Goal: Information Seeking & Learning: Learn about a topic

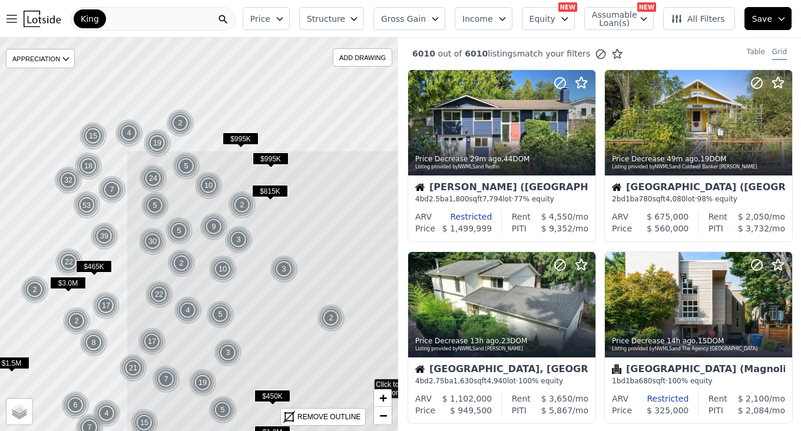
drag, startPoint x: 108, startPoint y: 271, endPoint x: 201, endPoint y: 319, distance: 104.3
click at [320, 373] on icon at bounding box center [366, 353] width 480 height 406
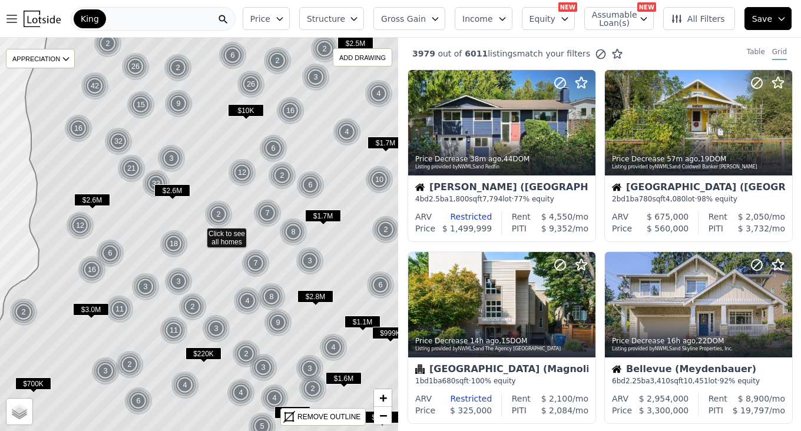
click at [290, 23] on button "Price" at bounding box center [266, 18] width 47 height 23
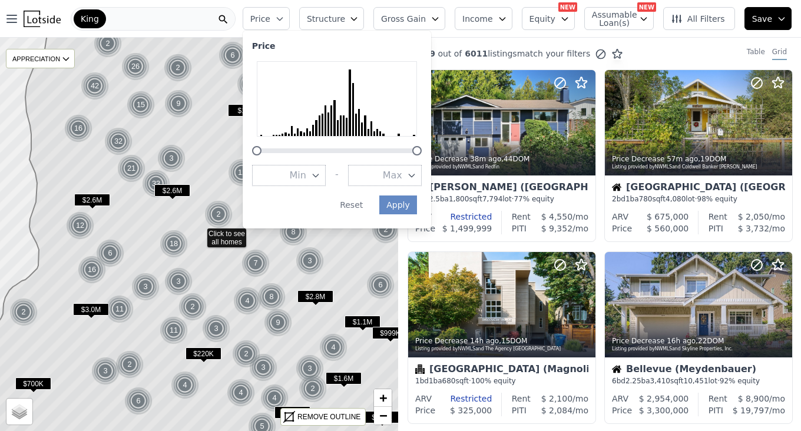
click at [326, 182] on button "Min" at bounding box center [289, 175] width 74 height 21
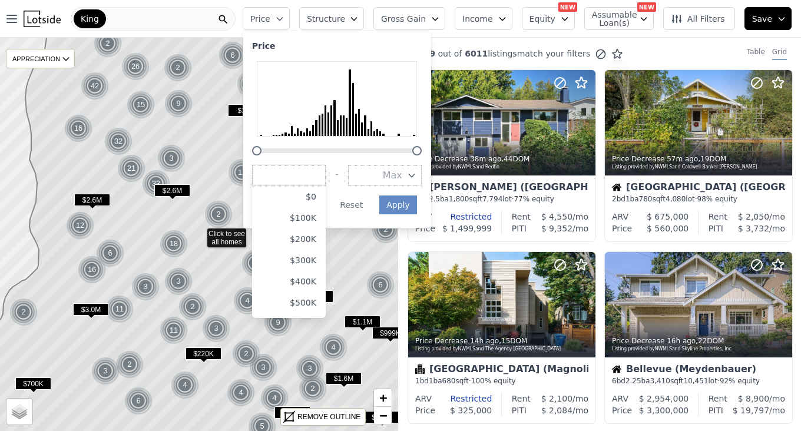
click at [313, 263] on button "$300K" at bounding box center [289, 260] width 74 height 21
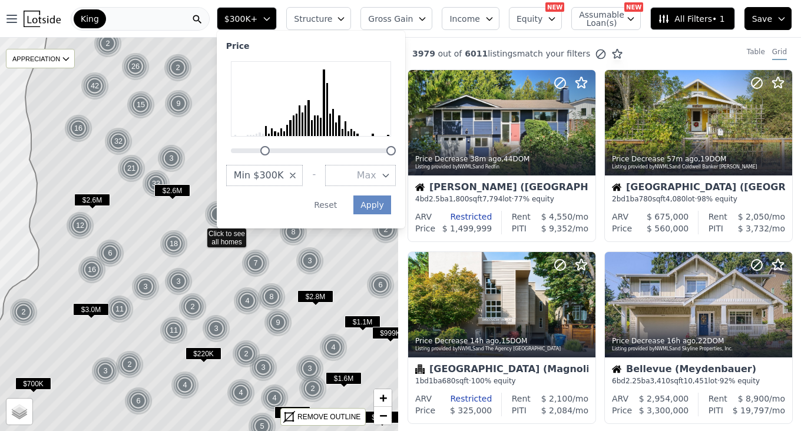
drag, startPoint x: 426, startPoint y: 177, endPoint x: 400, endPoint y: 179, distance: 25.4
click at [405, 177] on div "Price Min $300K - Max Apply Reset" at bounding box center [311, 130] width 188 height 198
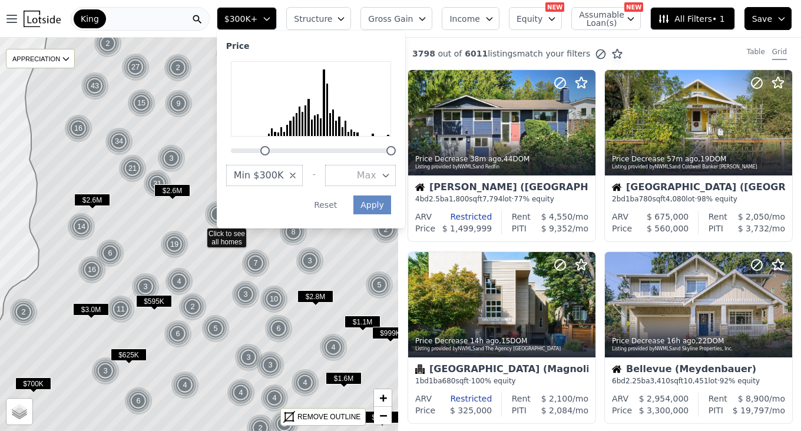
click at [390, 179] on icon "button" at bounding box center [385, 175] width 9 height 9
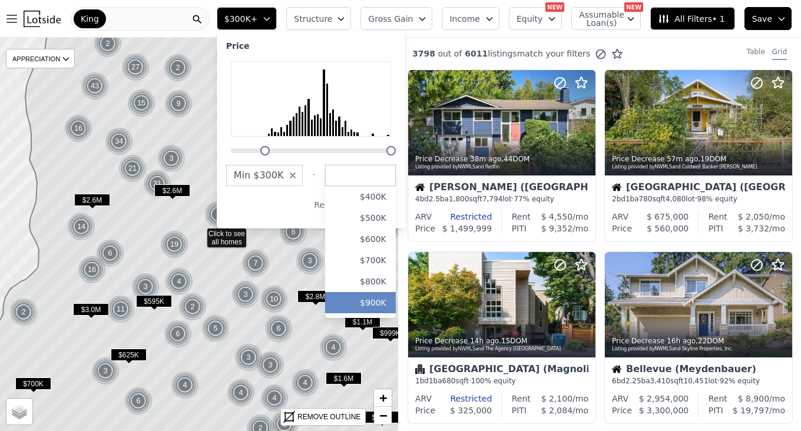
click at [396, 297] on button "$900K" at bounding box center [360, 302] width 71 height 21
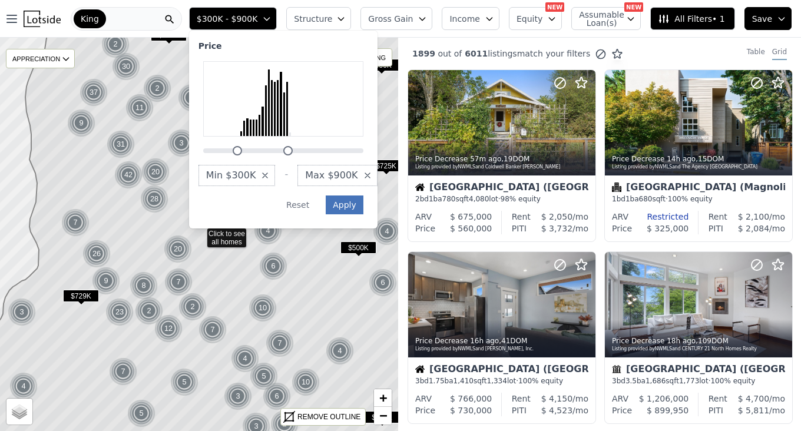
click at [360, 210] on button "Apply" at bounding box center [345, 204] width 38 height 19
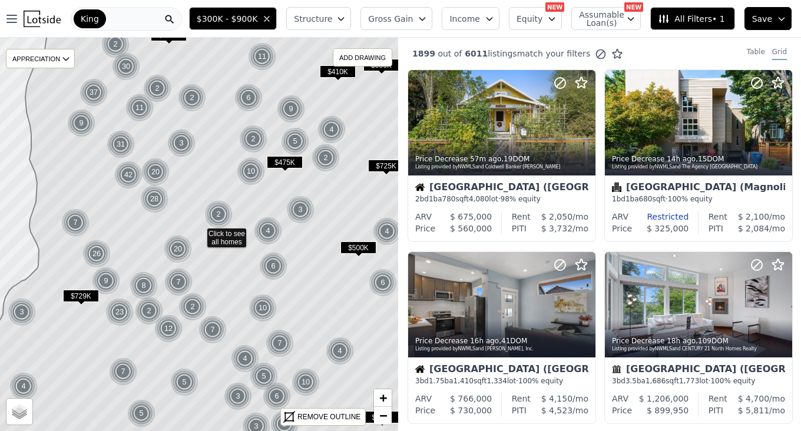
click at [346, 19] on icon "button" at bounding box center [340, 18] width 9 height 9
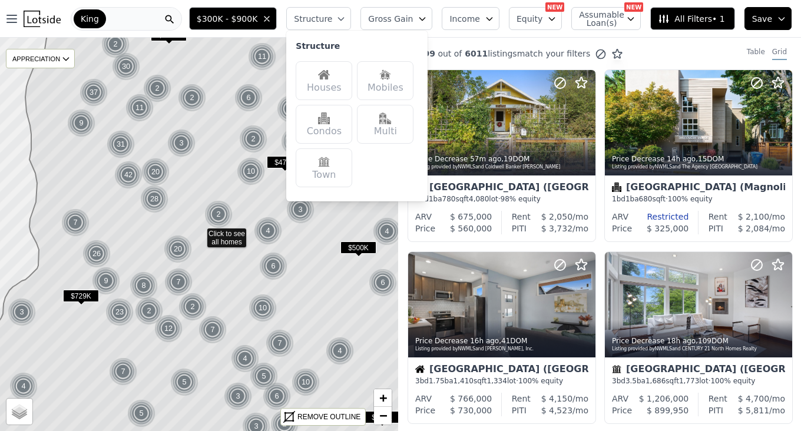
click at [340, 81] on div "Houses" at bounding box center [323, 80] width 57 height 39
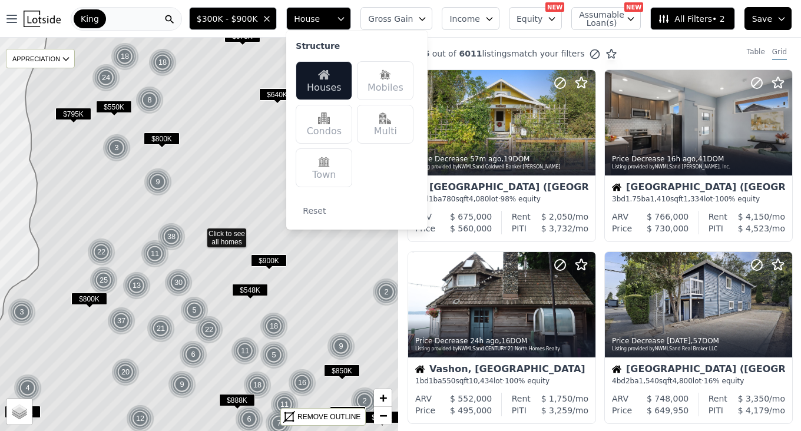
click at [430, 25] on button "Gross Gain" at bounding box center [396, 18] width 72 height 23
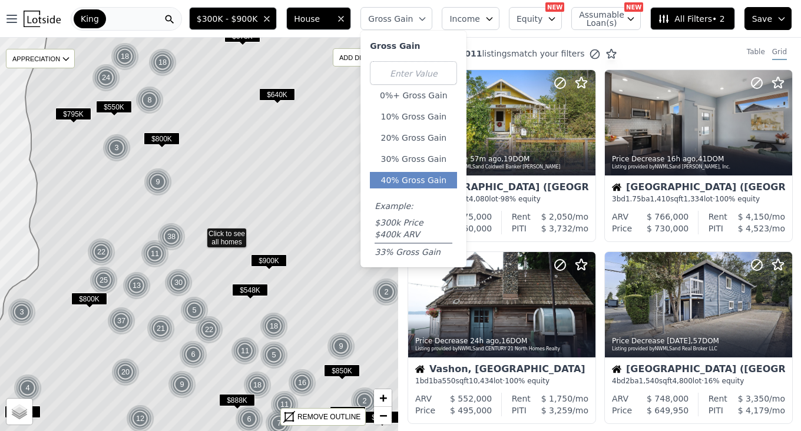
click at [427, 180] on button "40% Gross Gain" at bounding box center [413, 180] width 87 height 16
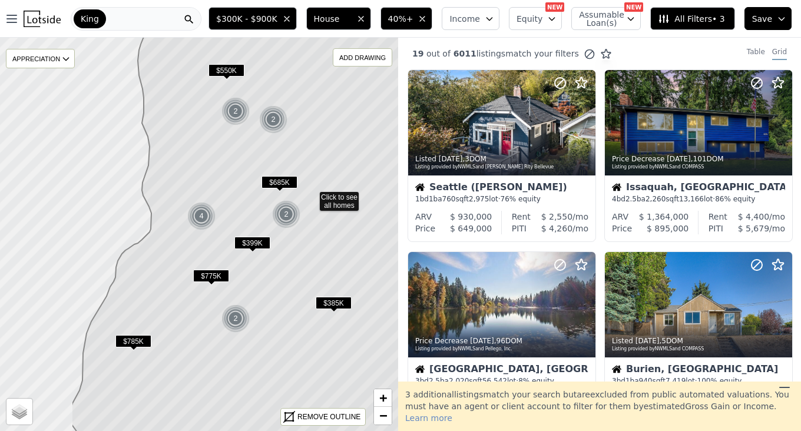
drag, startPoint x: 137, startPoint y: 283, endPoint x: 249, endPoint y: 246, distance: 118.2
click at [249, 246] on span "$399K" at bounding box center [252, 243] width 36 height 12
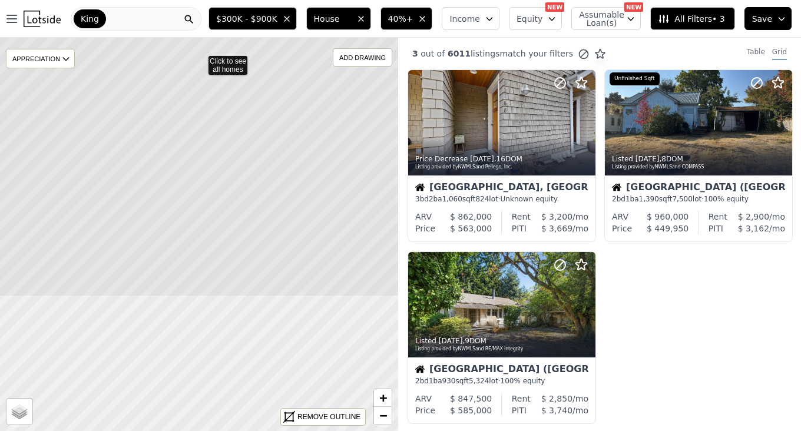
drag, startPoint x: 229, startPoint y: 357, endPoint x: 247, endPoint y: -8, distance: 365.4
click at [247, 0] on html "Open main menu King $300K - $900K House 40%+ Income Equity NEW Assumable Loan(s…" at bounding box center [400, 215] width 801 height 431
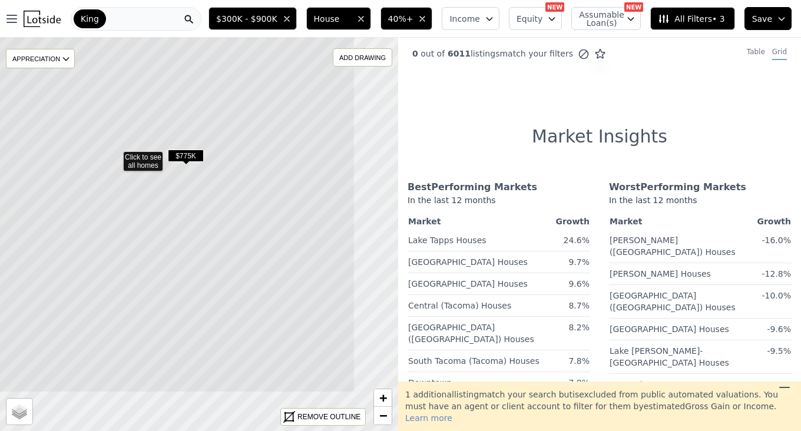
drag, startPoint x: 287, startPoint y: 220, endPoint x: 283, endPoint y: 311, distance: 90.7
click at [227, 156] on icon at bounding box center [115, 155] width 480 height 474
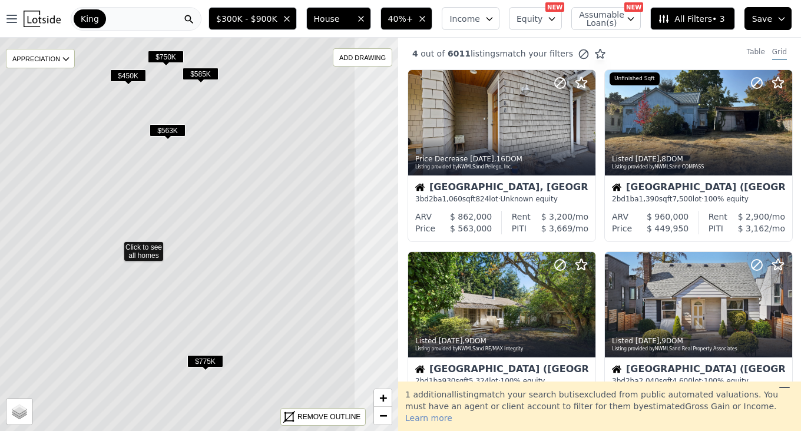
drag, startPoint x: 328, startPoint y: 193, endPoint x: 246, endPoint y: 205, distance: 82.7
click at [246, 205] on icon at bounding box center [116, 246] width 480 height 474
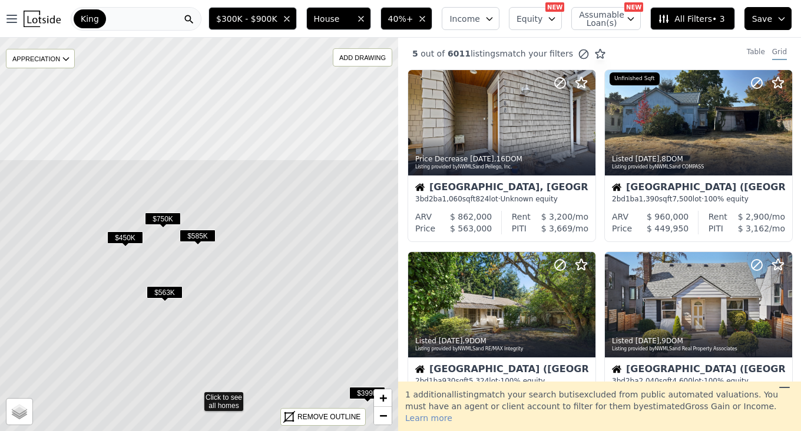
click at [265, 260] on icon at bounding box center [196, 396] width 480 height 474
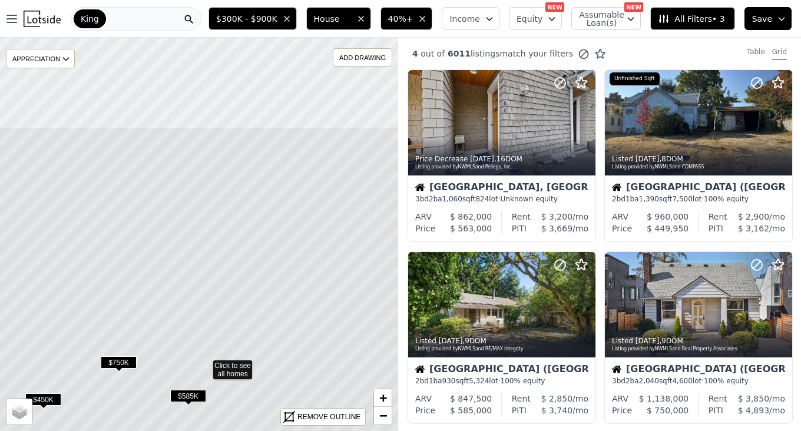
drag, startPoint x: 266, startPoint y: 134, endPoint x: 273, endPoint y: 277, distance: 142.6
click at [273, 277] on icon at bounding box center [205, 364] width 480 height 474
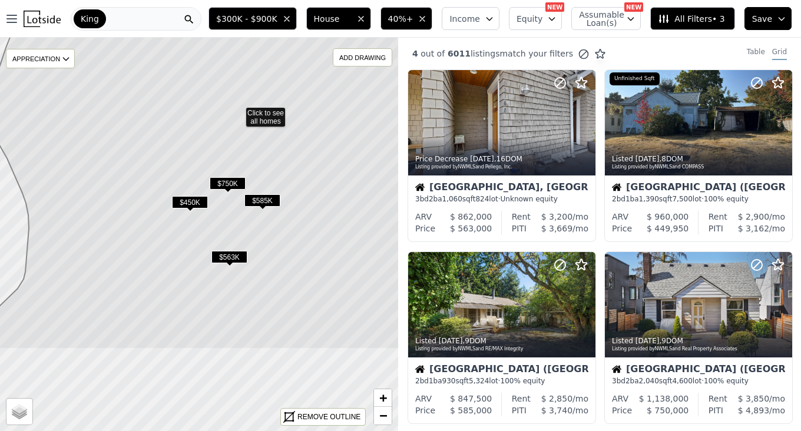
drag, startPoint x: 198, startPoint y: 350, endPoint x: 243, endPoint y: 212, distance: 144.6
click at [242, 205] on icon at bounding box center [238, 112] width 480 height 474
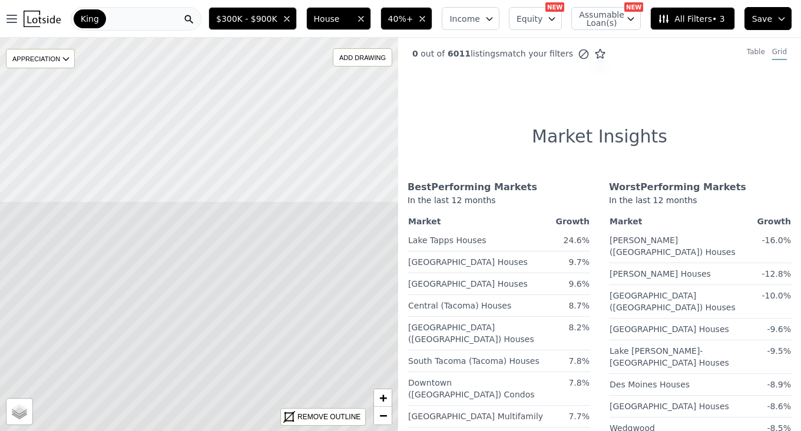
drag, startPoint x: 214, startPoint y: 281, endPoint x: 236, endPoint y: 386, distance: 107.1
click at [233, 394] on icon at bounding box center [212, 438] width 480 height 474
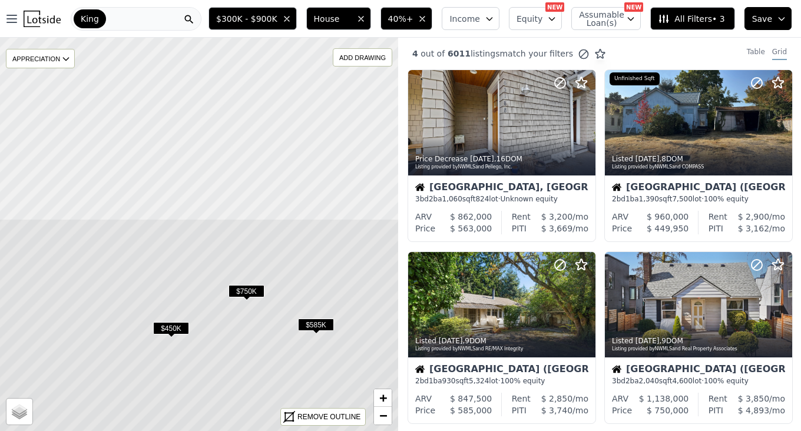
drag, startPoint x: 162, startPoint y: 95, endPoint x: 193, endPoint y: 316, distance: 223.4
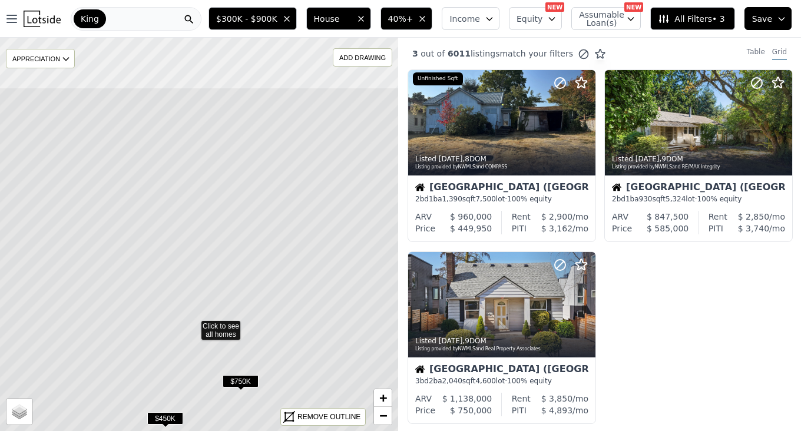
drag, startPoint x: 238, startPoint y: 170, endPoint x: 227, endPoint y: 244, distance: 75.0
click at [232, 264] on icon at bounding box center [193, 324] width 480 height 474
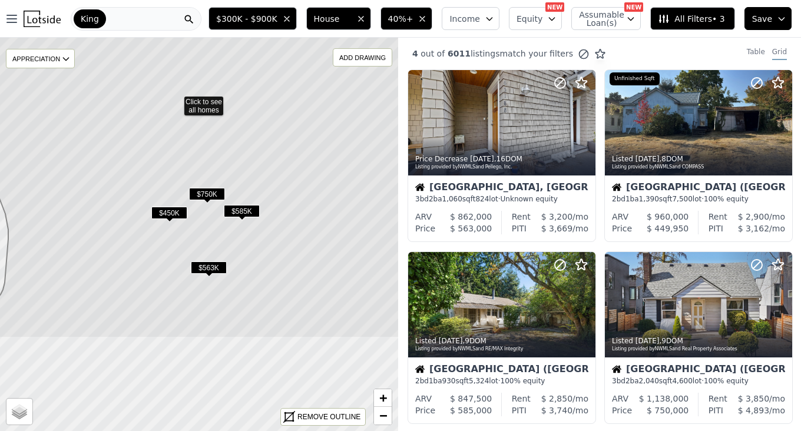
drag, startPoint x: 260, startPoint y: 363, endPoint x: 231, endPoint y: 193, distance: 172.4
click at [231, 194] on icon at bounding box center [185, 100] width 459 height 474
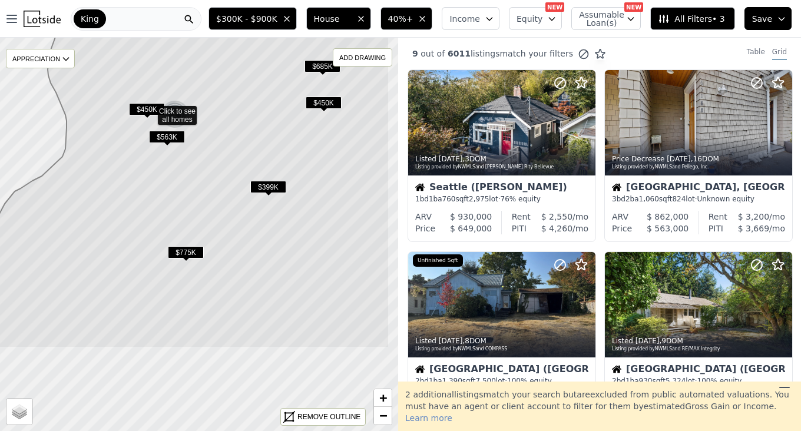
drag, startPoint x: 212, startPoint y: 257, endPoint x: 202, endPoint y: 192, distance: 66.1
click at [181, 151] on icon at bounding box center [165, 110] width 449 height 474
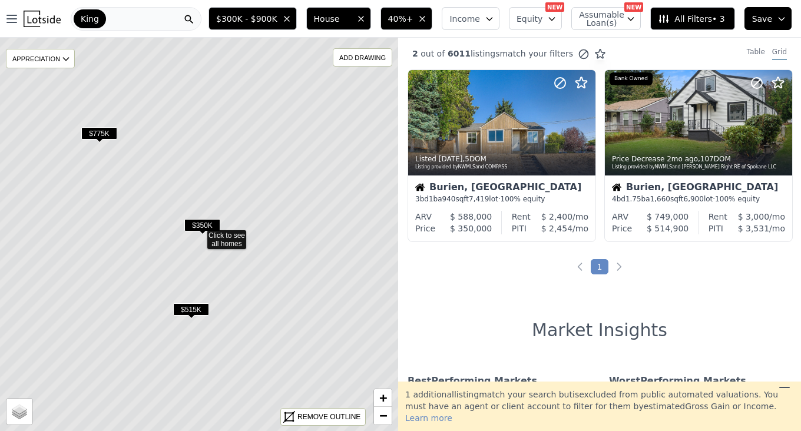
click at [203, 226] on span "$350K" at bounding box center [202, 225] width 36 height 12
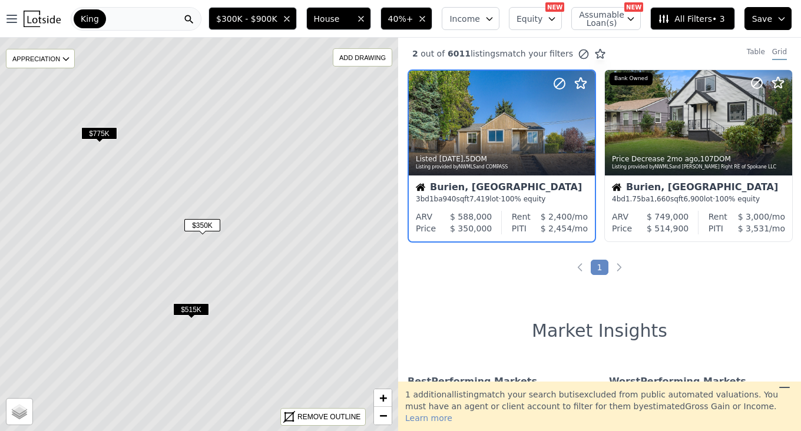
click at [447, 184] on div "Burien, [GEOGRAPHIC_DATA]" at bounding box center [502, 188] width 172 height 12
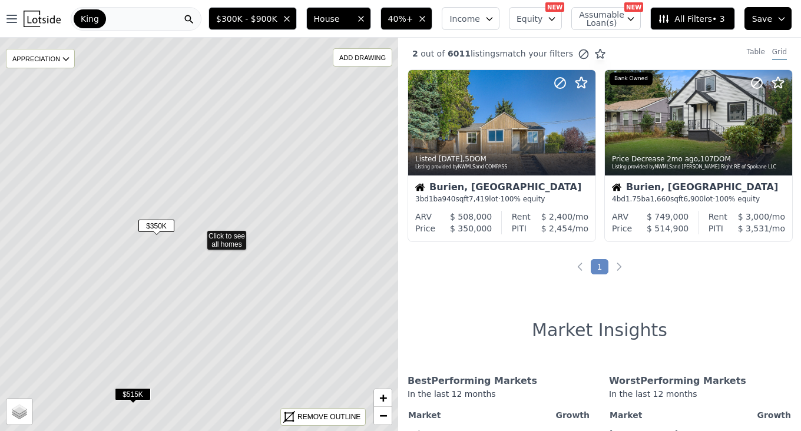
click at [152, 228] on span "$350K" at bounding box center [156, 226] width 36 height 12
click at [441, 188] on div "Burien, [GEOGRAPHIC_DATA]" at bounding box center [501, 188] width 173 height 12
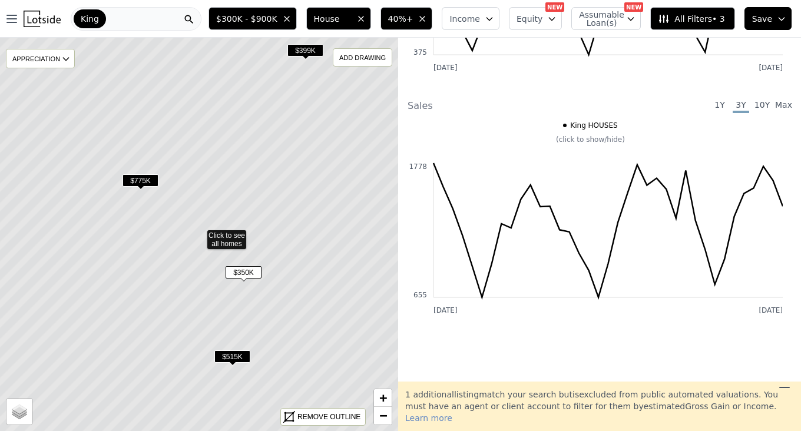
scroll to position [1472, 0]
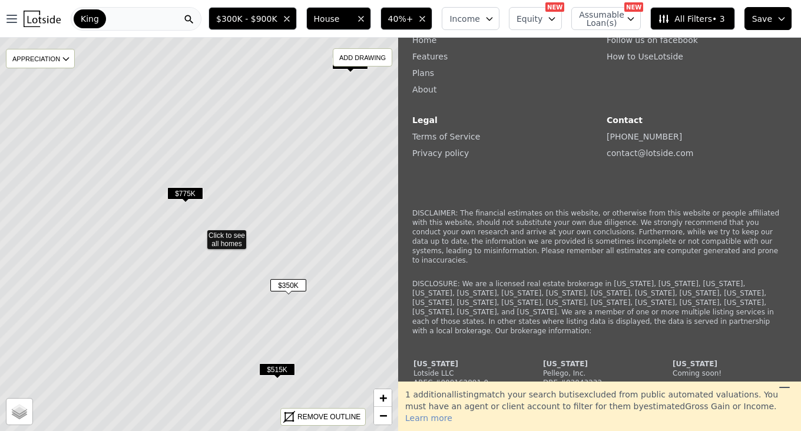
scroll to position [1472, 0]
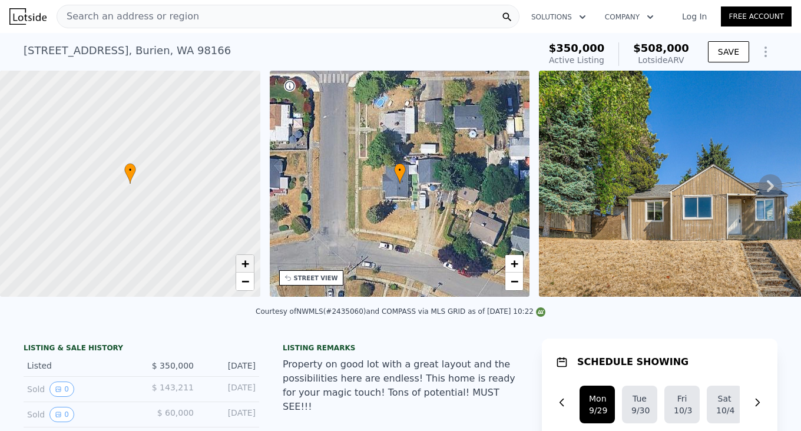
click at [243, 260] on span "+" at bounding box center [245, 263] width 8 height 15
click at [159, 191] on div at bounding box center [130, 183] width 312 height 271
click at [243, 262] on span "+" at bounding box center [245, 263] width 8 height 15
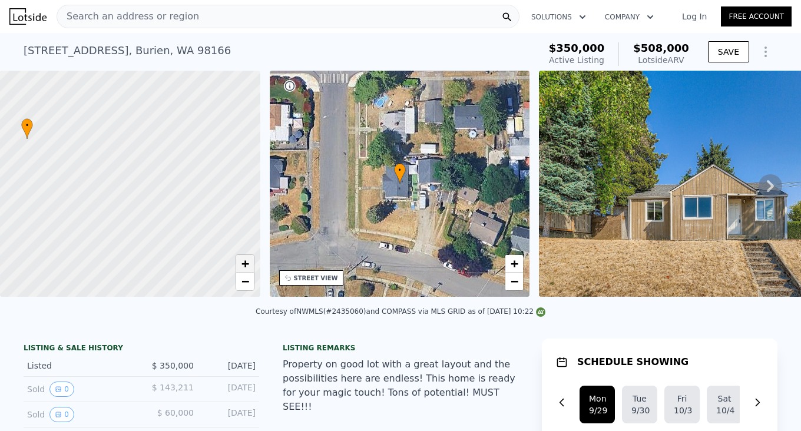
click at [247, 264] on span "+" at bounding box center [245, 263] width 8 height 15
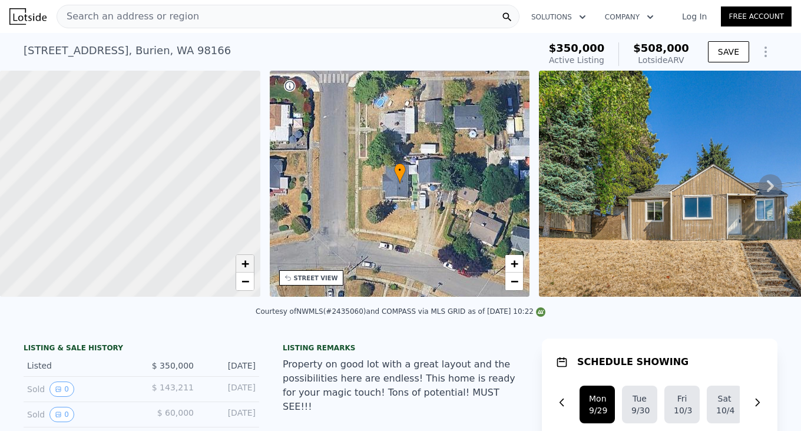
click at [247, 264] on span "+" at bounding box center [245, 263] width 8 height 15
click at [514, 261] on span "+" at bounding box center [514, 263] width 8 height 15
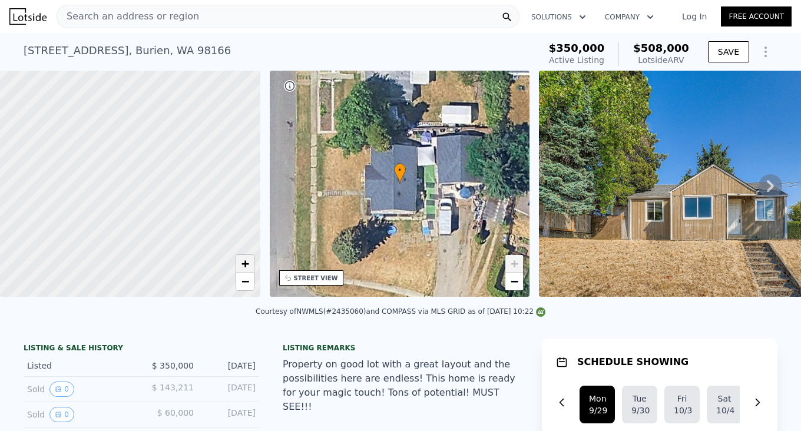
click at [245, 263] on span "+" at bounding box center [245, 263] width 8 height 15
click at [244, 263] on span "+" at bounding box center [245, 263] width 8 height 15
click at [244, 260] on span "+" at bounding box center [245, 263] width 8 height 15
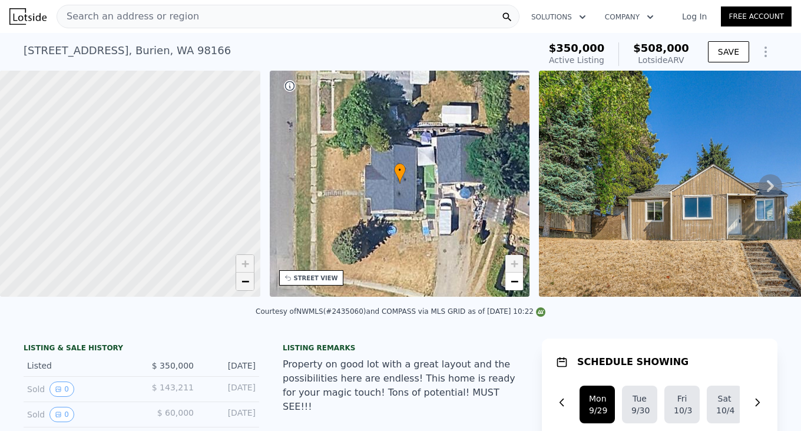
click at [249, 279] on link "−" at bounding box center [245, 282] width 18 height 18
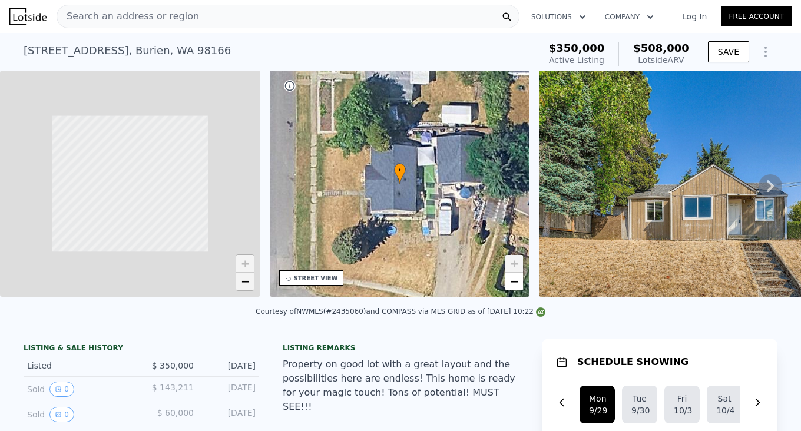
click at [249, 279] on link "−" at bounding box center [245, 282] width 18 height 18
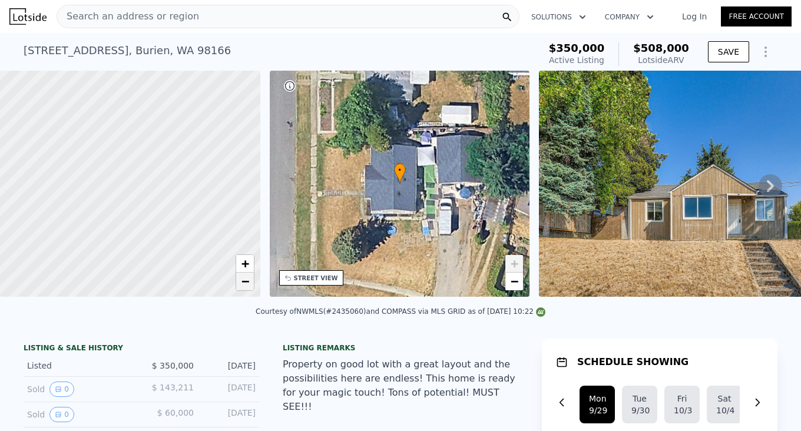
click at [249, 279] on link "−" at bounding box center [245, 282] width 18 height 18
drag, startPoint x: 178, startPoint y: 180, endPoint x: 172, endPoint y: 223, distance: 42.9
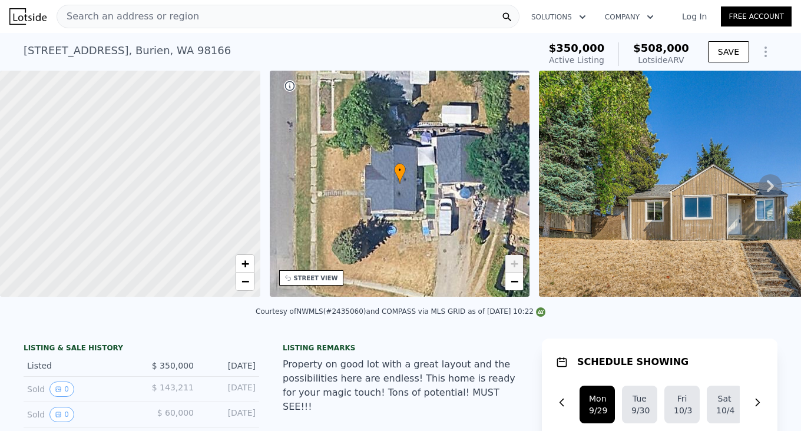
click at [172, 250] on div at bounding box center [130, 184] width 312 height 271
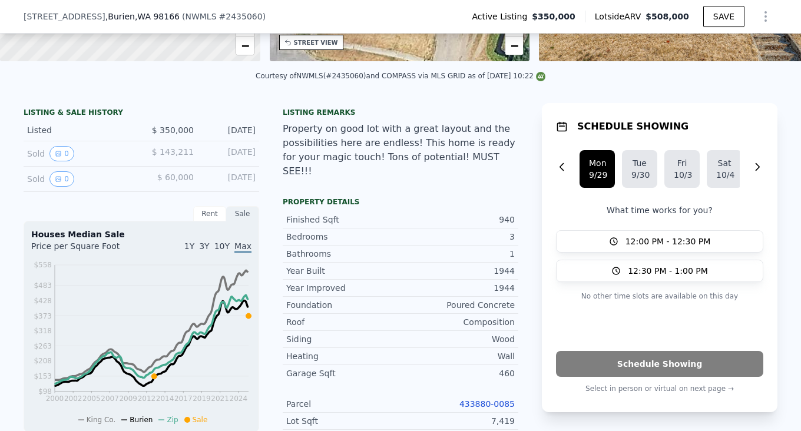
scroll to position [4, 0]
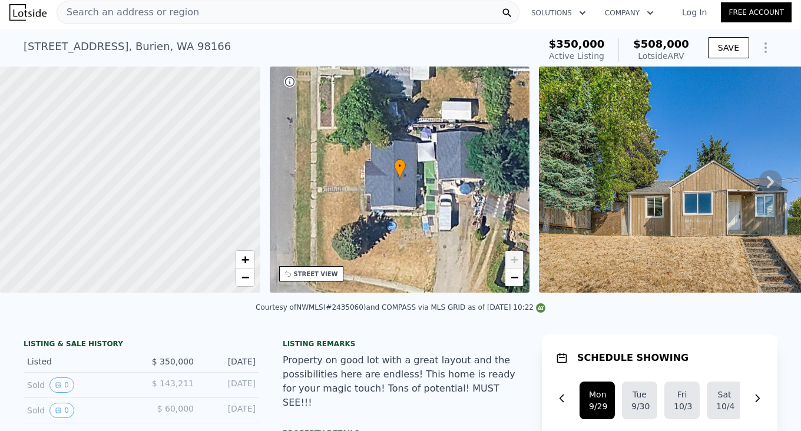
click at [245, 286] on div "+ −" at bounding box center [244, 268] width 19 height 36
drag, startPoint x: 159, startPoint y: 237, endPoint x: 177, endPoint y: 283, distance: 48.6
drag, startPoint x: 170, startPoint y: 154, endPoint x: 155, endPoint y: 94, distance: 61.1
click at [145, 92] on div at bounding box center [130, 177] width 312 height 271
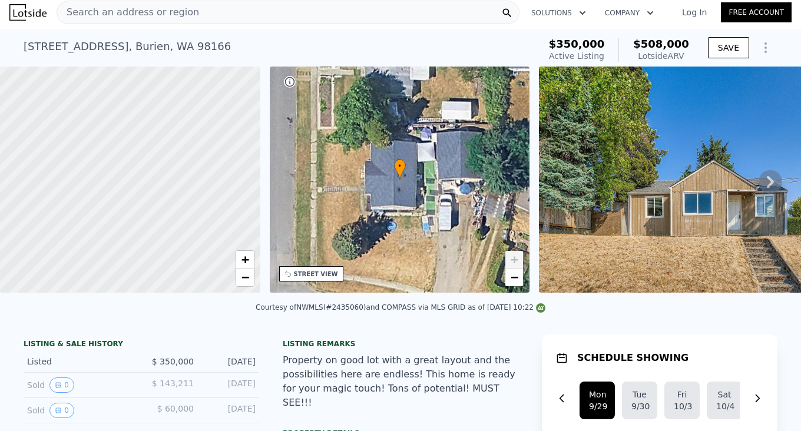
drag, startPoint x: 106, startPoint y: 293, endPoint x: 73, endPoint y: 303, distance: 34.6
click at [73, 297] on div "• + − • + − STREET VIEW Loading... SATELLITE VIEW" at bounding box center [400, 182] width 801 height 230
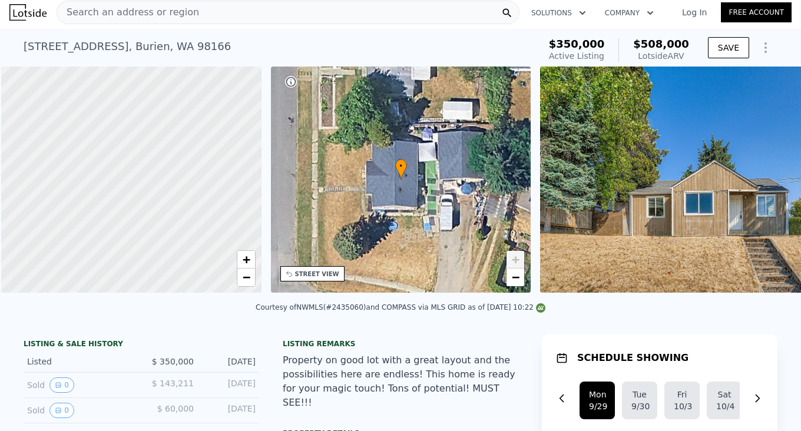
scroll to position [0, 5]
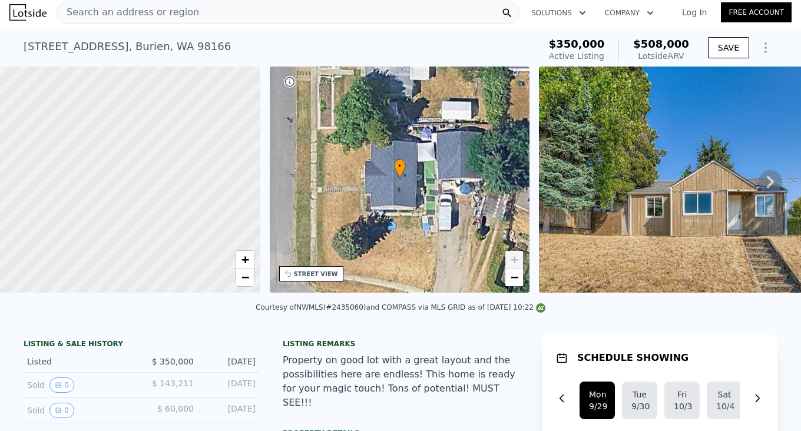
click at [763, 192] on icon at bounding box center [770, 182] width 24 height 24
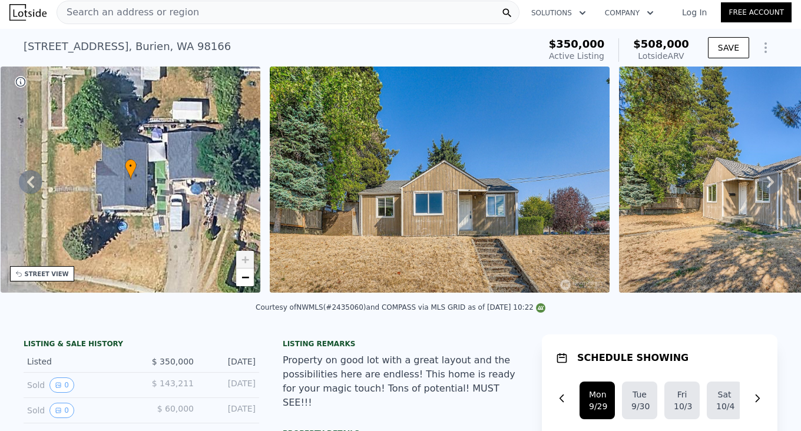
click at [763, 192] on icon at bounding box center [770, 182] width 24 height 24
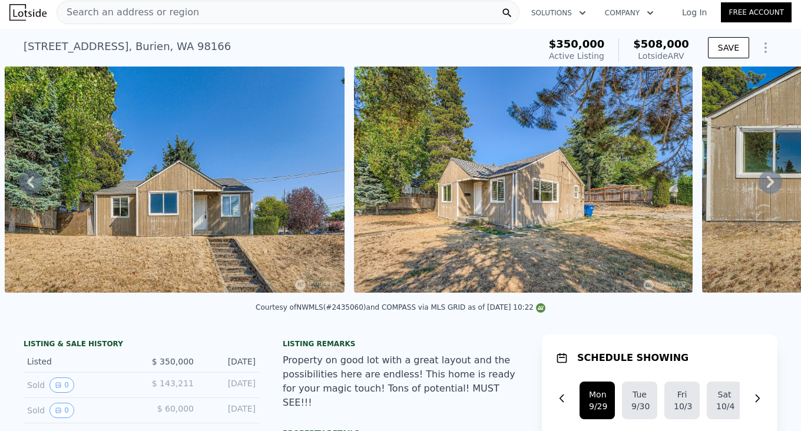
click at [758, 191] on icon at bounding box center [770, 182] width 24 height 24
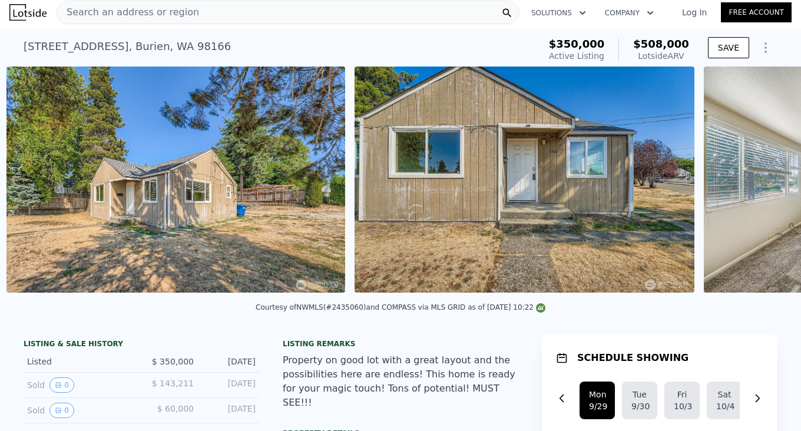
scroll to position [0, 887]
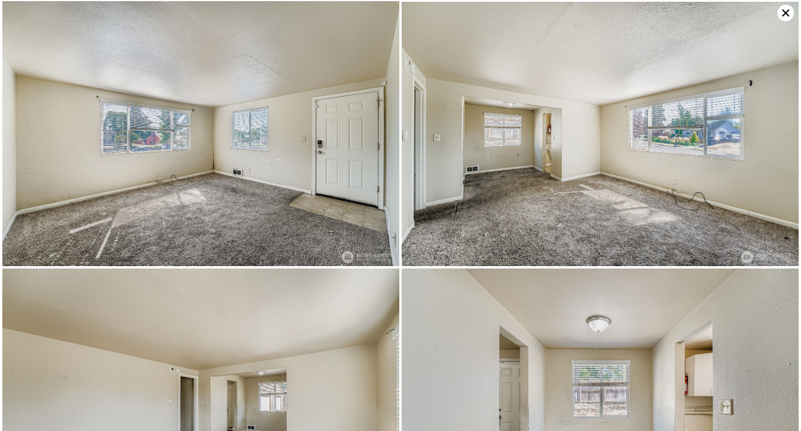
scroll to position [264, 0]
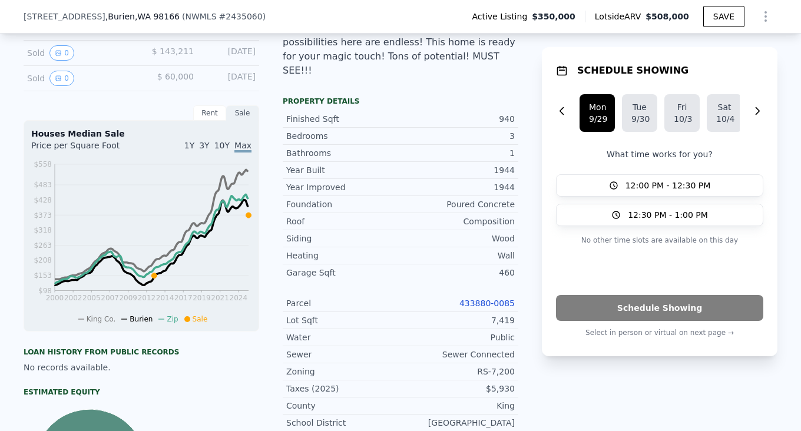
scroll to position [332, 0]
click at [483, 298] on link "433880-0085" at bounding box center [486, 302] width 55 height 9
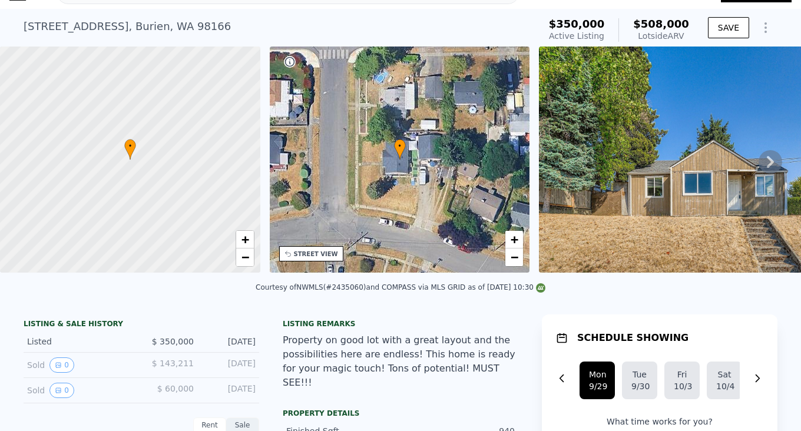
scroll to position [4, 0]
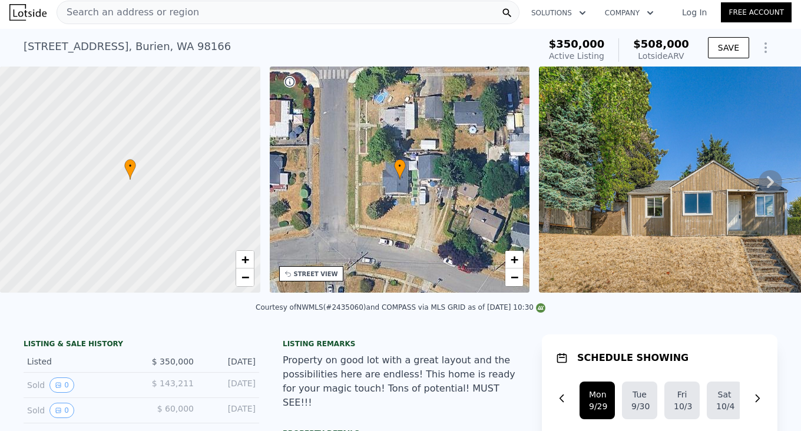
click at [762, 53] on icon "Show Options" at bounding box center [765, 48] width 14 height 14
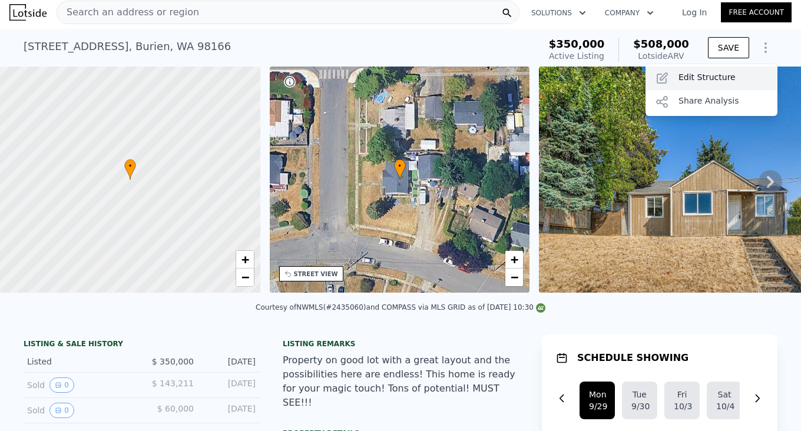
click at [694, 81] on div "Edit Structure" at bounding box center [711, 79] width 132 height 24
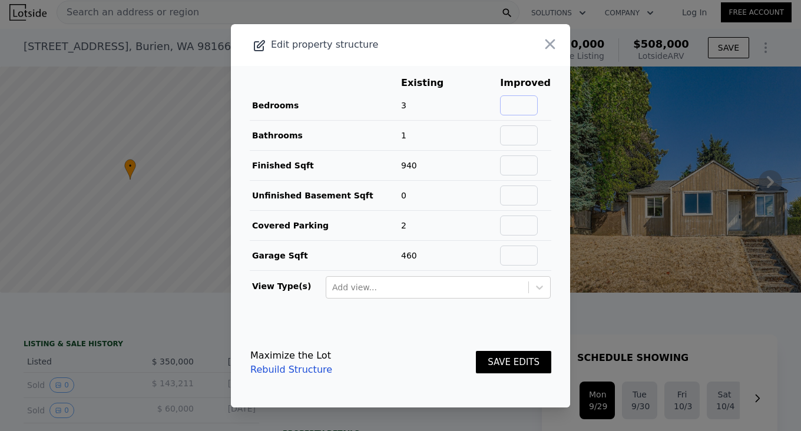
click at [519, 107] on input "text" at bounding box center [519, 105] width 38 height 20
type input "4"
click at [526, 126] on input "text" at bounding box center [519, 135] width 38 height 20
type input "2"
click at [513, 164] on input "text" at bounding box center [519, 165] width 38 height 20
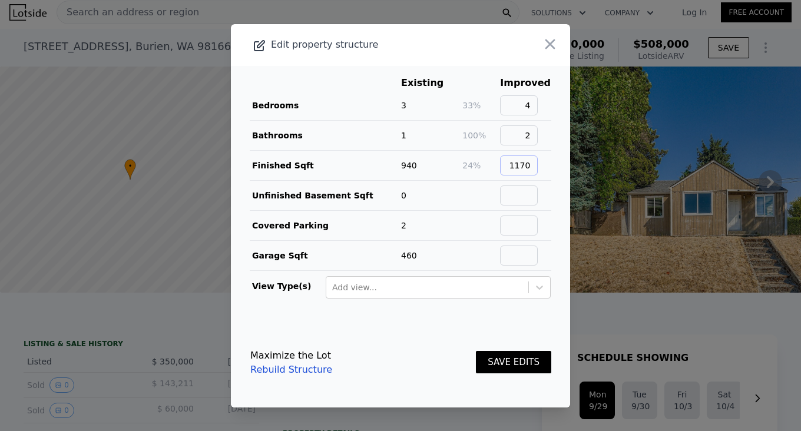
type input "1170"
click at [517, 230] on input "text" at bounding box center [519, 225] width 38 height 20
type input "1"
click at [506, 253] on input "text" at bounding box center [519, 255] width 38 height 20
type input "230"
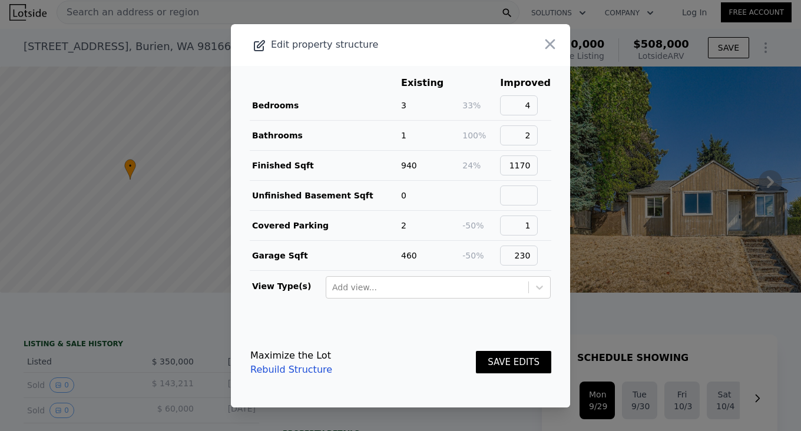
click at [503, 365] on button "SAVE EDITS" at bounding box center [513, 362] width 75 height 23
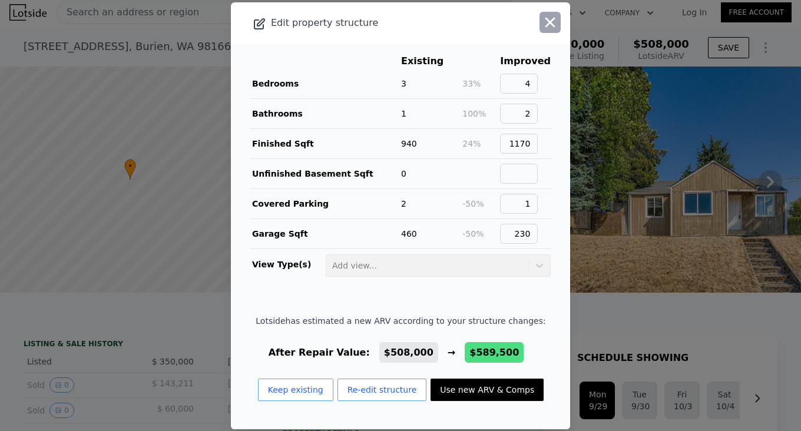
click at [542, 22] on icon "button" at bounding box center [550, 22] width 16 height 16
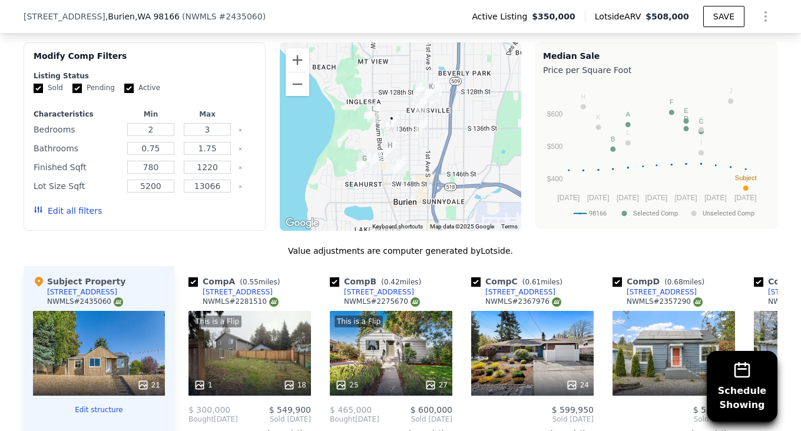
scroll to position [997, 0]
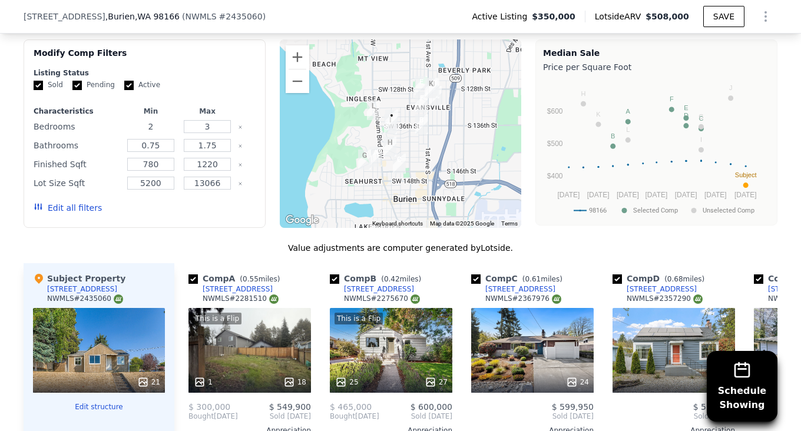
drag, startPoint x: 158, startPoint y: 132, endPoint x: 113, endPoint y: 138, distance: 45.7
click at [114, 135] on div "Bedrooms 2 3" at bounding box center [145, 126] width 222 height 16
type input "4"
drag, startPoint x: 160, startPoint y: 173, endPoint x: 111, endPoint y: 171, distance: 48.9
click at [115, 172] on div "Finished Sqft 780 1220" at bounding box center [145, 164] width 222 height 16
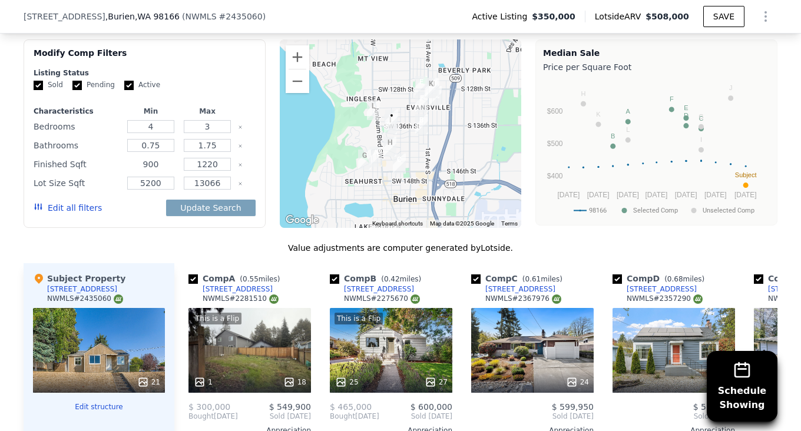
type input "900"
drag, startPoint x: 215, startPoint y: 172, endPoint x: 136, endPoint y: 178, distance: 79.6
click at [136, 172] on div "Finished Sqft 900 1220" at bounding box center [145, 164] width 222 height 16
type input "1370"
drag, startPoint x: 160, startPoint y: 191, endPoint x: 107, endPoint y: 177, distance: 54.7
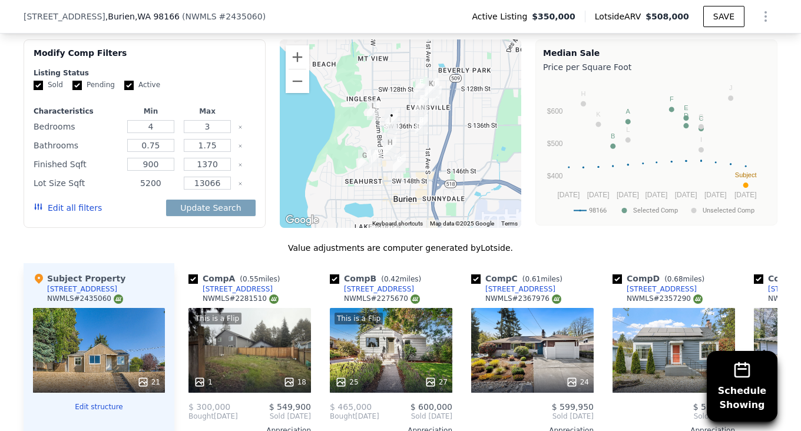
click at [107, 177] on div "Characteristics Min Max Bedrooms 4 3 Bathrooms 0.75 1.75 Finished Sqft 900 1370…" at bounding box center [145, 166] width 222 height 118
type input "4000"
drag, startPoint x: 221, startPoint y: 186, endPoint x: 165, endPoint y: 185, distance: 55.9
click at [165, 185] on div "Lot Size Sqft 4000 13066" at bounding box center [145, 183] width 222 height 16
type input "11086"
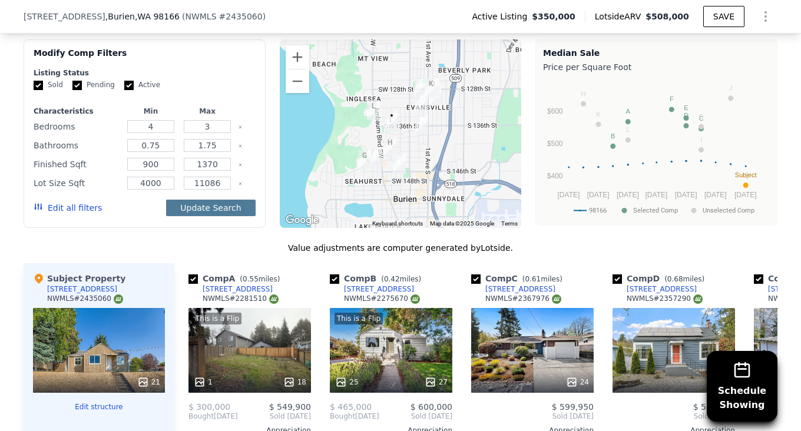
click at [207, 216] on button "Update Search" at bounding box center [210, 208] width 89 height 16
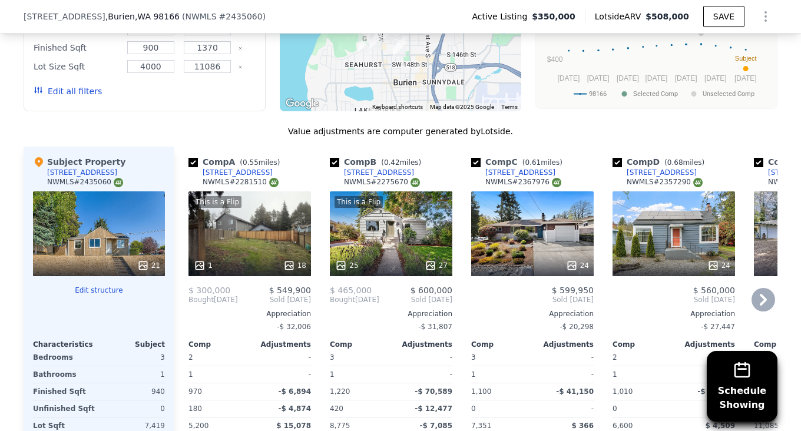
scroll to position [1055, 0]
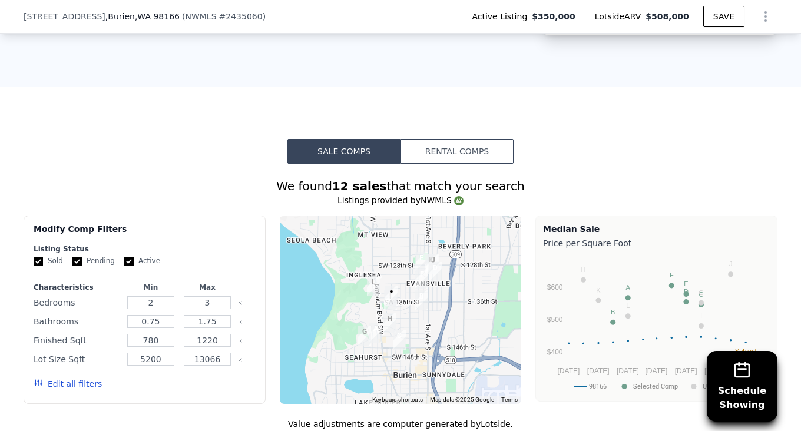
scroll to position [879, 0]
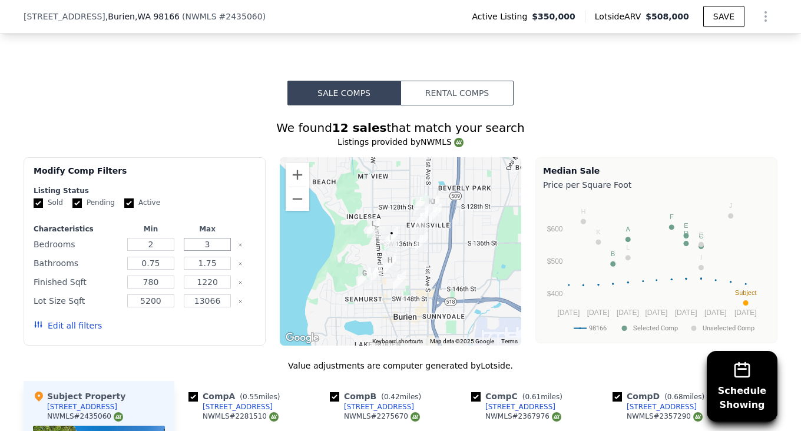
drag, startPoint x: 189, startPoint y: 251, endPoint x: 178, endPoint y: 249, distance: 10.7
click at [181, 249] on div "3" at bounding box center [207, 244] width 52 height 16
type input "4"
drag, startPoint x: 214, startPoint y: 272, endPoint x: 152, endPoint y: 271, distance: 62.4
click at [153, 271] on div "Bathrooms 0.75 1.75" at bounding box center [145, 263] width 222 height 16
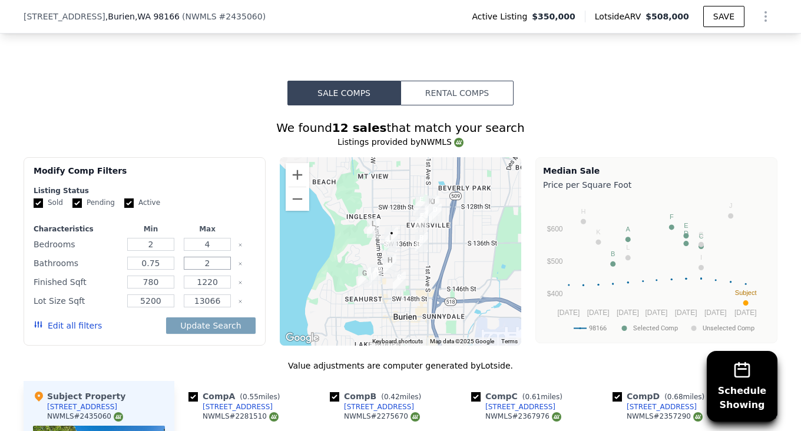
type input "2"
drag, startPoint x: 164, startPoint y: 287, endPoint x: 116, endPoint y: 286, distance: 48.3
click at [116, 286] on div "Finished Sqft 780 1220" at bounding box center [145, 282] width 222 height 16
type input "900"
drag, startPoint x: 217, startPoint y: 291, endPoint x: 150, endPoint y: 281, distance: 68.4
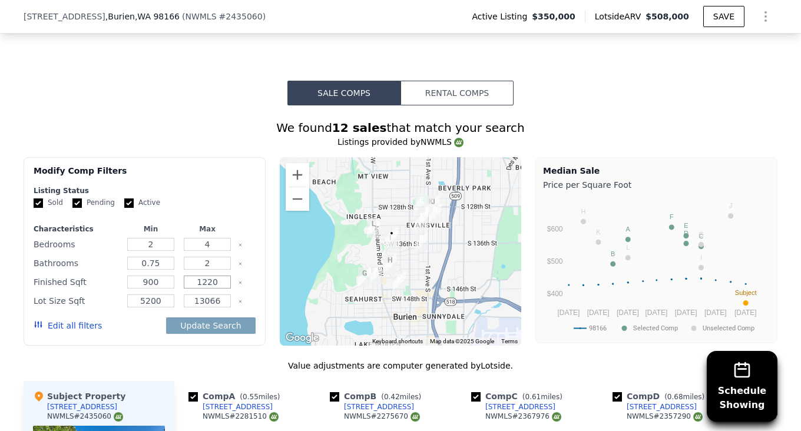
click at [155, 283] on div "Finished Sqft 900 1220" at bounding box center [145, 282] width 222 height 16
type input "1370"
drag, startPoint x: 165, startPoint y: 307, endPoint x: 113, endPoint y: 301, distance: 52.1
click at [113, 301] on div "Lot Size Sqft 5200 13066" at bounding box center [145, 301] width 222 height 16
type input "4000"
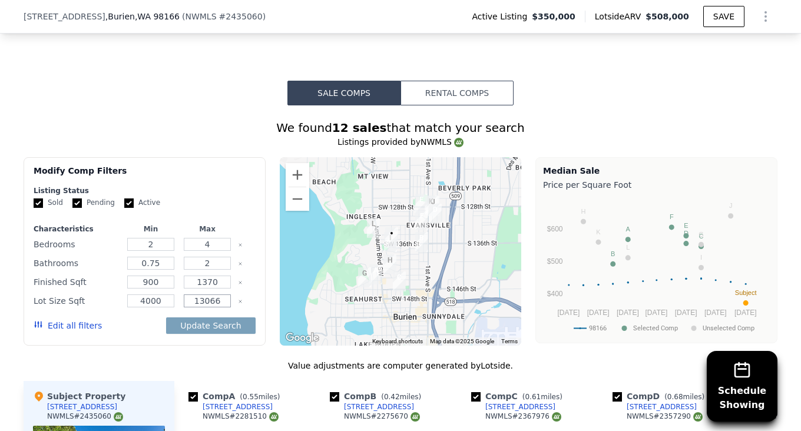
drag, startPoint x: 194, startPoint y: 314, endPoint x: 167, endPoint y: 310, distance: 26.9
click at [167, 309] on div "Lot Size Sqft 4000 13066" at bounding box center [145, 301] width 222 height 16
type input "11085"
click at [198, 334] on button "Update Search" at bounding box center [210, 325] width 89 height 16
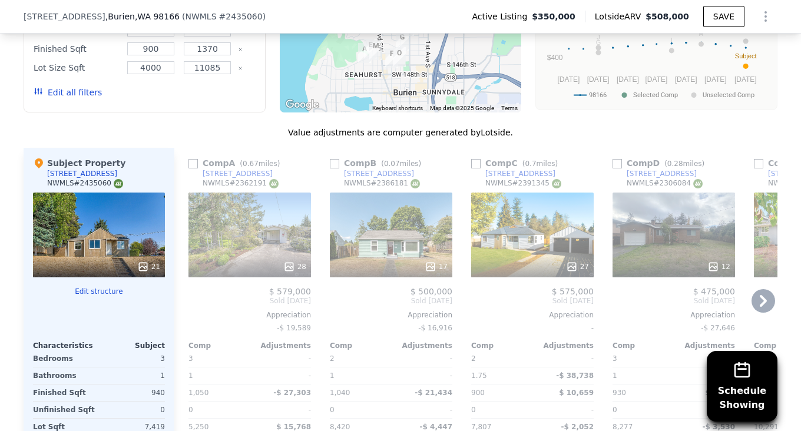
scroll to position [1173, 0]
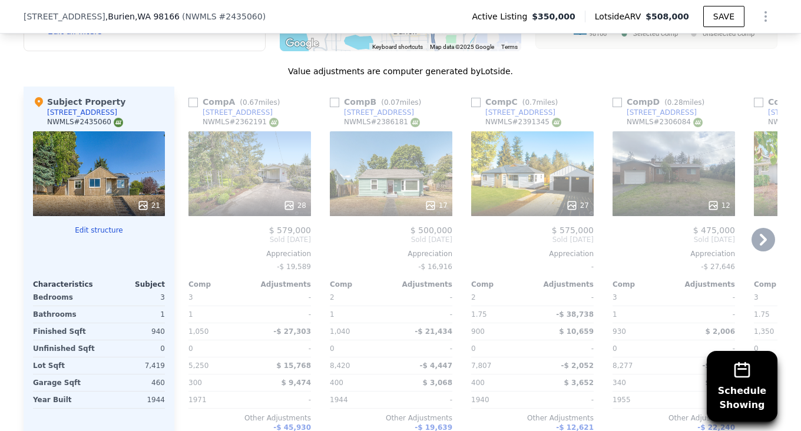
click at [756, 251] on icon at bounding box center [763, 240] width 24 height 24
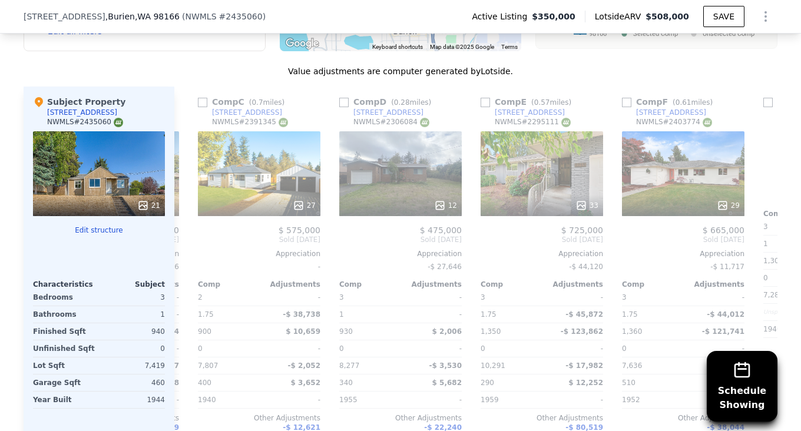
scroll to position [0, 283]
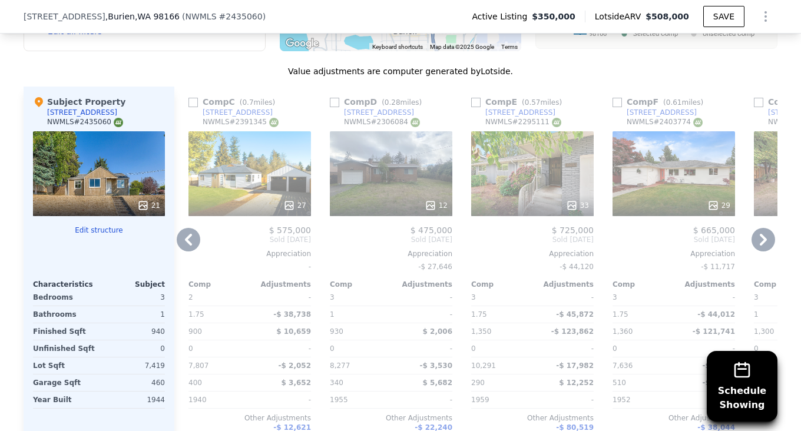
click at [763, 250] on icon at bounding box center [763, 240] width 24 height 24
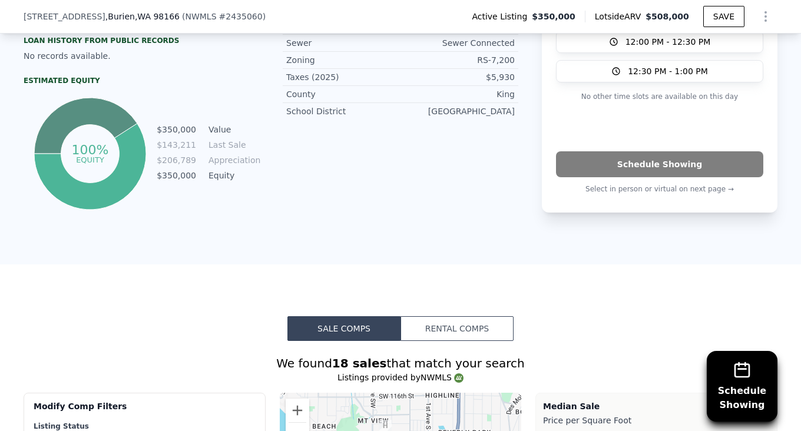
scroll to position [879, 0]
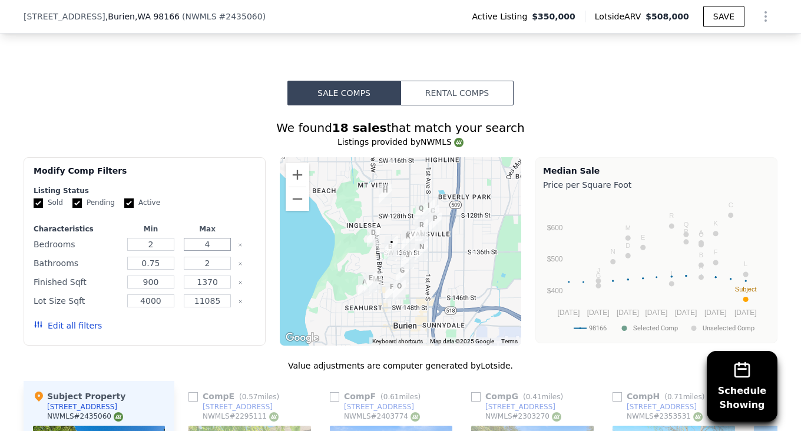
drag, startPoint x: 209, startPoint y: 251, endPoint x: 144, endPoint y: 249, distance: 64.8
click at [144, 249] on div "Bedrooms 2 4" at bounding box center [145, 244] width 222 height 16
type input "3"
drag, startPoint x: 214, startPoint y: 275, endPoint x: 158, endPoint y: 257, distance: 59.4
click at [160, 258] on div "Characteristics Min Max Bedrooms 2 3 Bathrooms 0.75 2 Finished Sqft 900 1370 Lo…" at bounding box center [145, 283] width 222 height 118
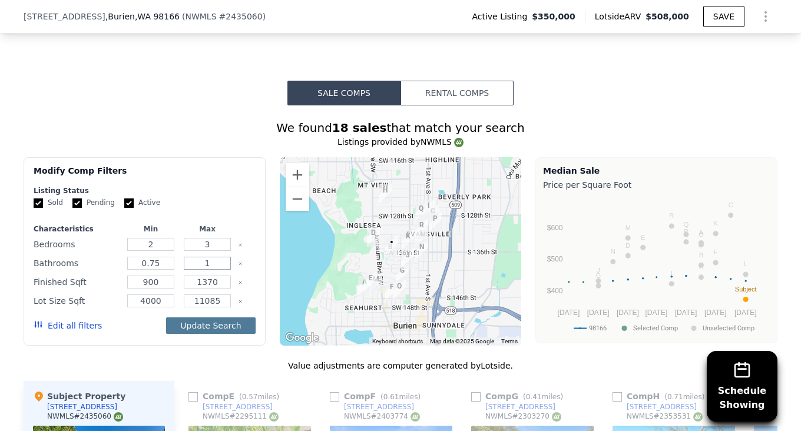
type input "1"
click at [224, 334] on button "Update Search" at bounding box center [210, 325] width 89 height 16
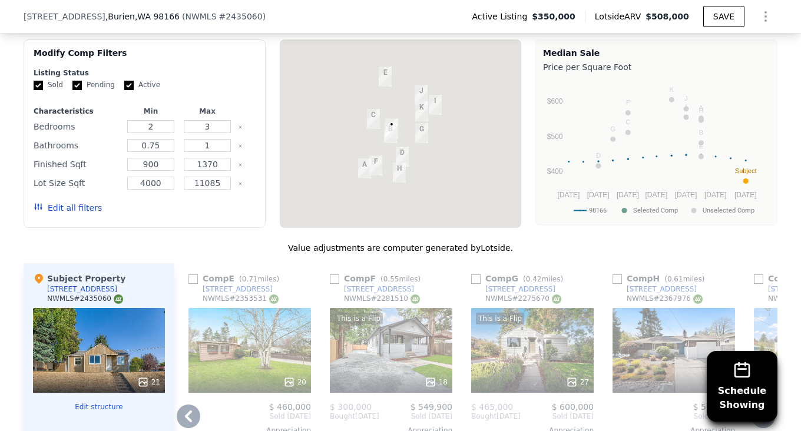
scroll to position [1173, 0]
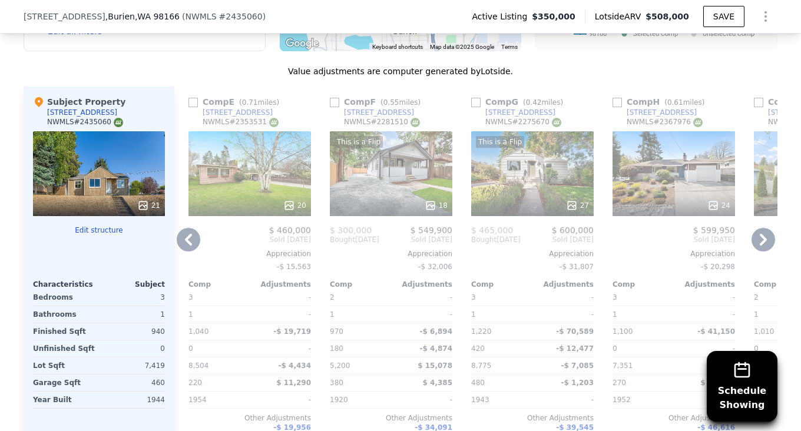
click at [187, 249] on icon at bounding box center [189, 240] width 24 height 24
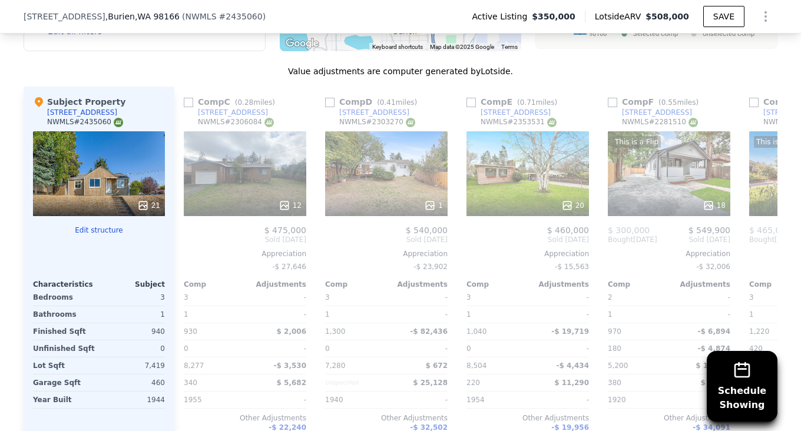
scroll to position [0, 283]
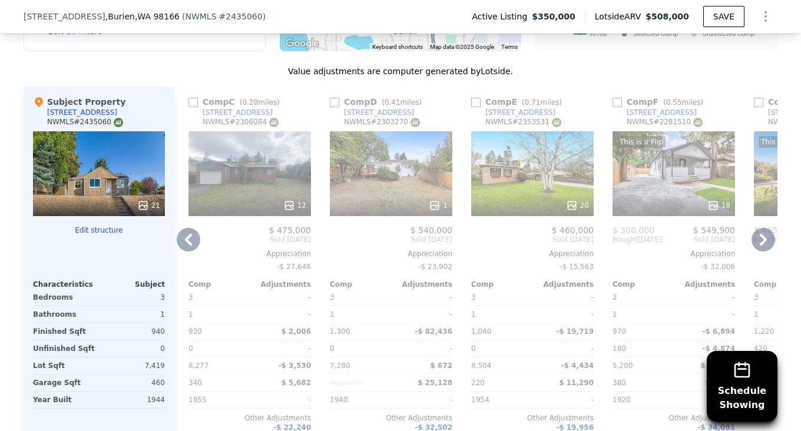
click at [187, 249] on icon at bounding box center [189, 240] width 24 height 24
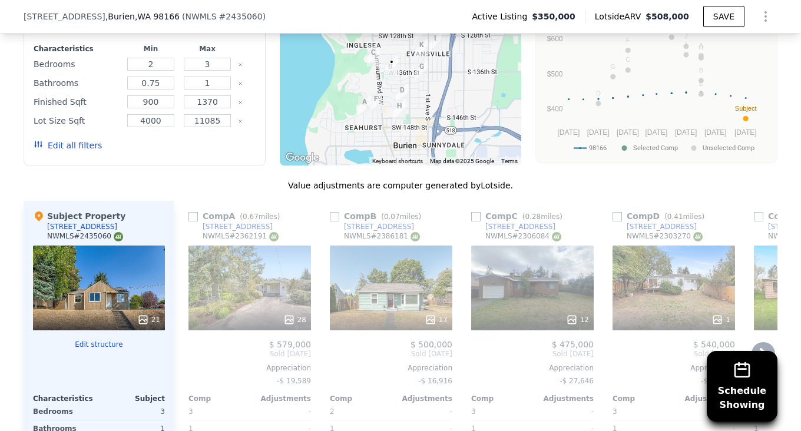
scroll to position [1060, 0]
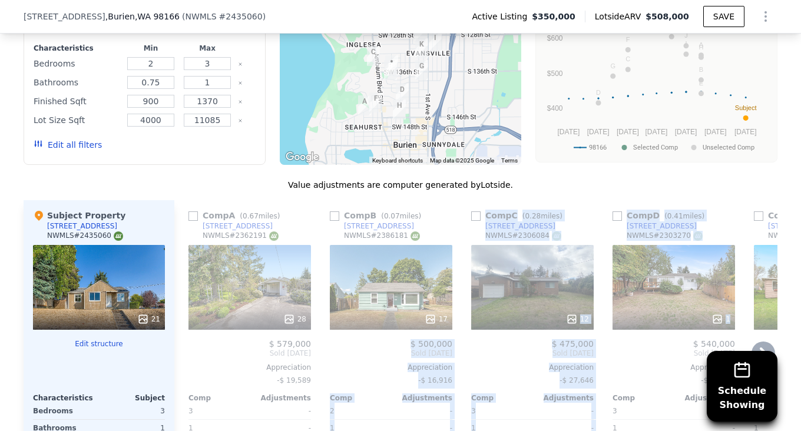
drag, startPoint x: 699, startPoint y: 292, endPoint x: 446, endPoint y: 279, distance: 252.9
click at [446, 279] on div "Comp A ( 0.67 miles) 14414 14th Ave SW NWMLS # 2362191 28 $ 579,000 Sold Jun 20…" at bounding box center [475, 389] width 603 height 378
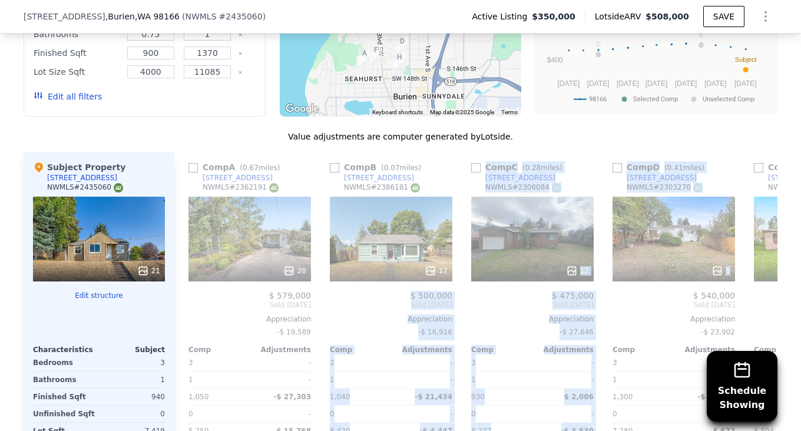
scroll to position [1118, 0]
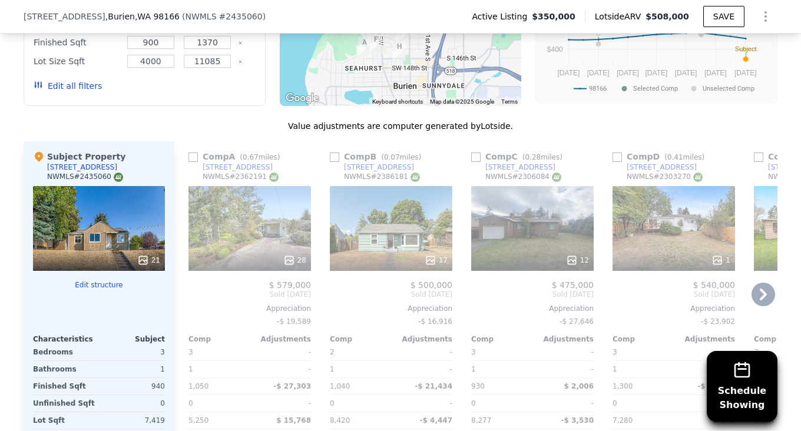
click at [756, 300] on icon at bounding box center [763, 295] width 24 height 24
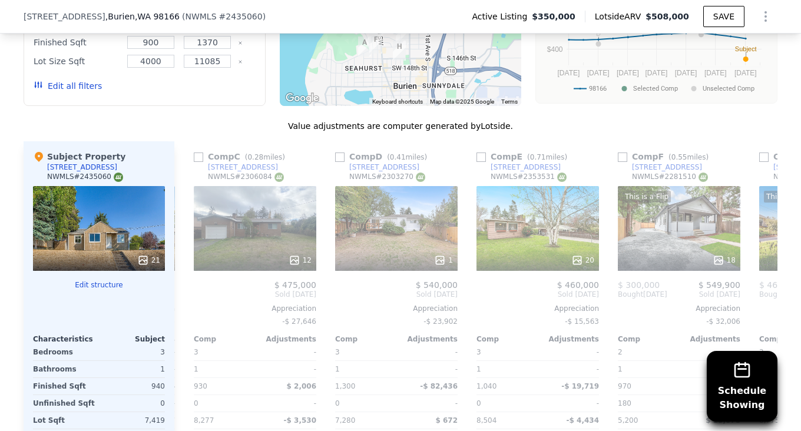
scroll to position [0, 283]
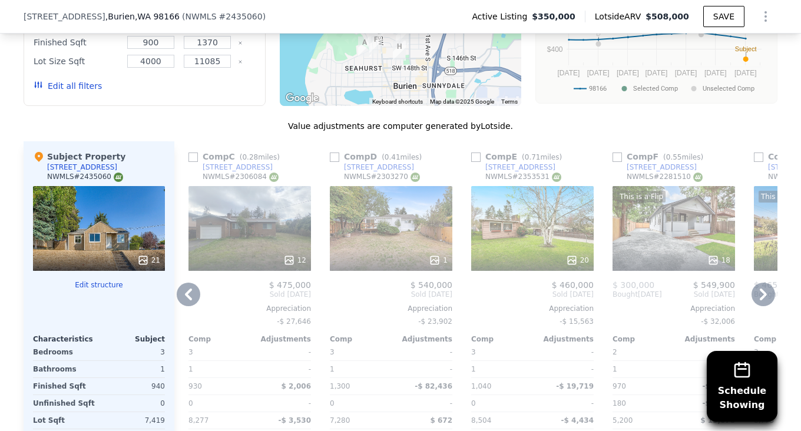
click at [756, 300] on icon at bounding box center [763, 295] width 24 height 24
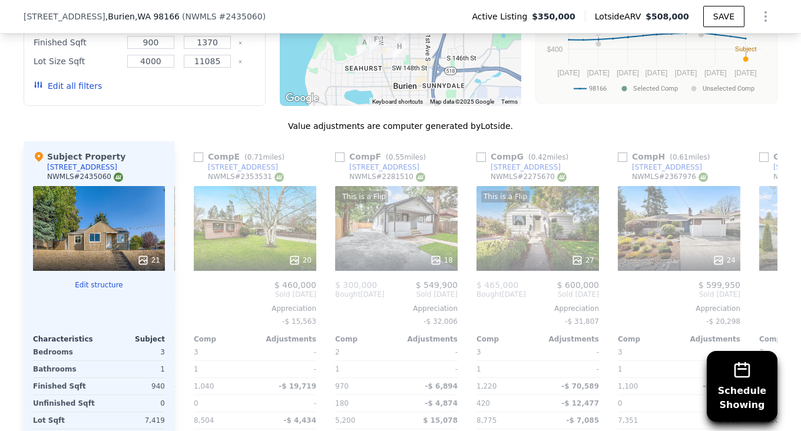
scroll to position [0, 565]
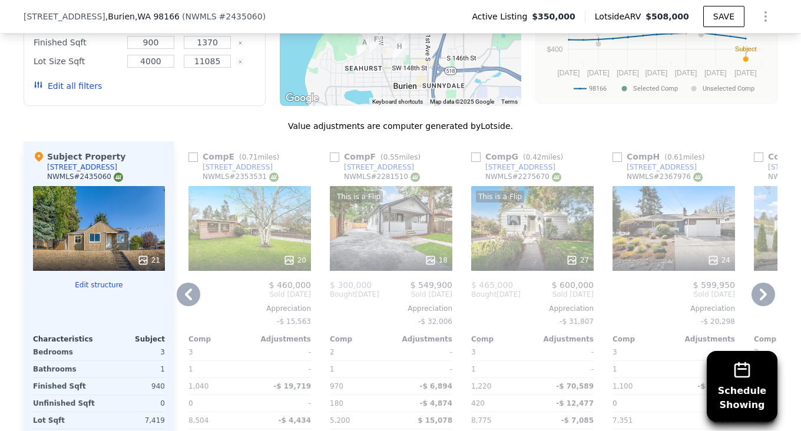
click at [756, 302] on icon at bounding box center [763, 295] width 24 height 24
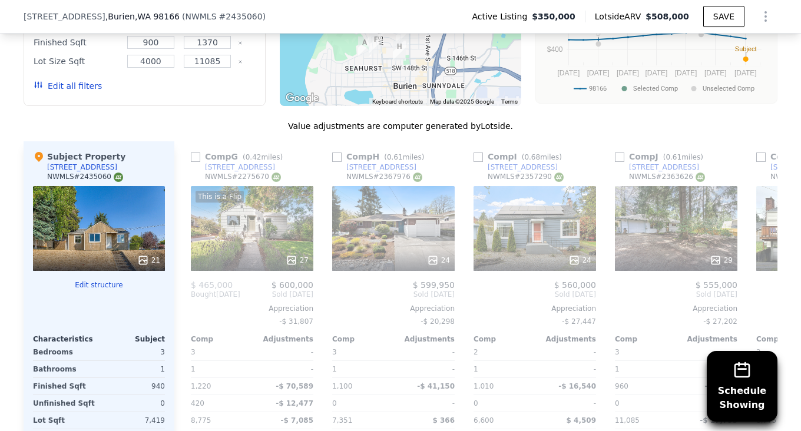
scroll to position [0, 848]
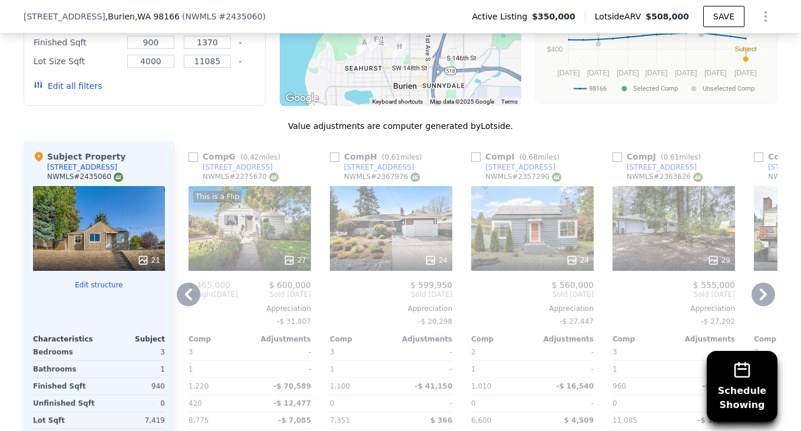
click at [205, 290] on span "$ 465,000" at bounding box center [209, 284] width 42 height 9
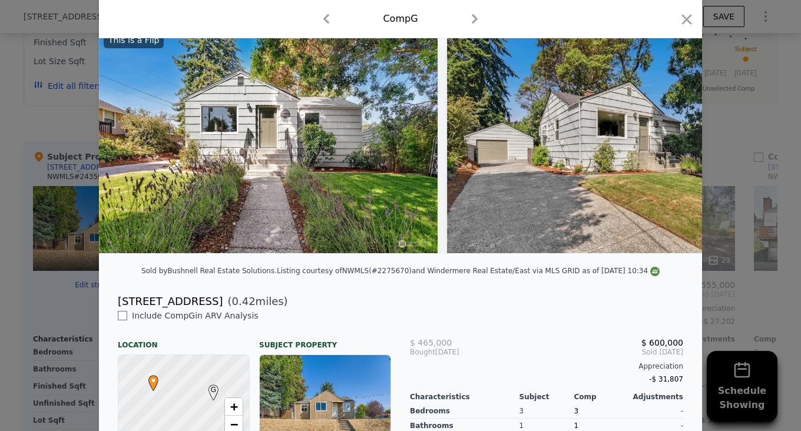
scroll to position [29, 0]
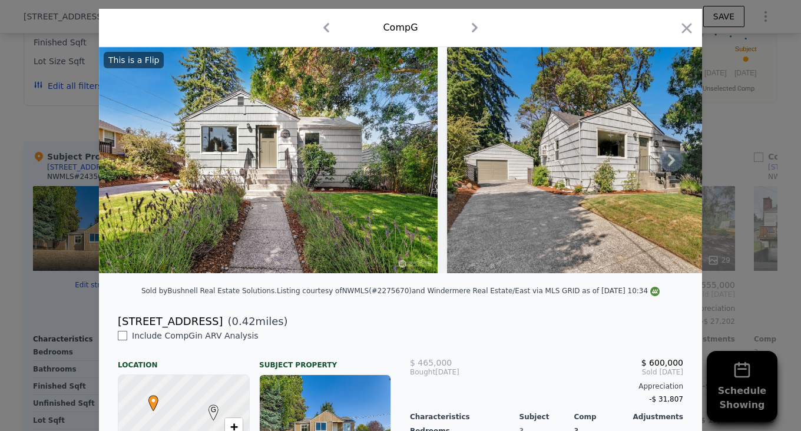
click at [663, 163] on icon at bounding box center [671, 160] width 24 height 24
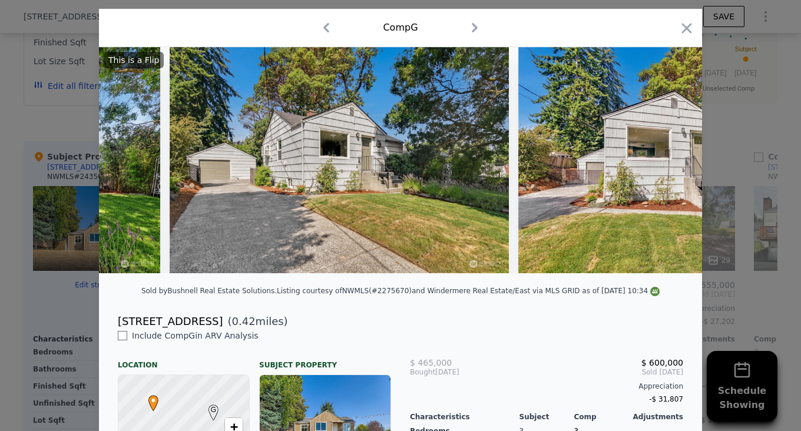
scroll to position [0, 283]
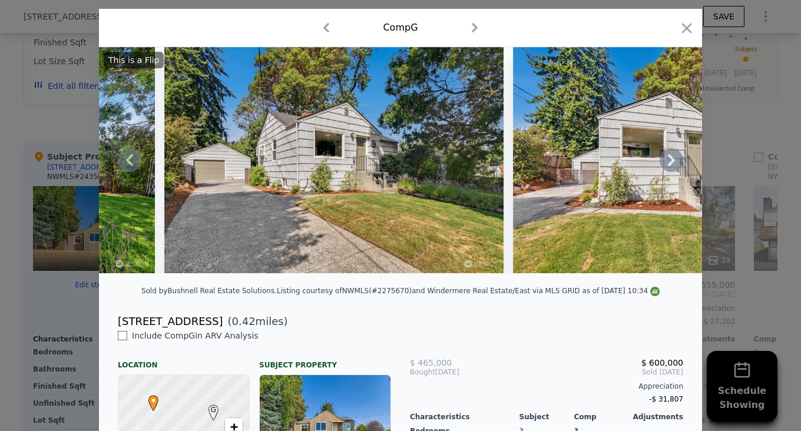
click at [665, 162] on icon at bounding box center [671, 160] width 24 height 24
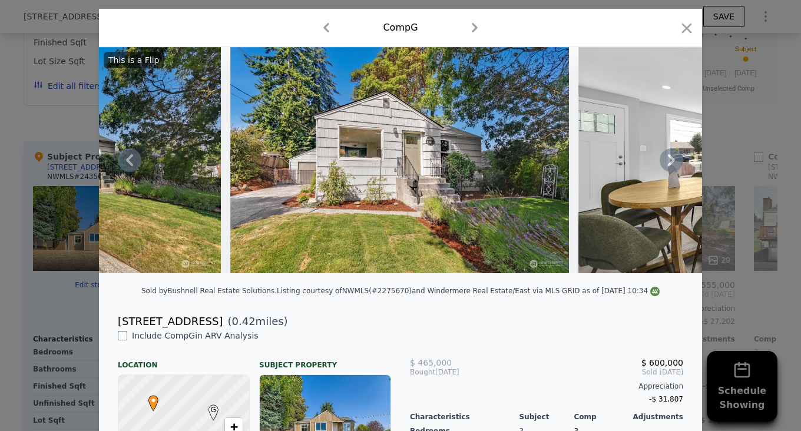
click at [663, 162] on icon at bounding box center [671, 160] width 24 height 24
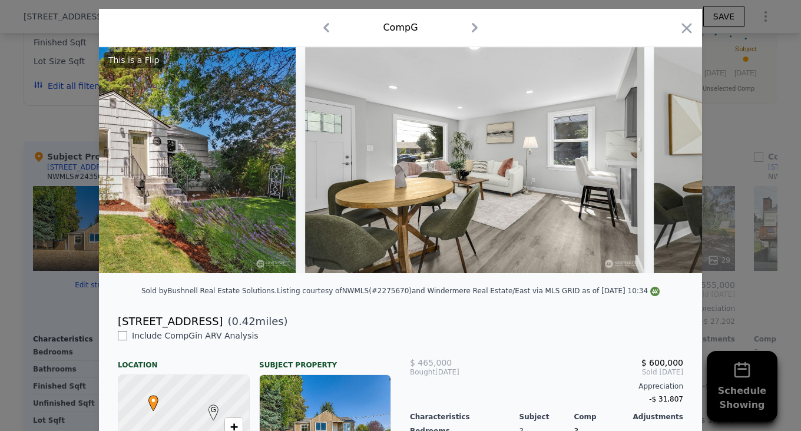
scroll to position [0, 848]
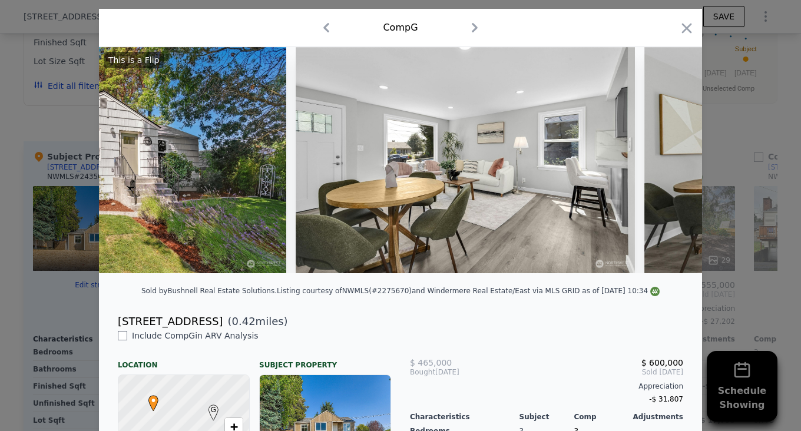
click at [663, 162] on img at bounding box center [813, 160] width 338 height 226
click at [663, 162] on icon at bounding box center [671, 160] width 24 height 24
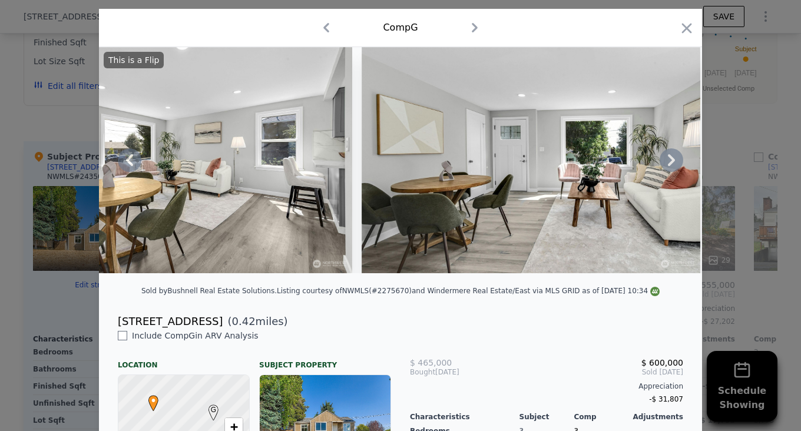
click at [663, 162] on icon at bounding box center [671, 160] width 24 height 24
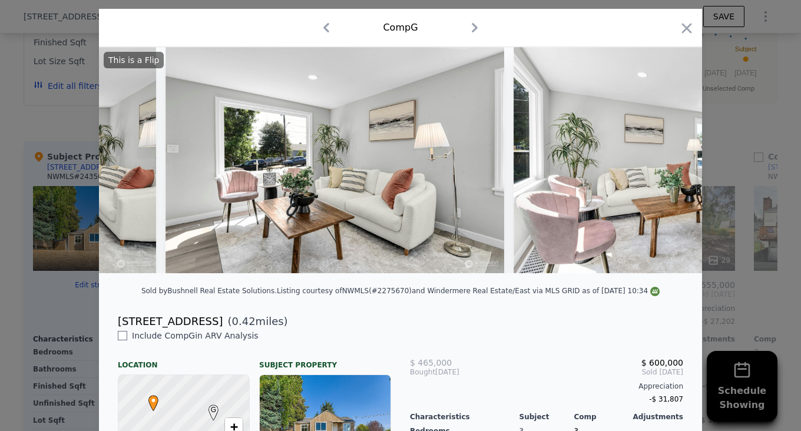
scroll to position [0, 1695]
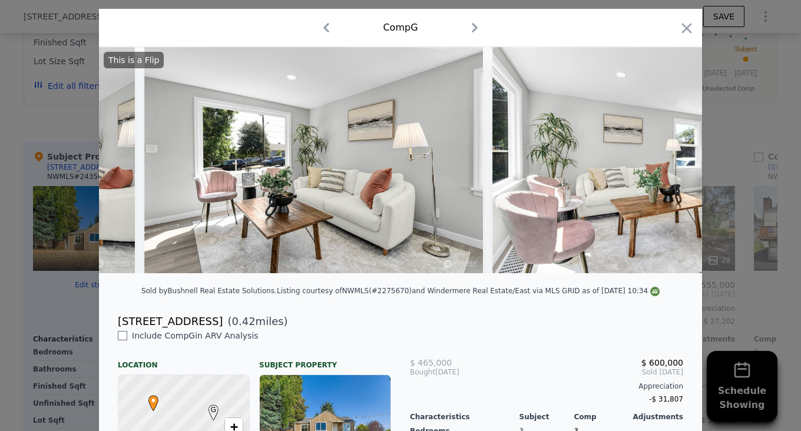
click at [663, 162] on div "This is a Flip" at bounding box center [400, 160] width 603 height 226
click at [666, 164] on icon at bounding box center [671, 160] width 24 height 24
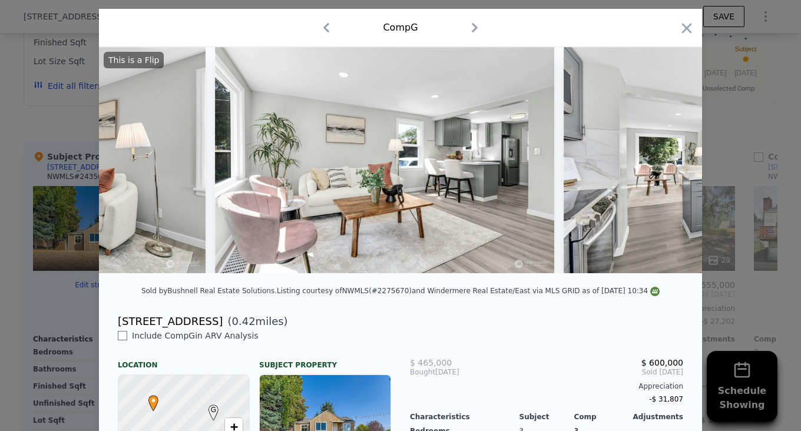
scroll to position [0, 1978]
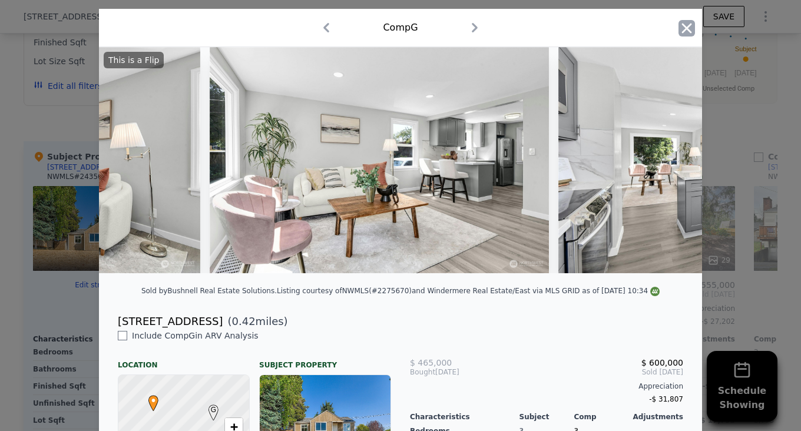
click at [678, 28] on icon "button" at bounding box center [686, 28] width 16 height 16
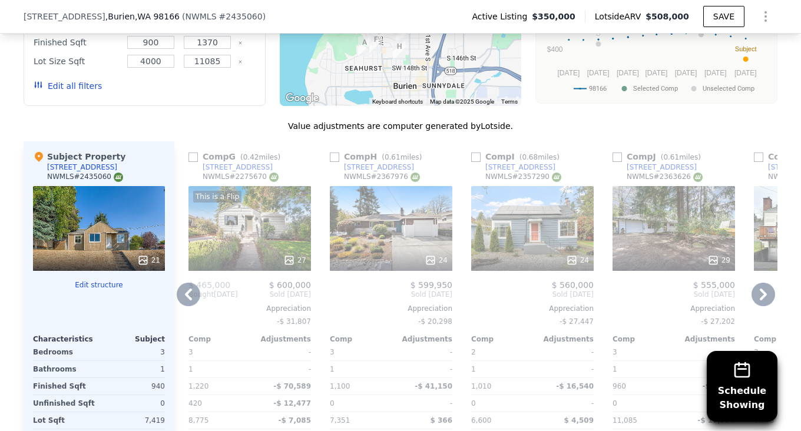
click at [185, 300] on icon at bounding box center [188, 294] width 7 height 12
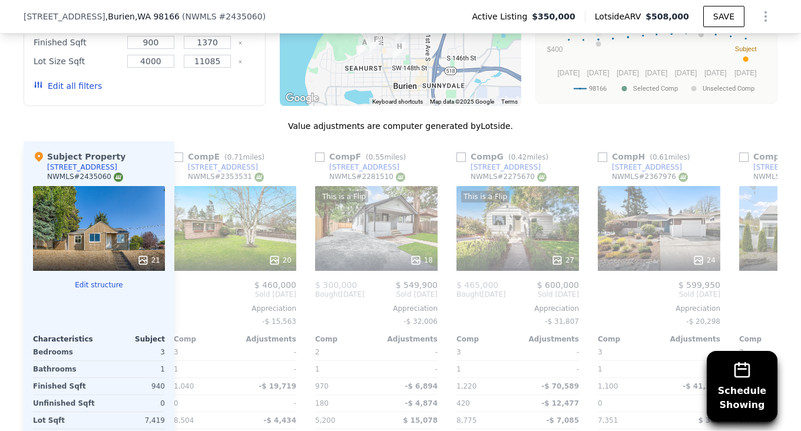
scroll to position [0, 565]
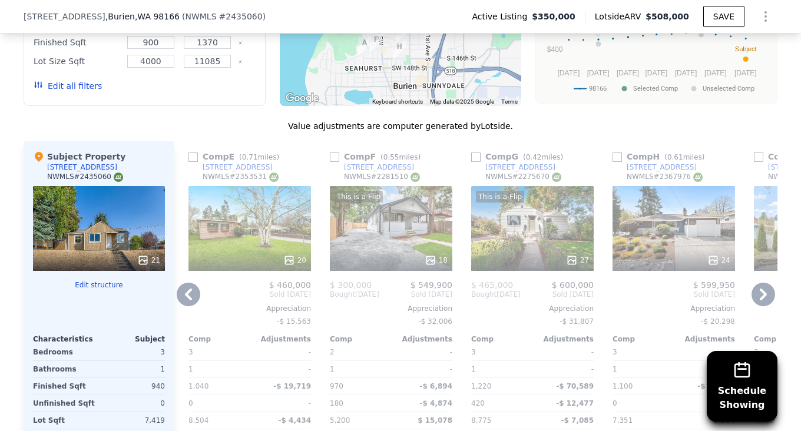
click at [185, 302] on icon at bounding box center [189, 295] width 24 height 24
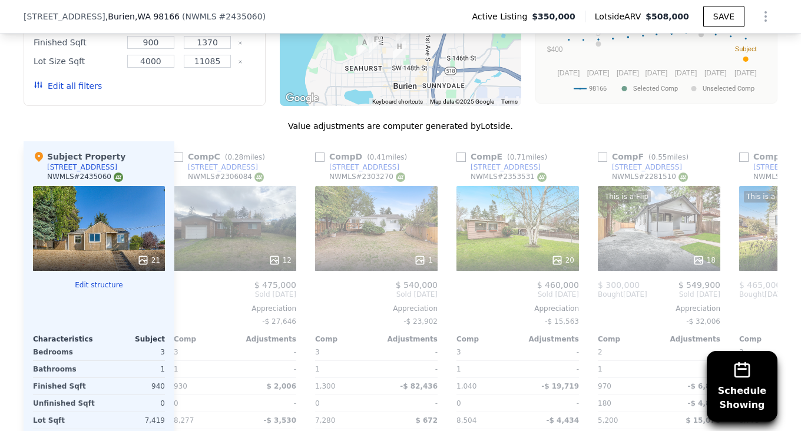
scroll to position [0, 283]
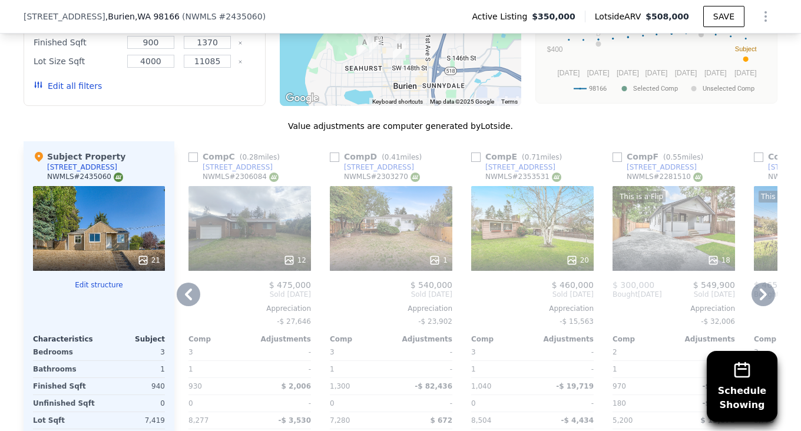
click at [764, 300] on icon at bounding box center [763, 295] width 24 height 24
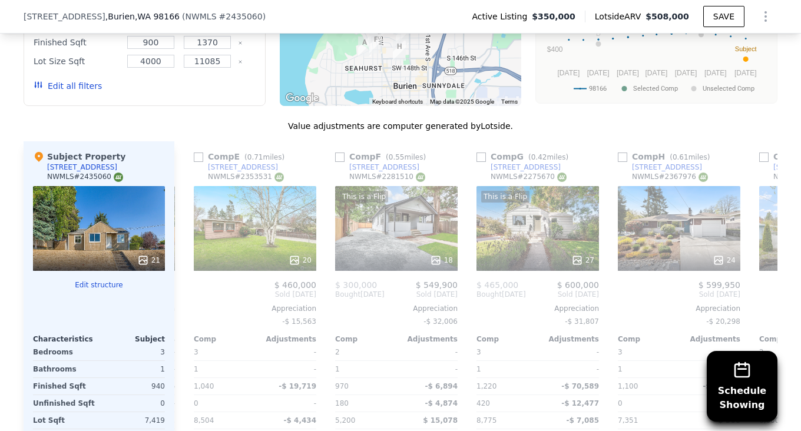
scroll to position [0, 565]
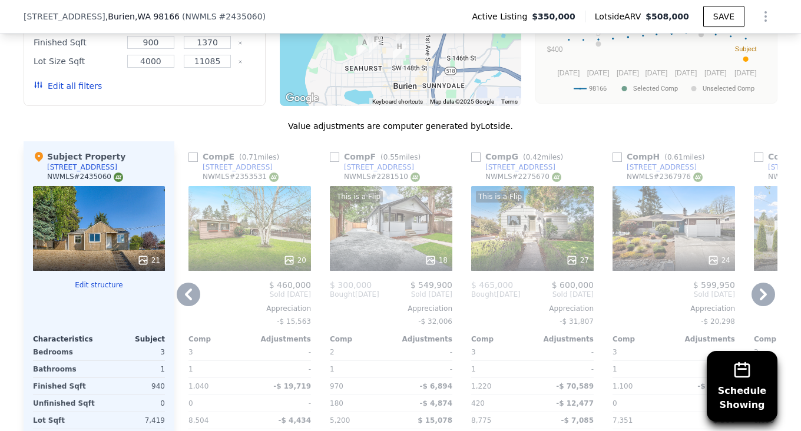
click at [761, 306] on icon at bounding box center [763, 295] width 24 height 24
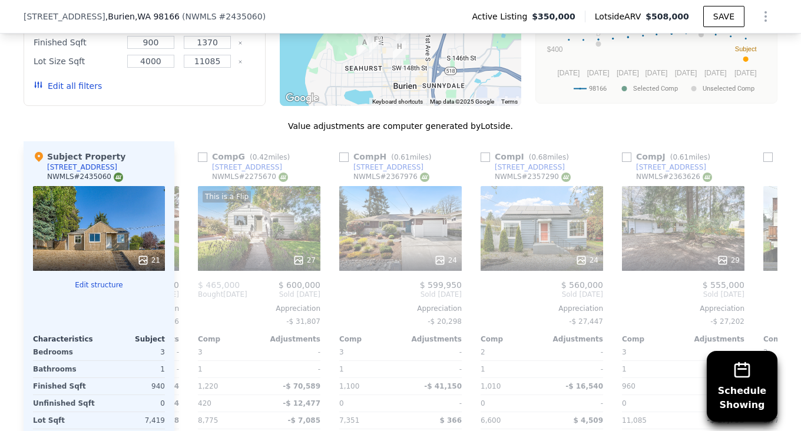
scroll to position [0, 848]
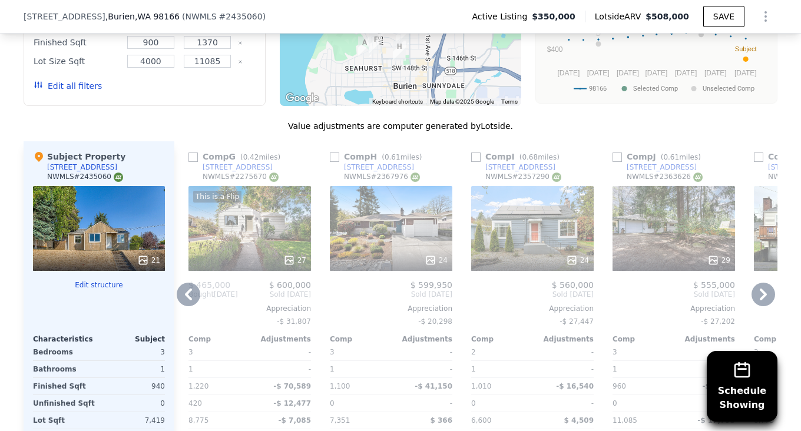
click at [760, 306] on icon at bounding box center [763, 295] width 24 height 24
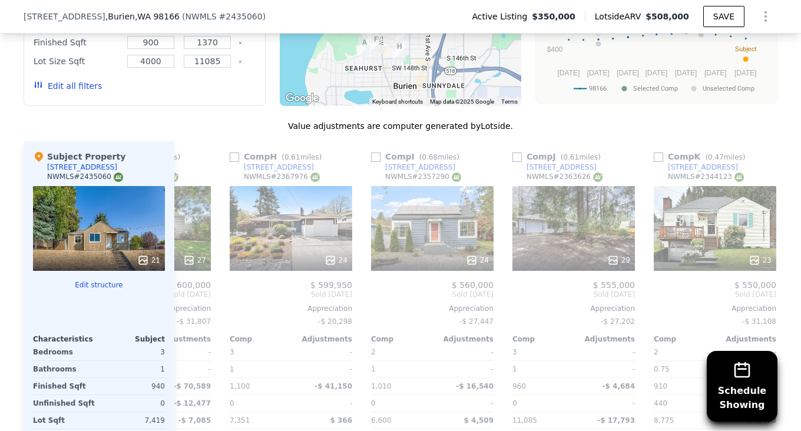
scroll to position [0, 979]
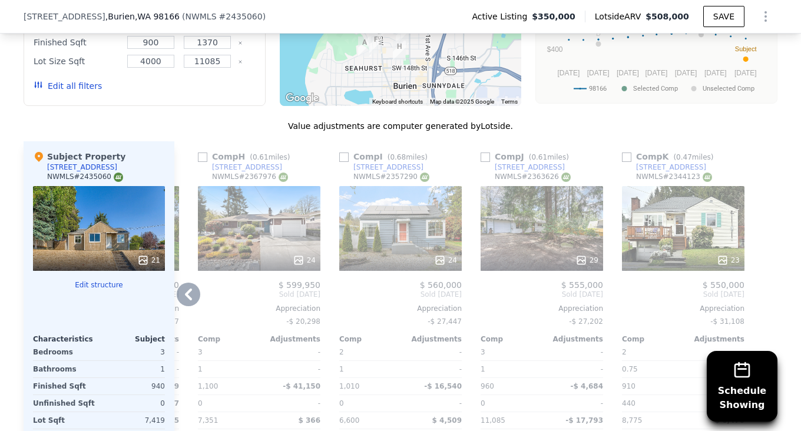
click at [189, 301] on icon at bounding box center [189, 295] width 24 height 24
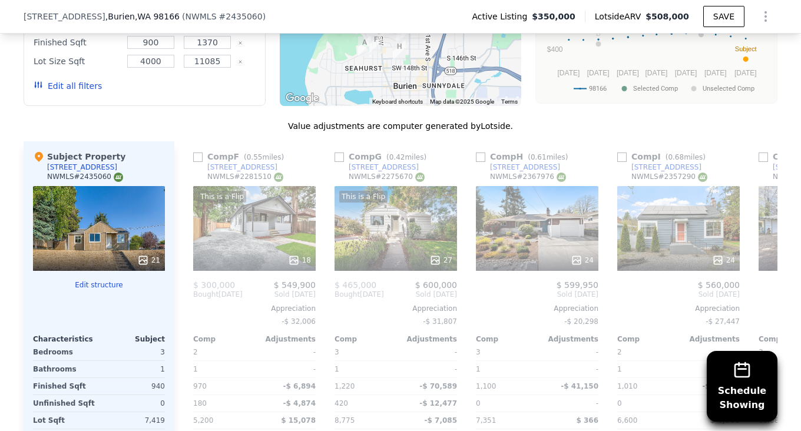
scroll to position [0, 697]
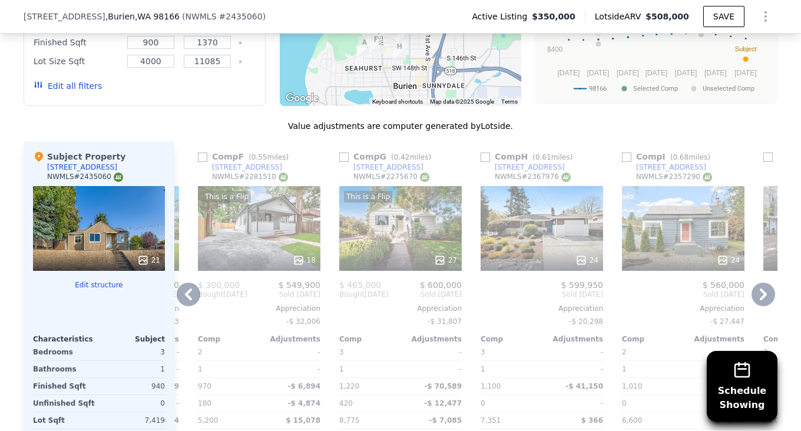
click at [189, 301] on icon at bounding box center [189, 295] width 24 height 24
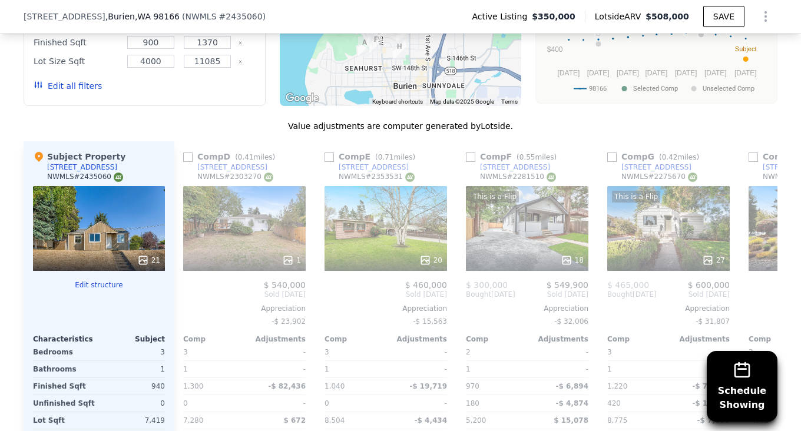
scroll to position [0, 414]
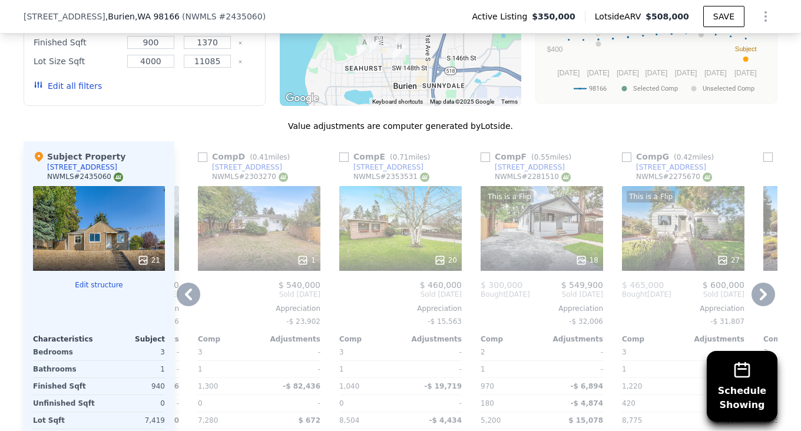
click at [189, 301] on icon at bounding box center [189, 295] width 24 height 24
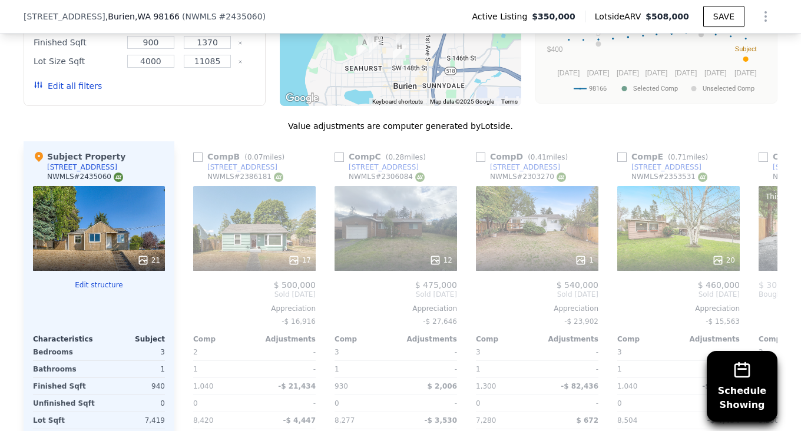
scroll to position [0, 132]
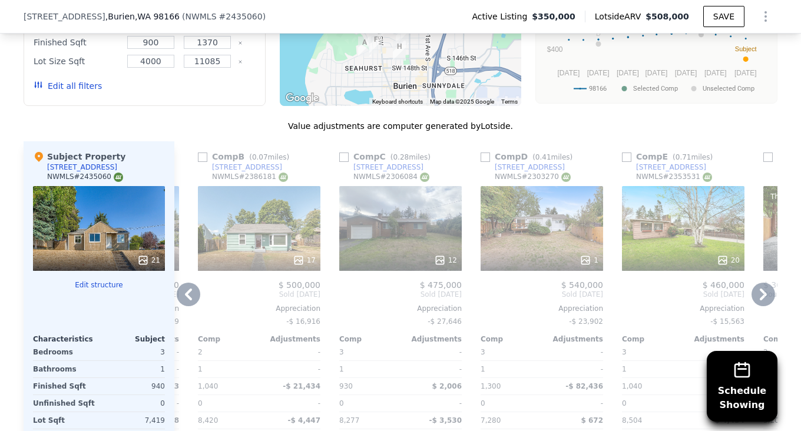
click at [189, 301] on icon at bounding box center [189, 295] width 24 height 24
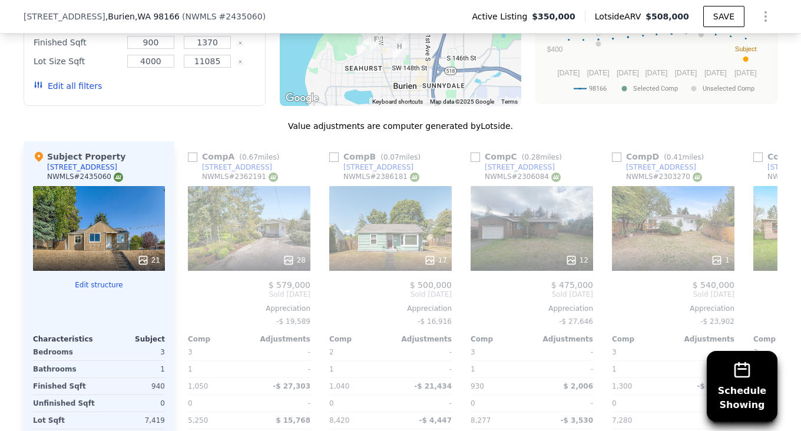
scroll to position [0, 0]
click at [189, 162] on input "checkbox" at bounding box center [192, 156] width 9 height 9
checkbox input "true"
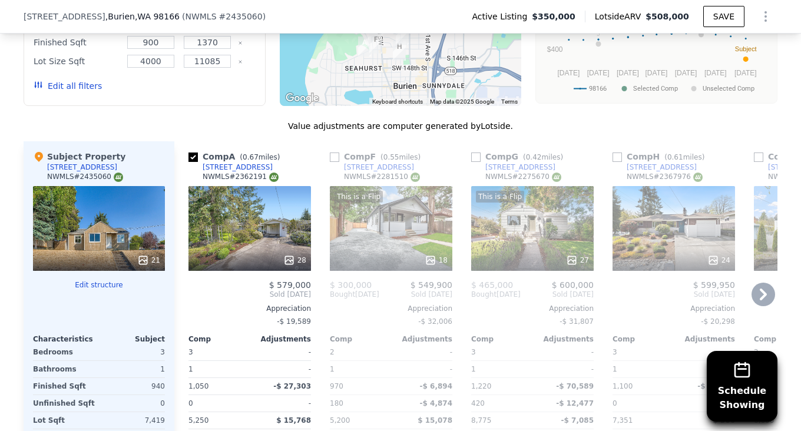
click at [765, 306] on icon at bounding box center [763, 295] width 24 height 24
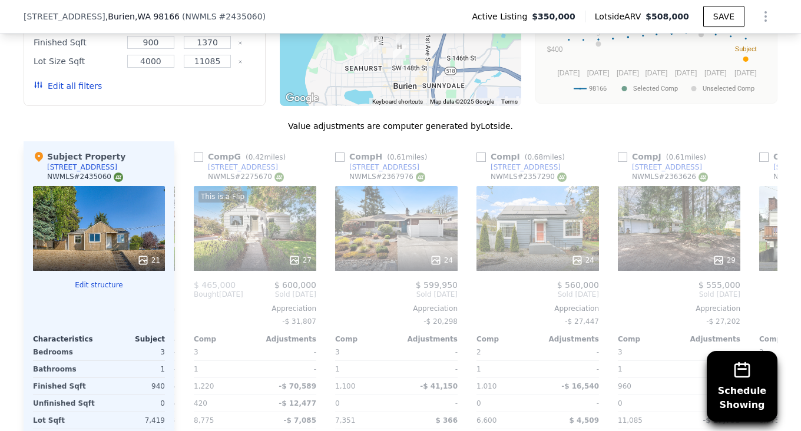
scroll to position [0, 283]
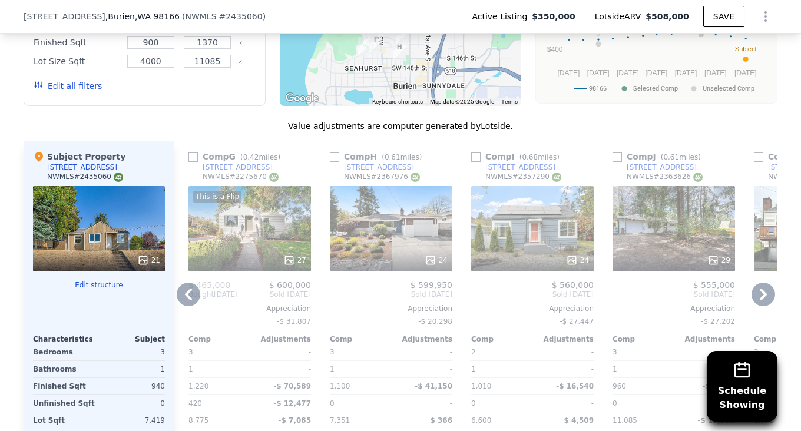
click at [185, 300] on icon at bounding box center [188, 294] width 7 height 12
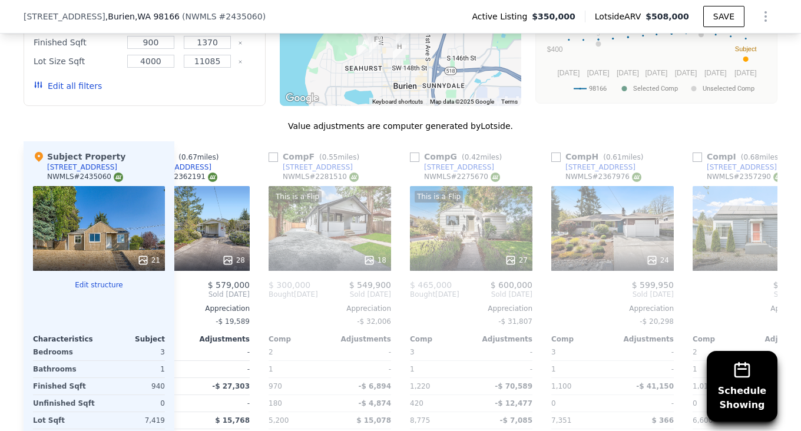
scroll to position [0, 0]
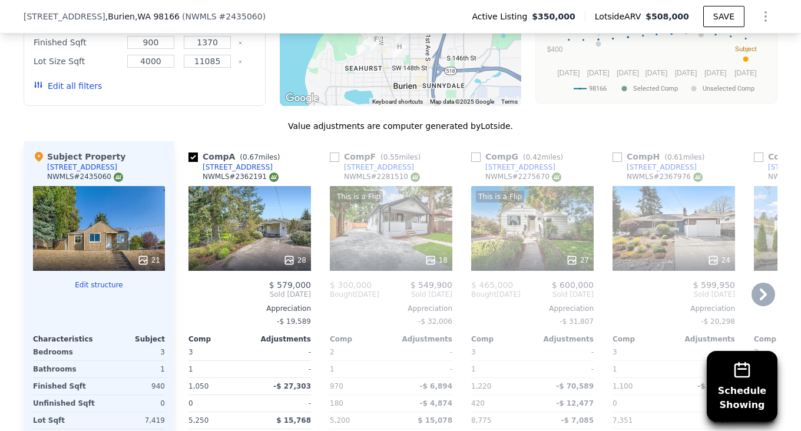
click at [190, 299] on span "Sold Jun 2025" at bounding box center [249, 294] width 122 height 9
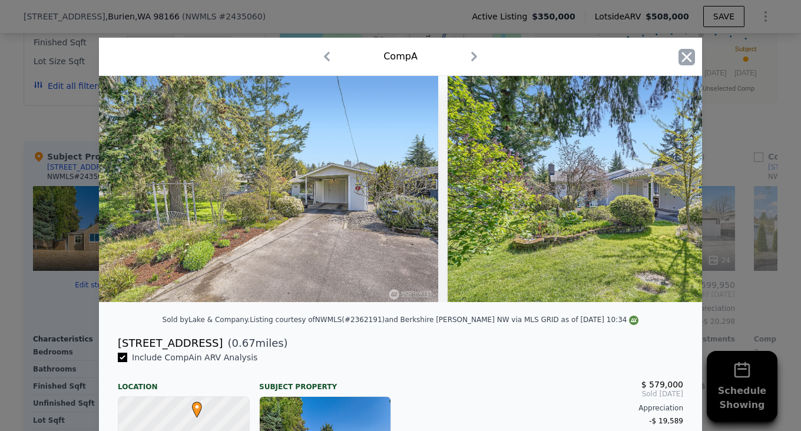
click at [685, 59] on icon "button" at bounding box center [687, 57] width 10 height 10
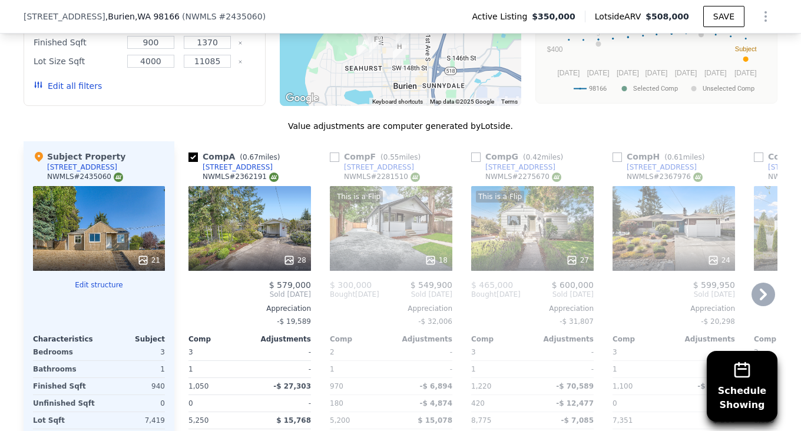
click at [755, 304] on icon at bounding box center [763, 295] width 24 height 24
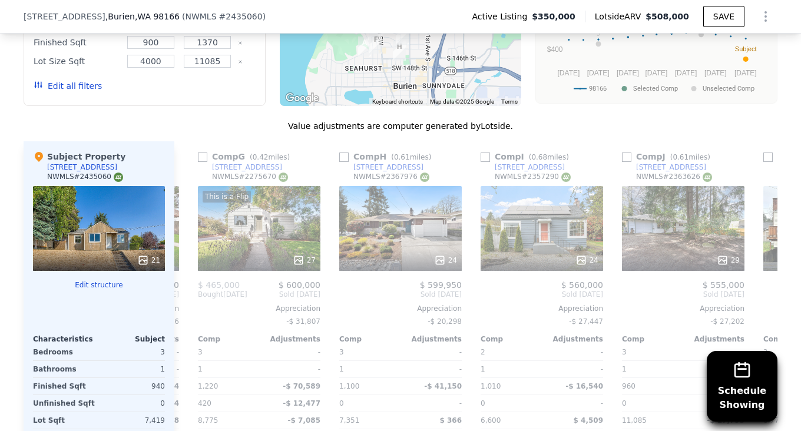
scroll to position [0, 283]
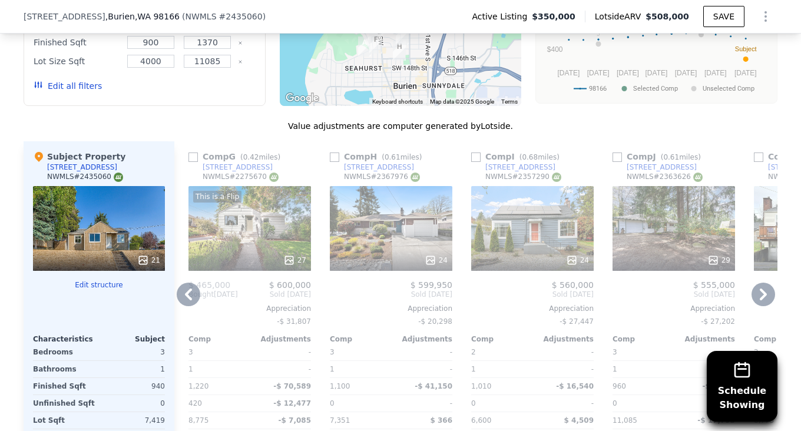
click at [755, 304] on icon at bounding box center [763, 295] width 24 height 24
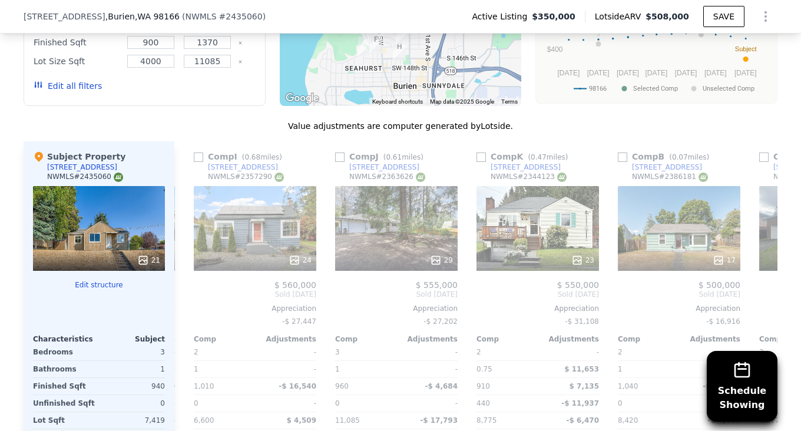
scroll to position [0, 565]
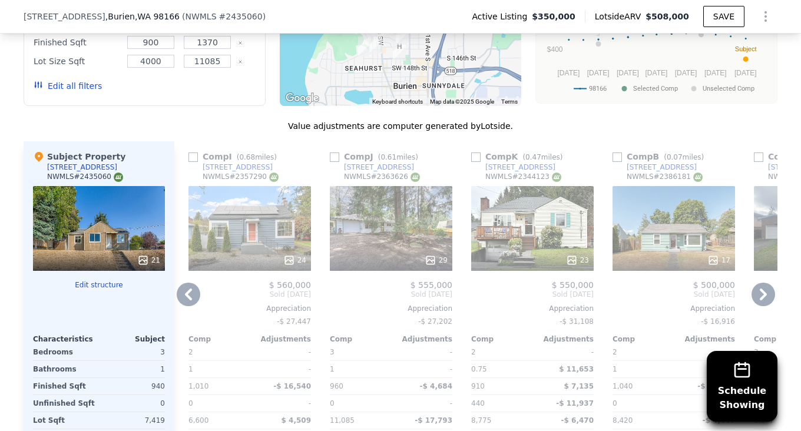
click at [645, 254] on div "17" at bounding box center [673, 228] width 122 height 85
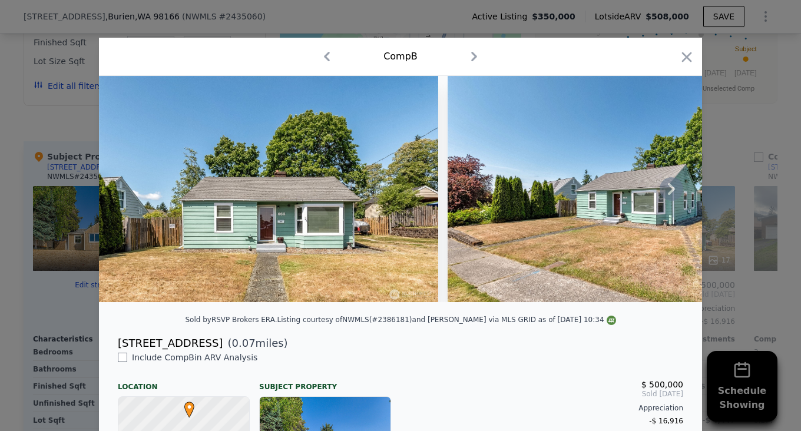
click at [666, 193] on icon at bounding box center [671, 189] width 24 height 24
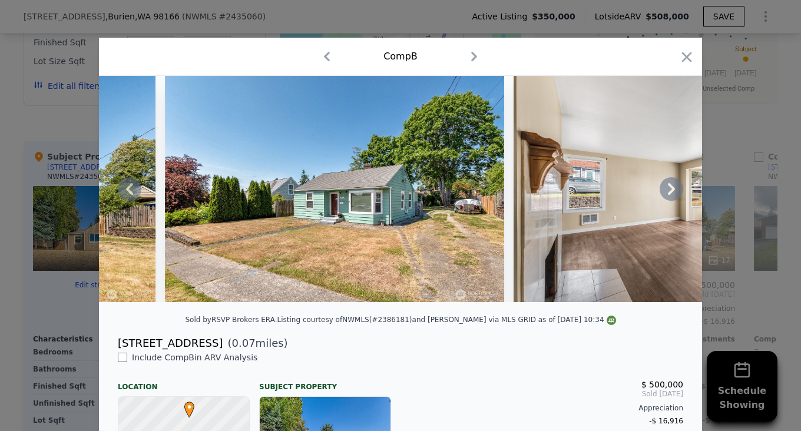
click at [666, 193] on icon at bounding box center [671, 189] width 24 height 24
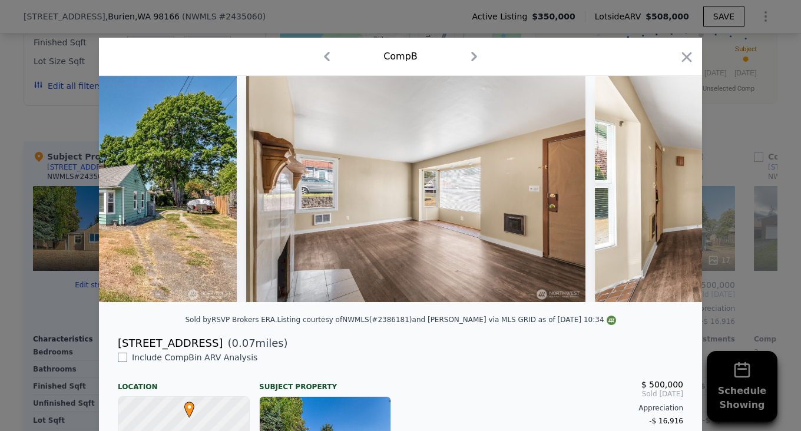
scroll to position [0, 565]
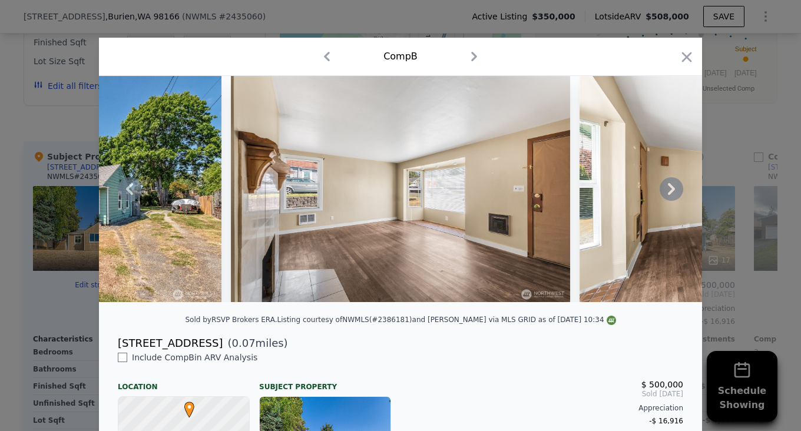
click at [664, 195] on icon at bounding box center [671, 189] width 24 height 24
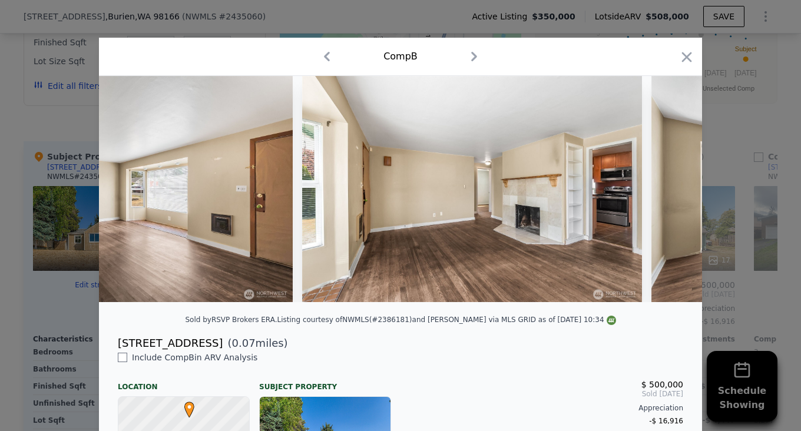
scroll to position [0, 848]
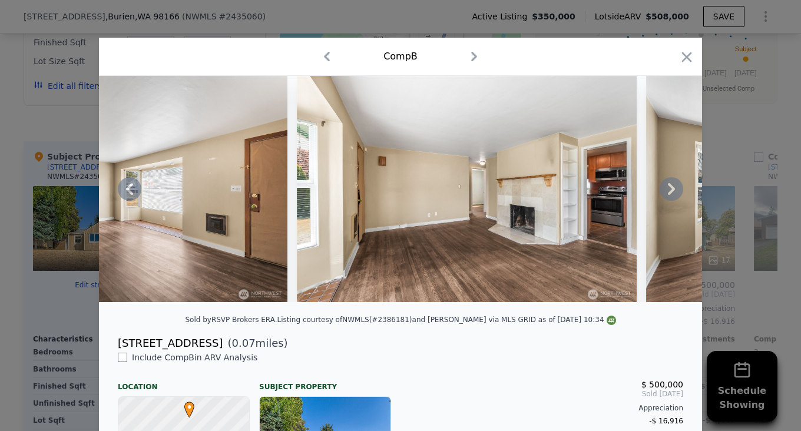
click at [668, 195] on icon at bounding box center [671, 189] width 7 height 12
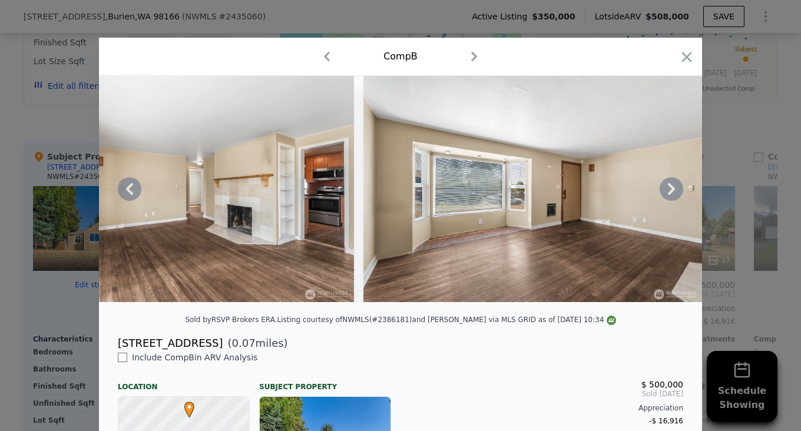
scroll to position [255, 0]
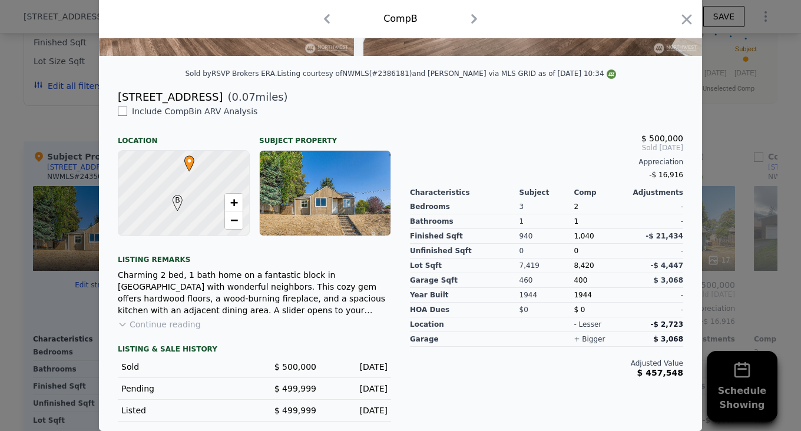
click at [177, 323] on button "Continue reading" at bounding box center [159, 324] width 83 height 12
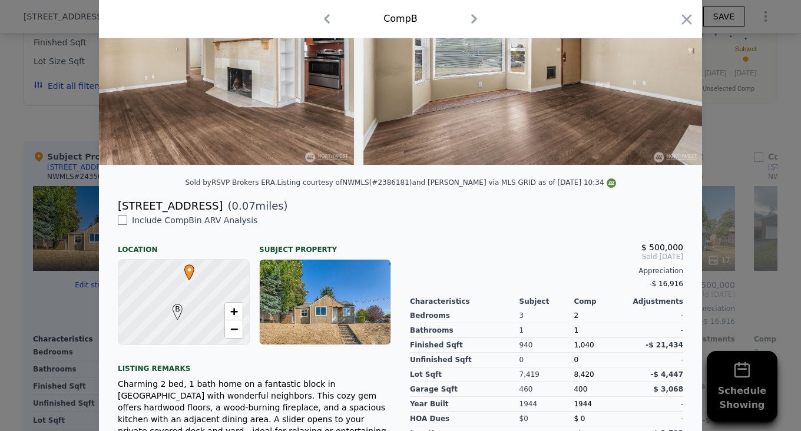
scroll to position [314, 0]
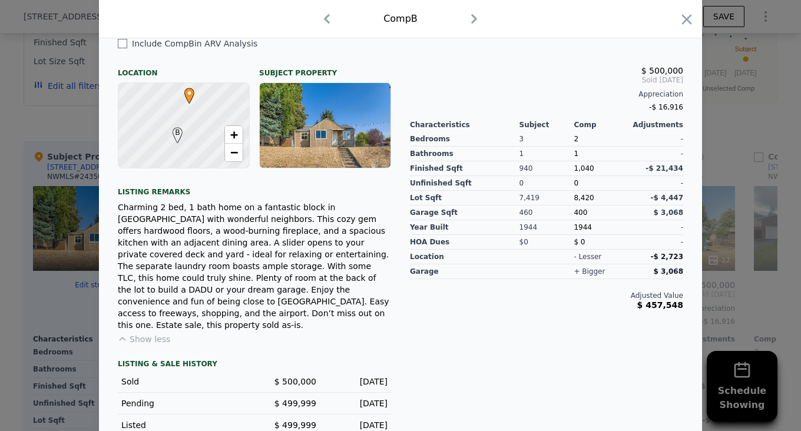
drag, startPoint x: 682, startPoint y: 21, endPoint x: 674, endPoint y: 25, distance: 9.2
click at [682, 21] on icon "button" at bounding box center [687, 19] width 10 height 10
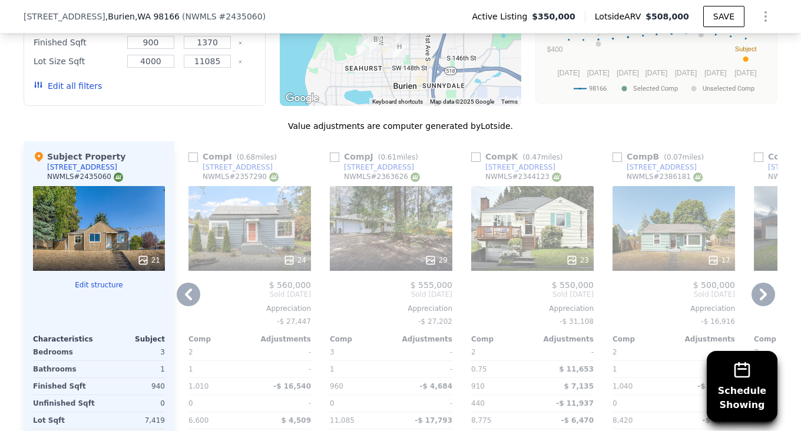
click at [755, 302] on icon at bounding box center [763, 295] width 24 height 24
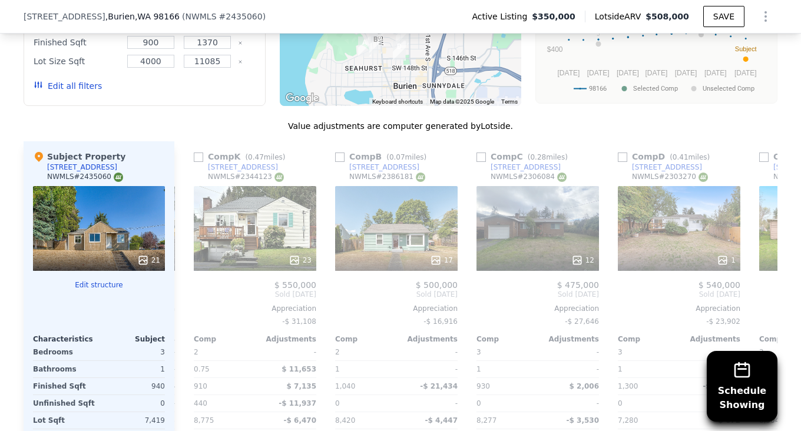
scroll to position [0, 848]
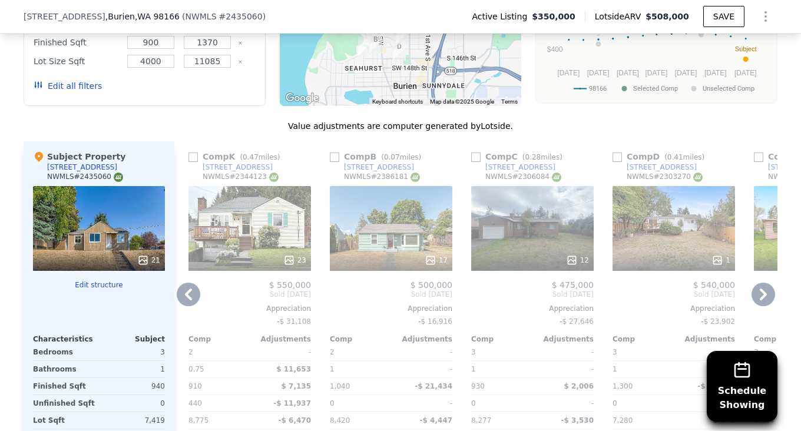
click at [759, 300] on icon at bounding box center [762, 294] width 7 height 12
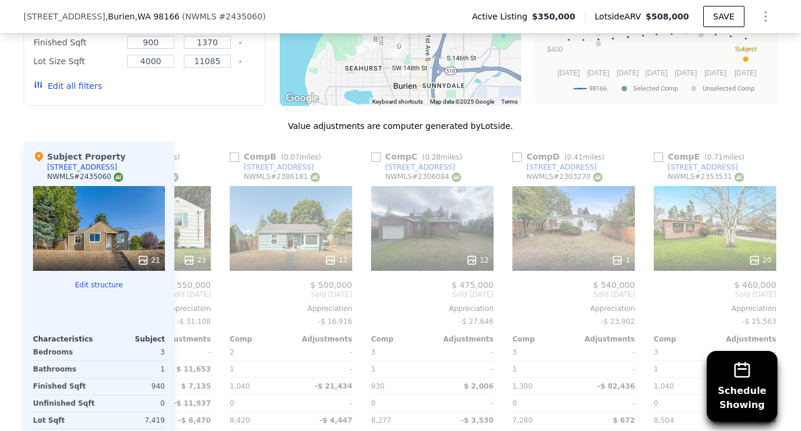
scroll to position [0, 979]
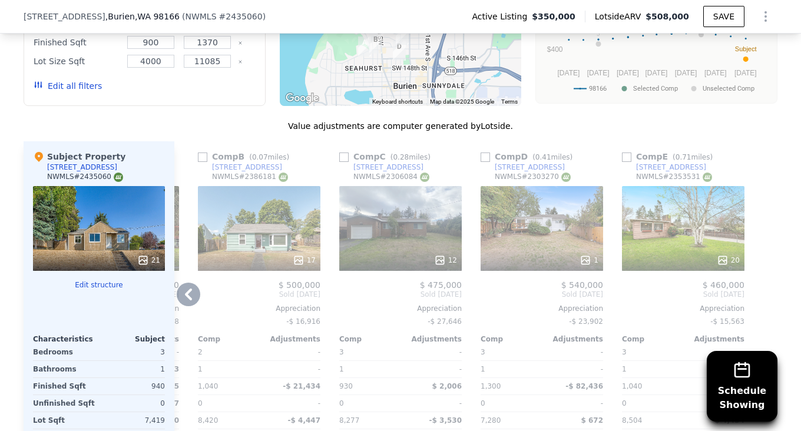
click at [188, 296] on icon at bounding box center [189, 295] width 24 height 24
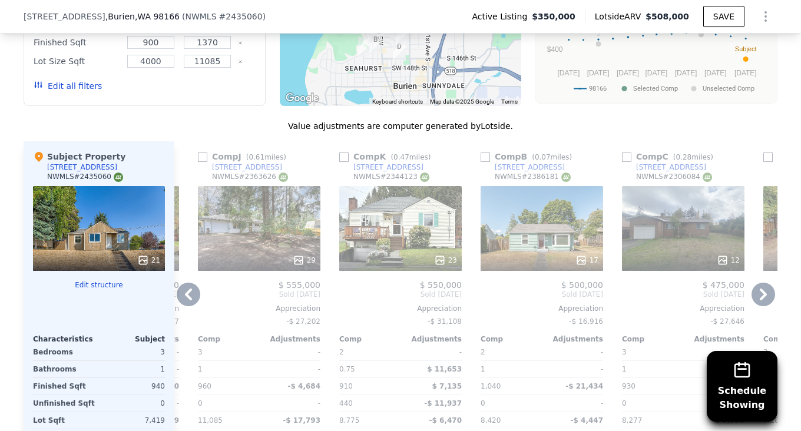
click at [187, 296] on icon at bounding box center [189, 295] width 24 height 24
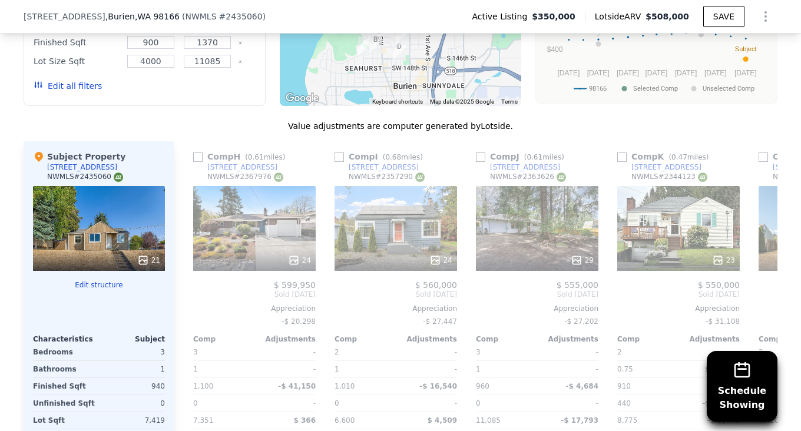
scroll to position [0, 414]
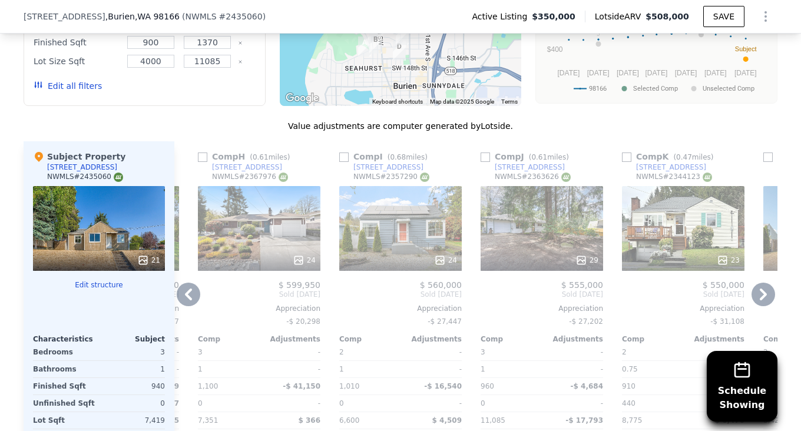
click at [244, 205] on div "24" at bounding box center [259, 228] width 122 height 85
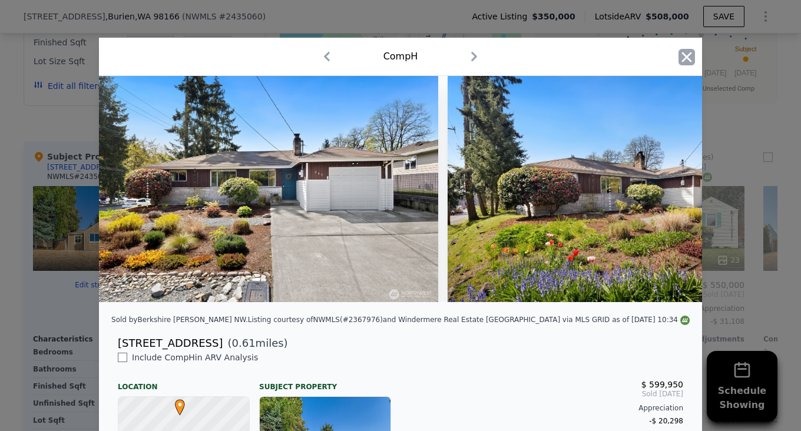
click at [678, 55] on icon "button" at bounding box center [686, 57] width 16 height 16
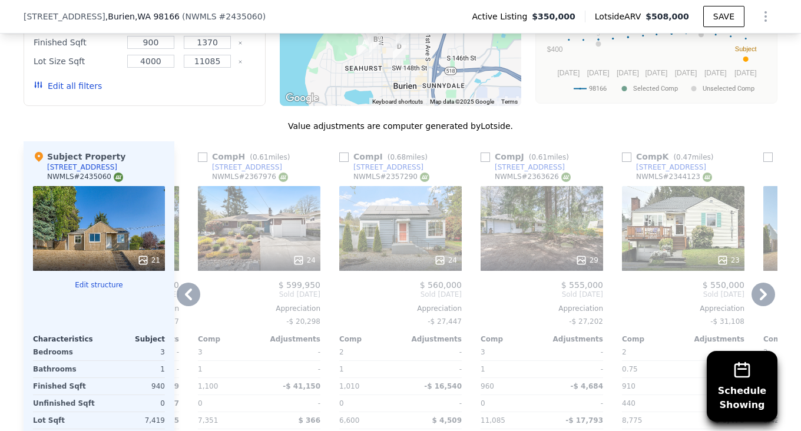
click at [393, 250] on div "24" at bounding box center [400, 228] width 122 height 85
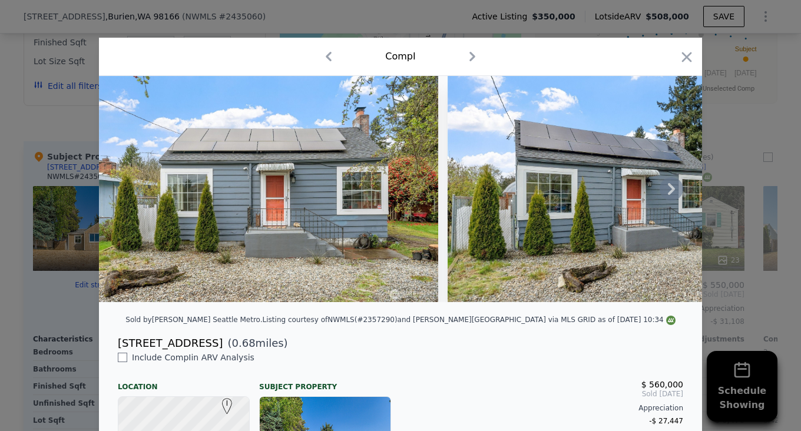
click at [671, 193] on icon at bounding box center [671, 189] width 24 height 24
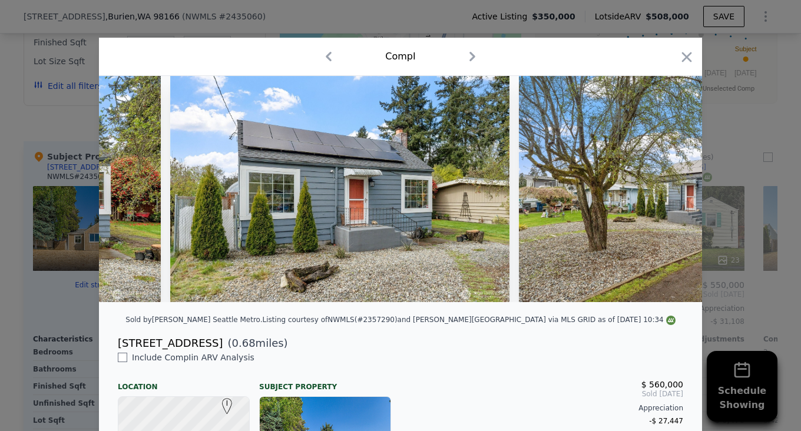
scroll to position [0, 283]
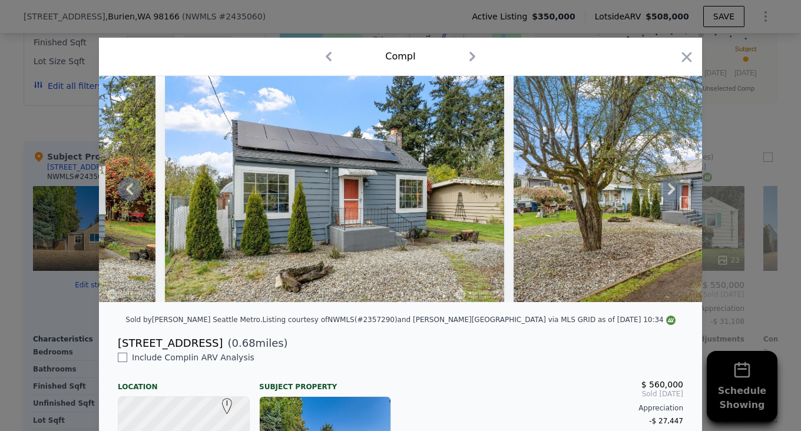
click at [670, 193] on icon at bounding box center [671, 189] width 24 height 24
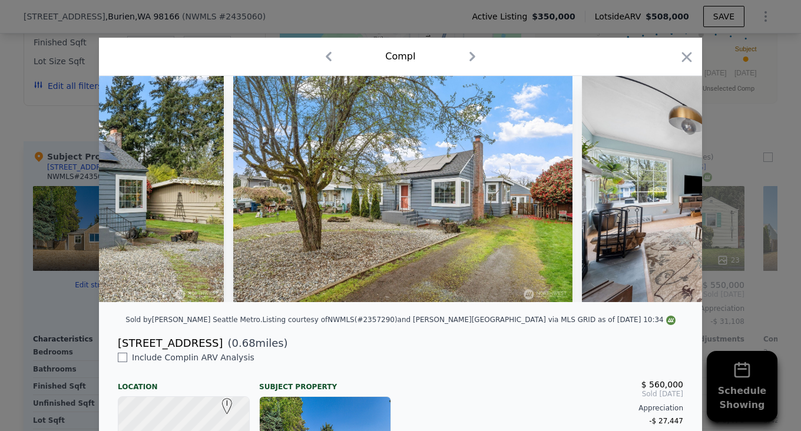
scroll to position [0, 565]
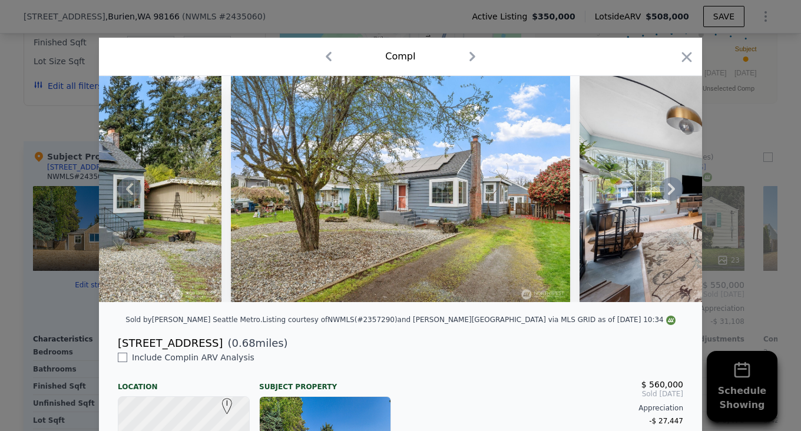
click at [668, 192] on icon at bounding box center [671, 189] width 7 height 12
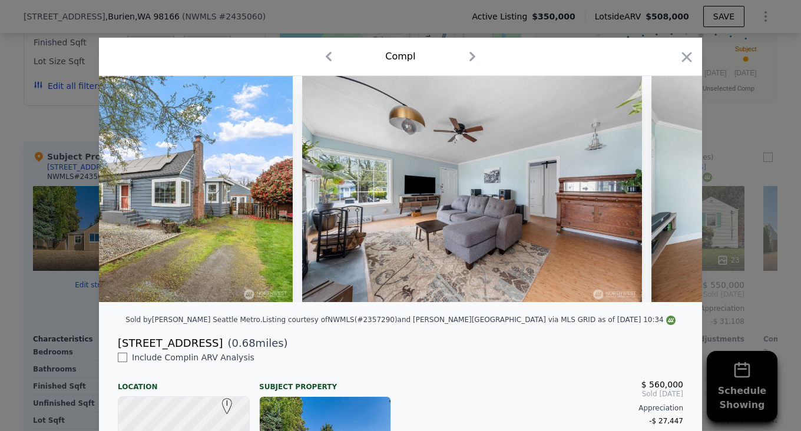
scroll to position [0, 848]
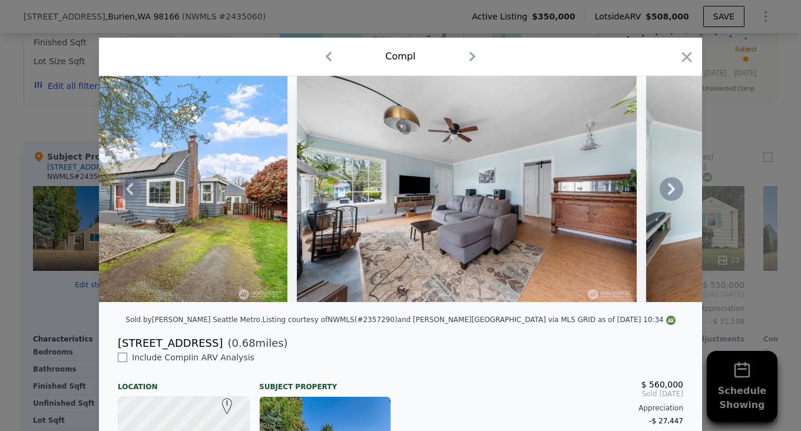
click at [668, 192] on icon at bounding box center [671, 189] width 7 height 12
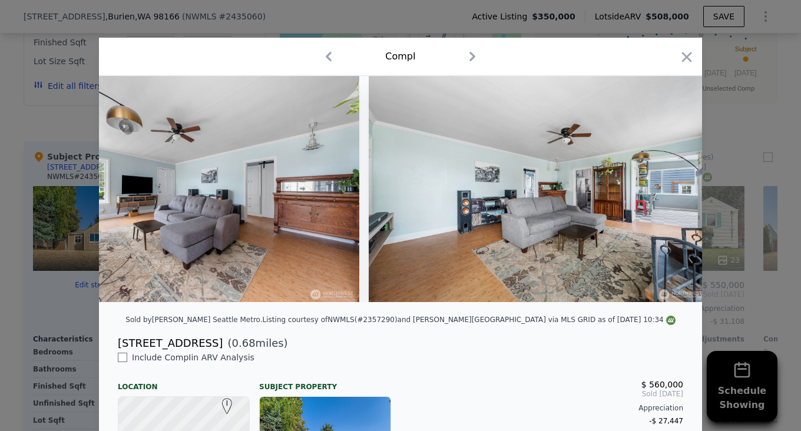
scroll to position [0, 1130]
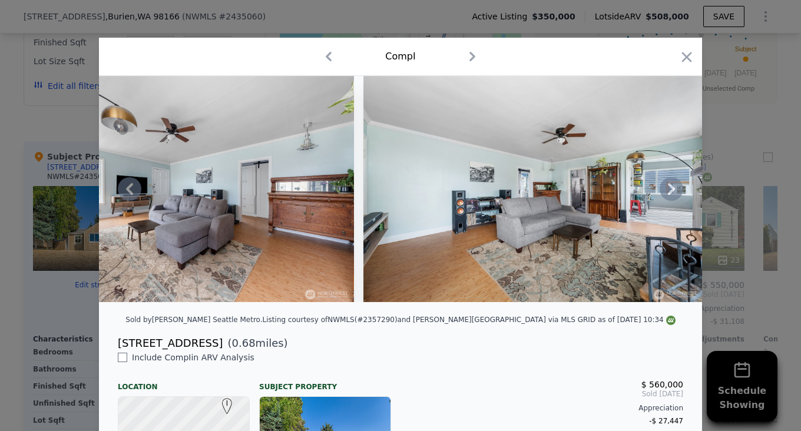
click at [666, 192] on icon at bounding box center [671, 189] width 24 height 24
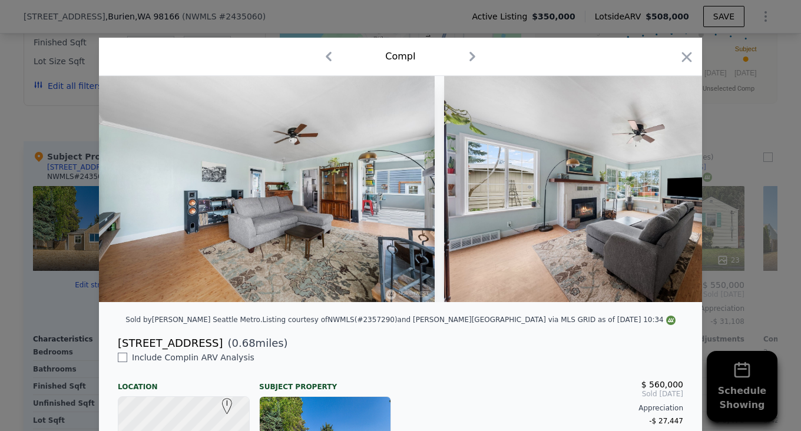
scroll to position [0, 1413]
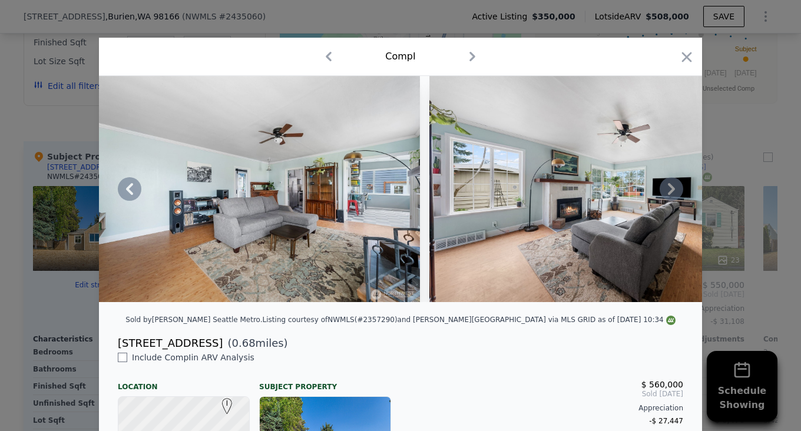
click at [666, 192] on div at bounding box center [400, 189] width 603 height 226
click at [127, 194] on icon at bounding box center [130, 189] width 24 height 24
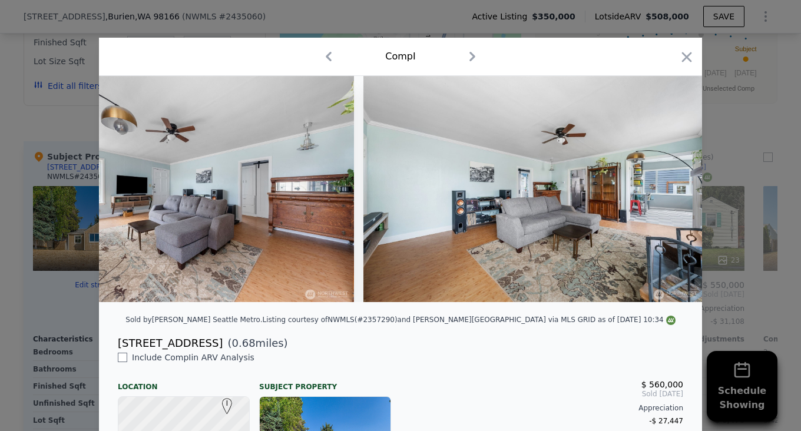
click at [127, 194] on img at bounding box center [183, 189] width 339 height 226
click at [128, 193] on icon at bounding box center [130, 189] width 24 height 24
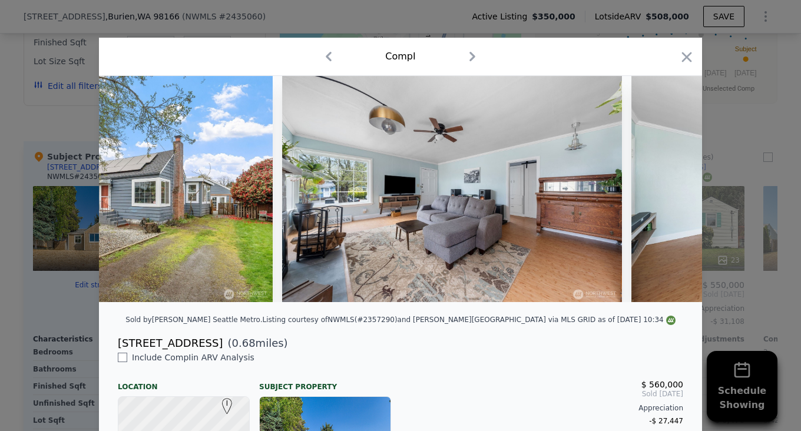
scroll to position [0, 848]
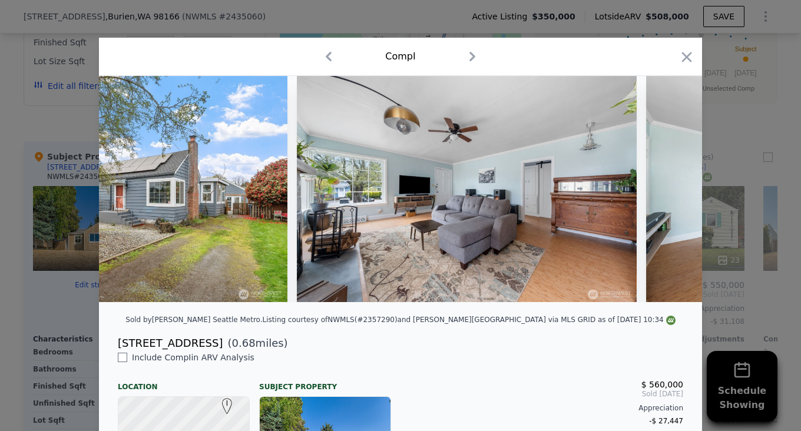
click at [128, 193] on div at bounding box center [400, 189] width 603 height 226
click at [127, 190] on icon at bounding box center [129, 189] width 7 height 12
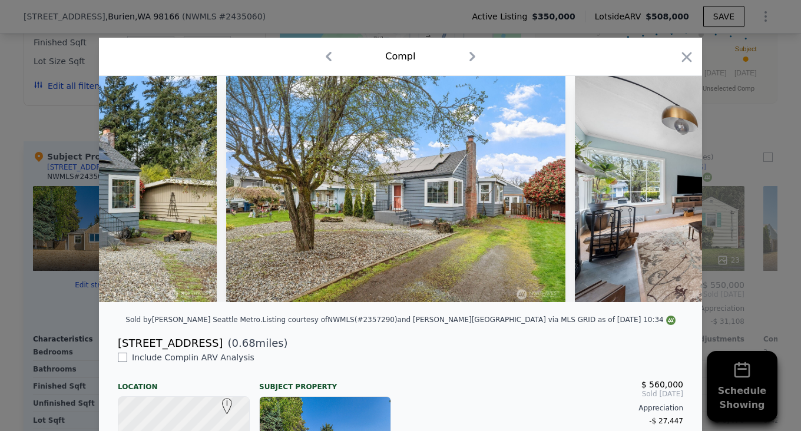
scroll to position [0, 565]
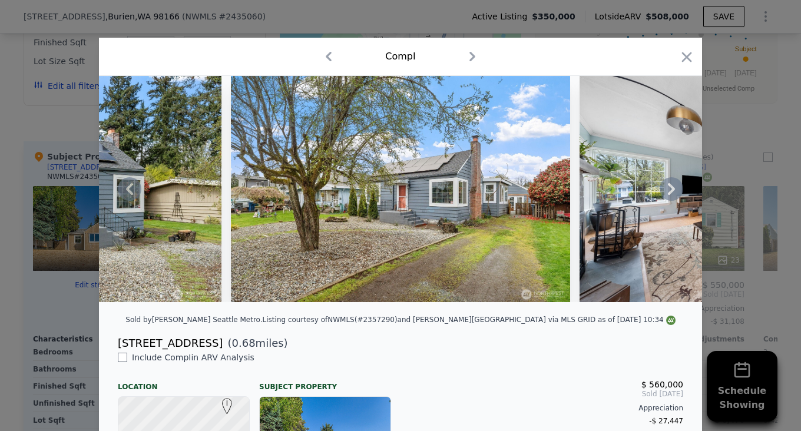
click at [668, 194] on icon at bounding box center [671, 189] width 7 height 12
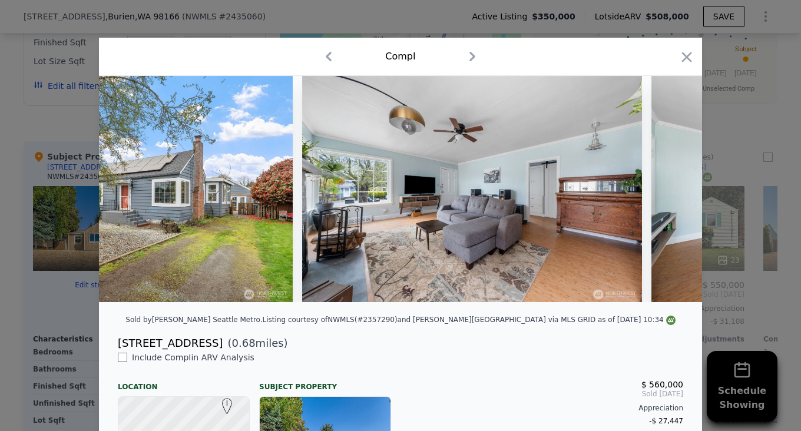
scroll to position [0, 848]
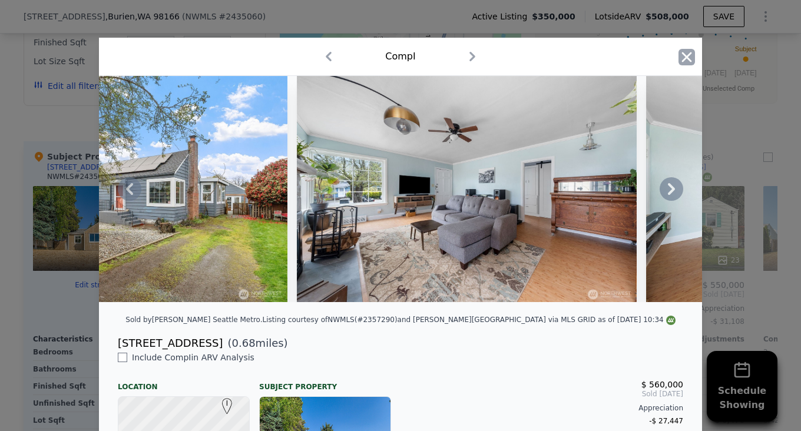
click at [680, 53] on icon "button" at bounding box center [686, 57] width 16 height 16
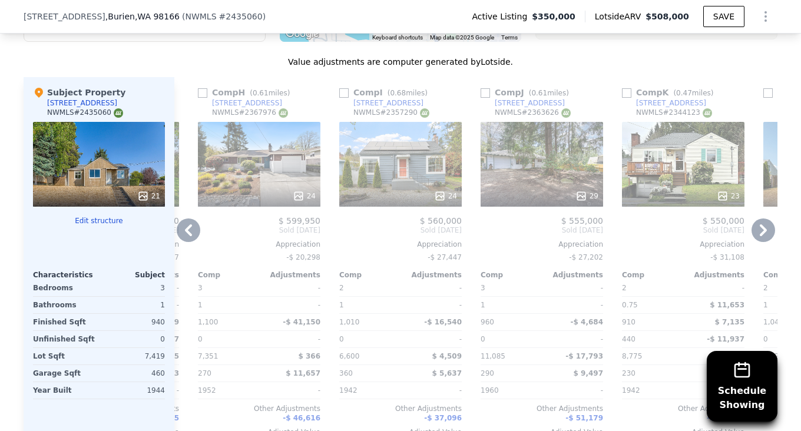
scroll to position [1177, 0]
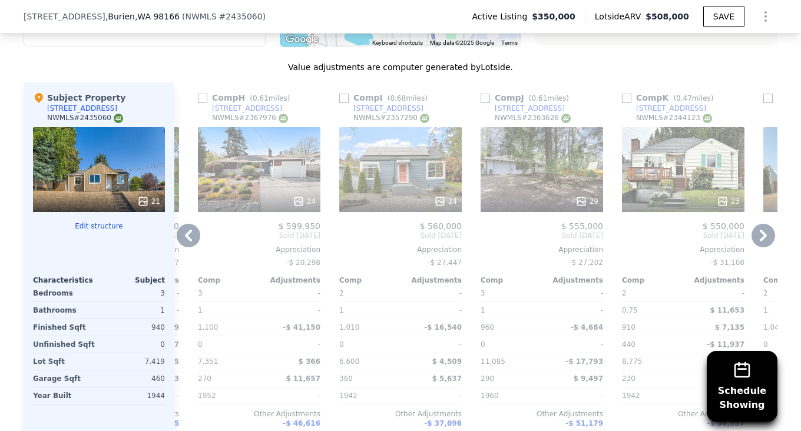
click at [547, 169] on div "29" at bounding box center [541, 169] width 122 height 85
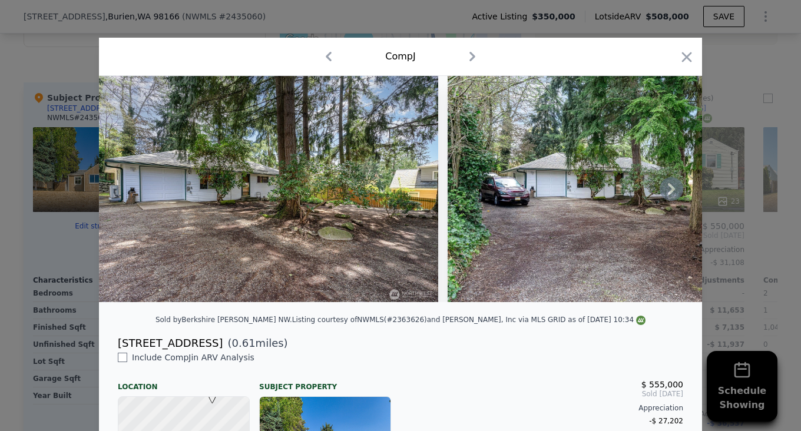
click at [663, 191] on icon at bounding box center [671, 189] width 24 height 24
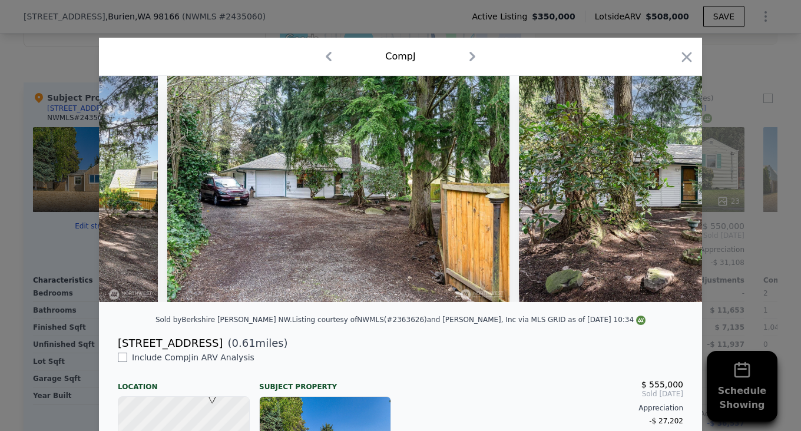
scroll to position [0, 283]
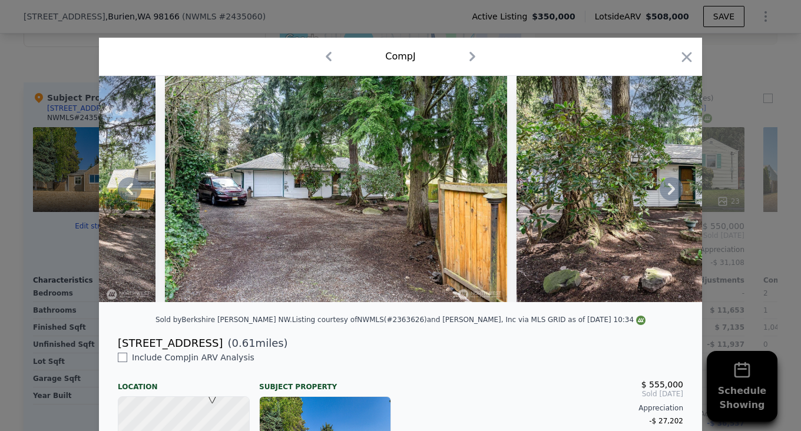
click at [663, 192] on icon at bounding box center [671, 189] width 24 height 24
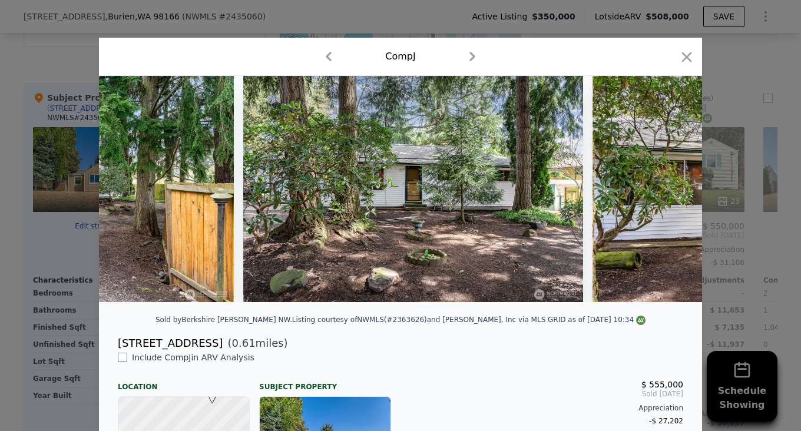
scroll to position [0, 565]
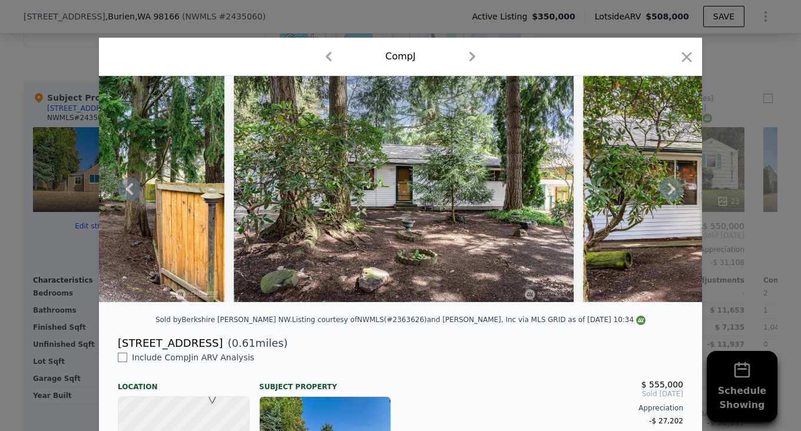
click at [663, 192] on icon at bounding box center [671, 189] width 24 height 24
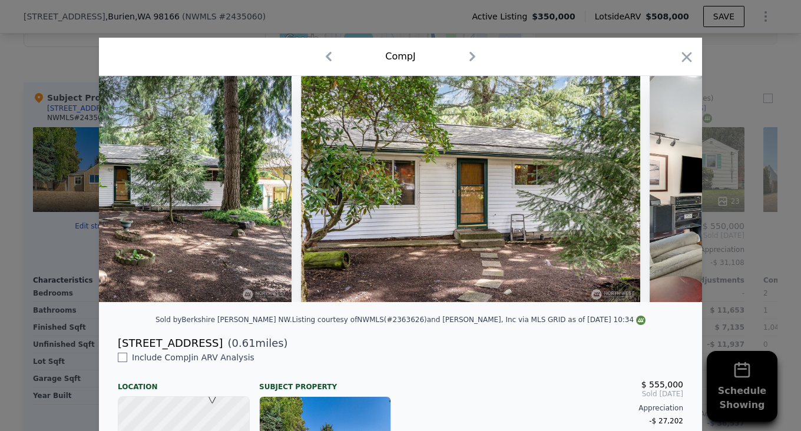
scroll to position [0, 848]
click at [662, 192] on icon at bounding box center [671, 189] width 24 height 24
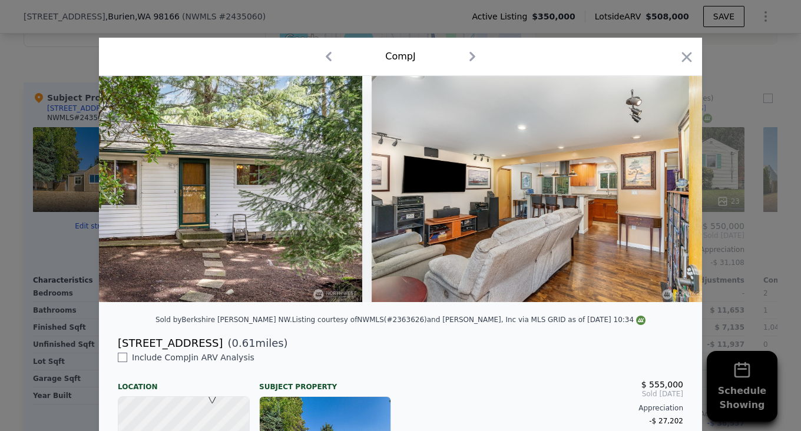
scroll to position [0, 1130]
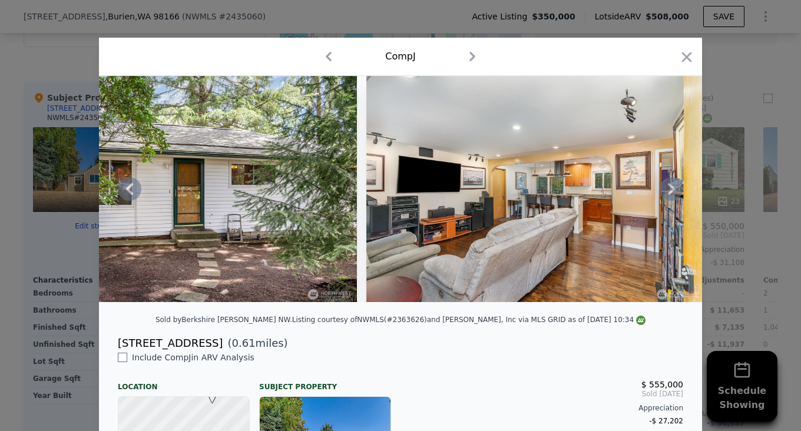
click at [668, 195] on icon at bounding box center [671, 189] width 7 height 12
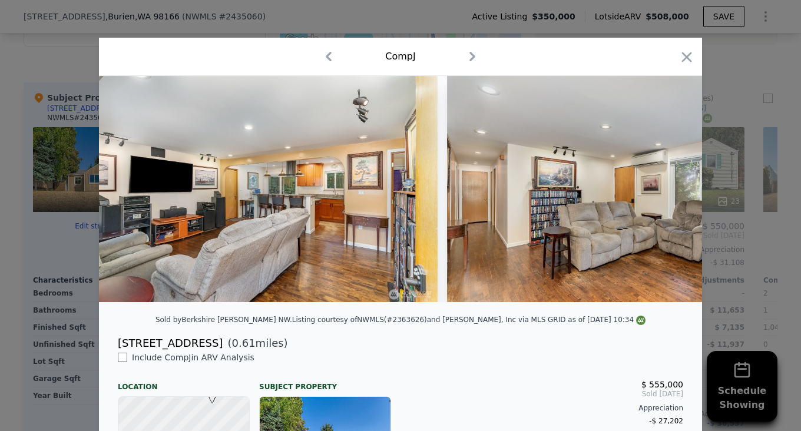
scroll to position [0, 1413]
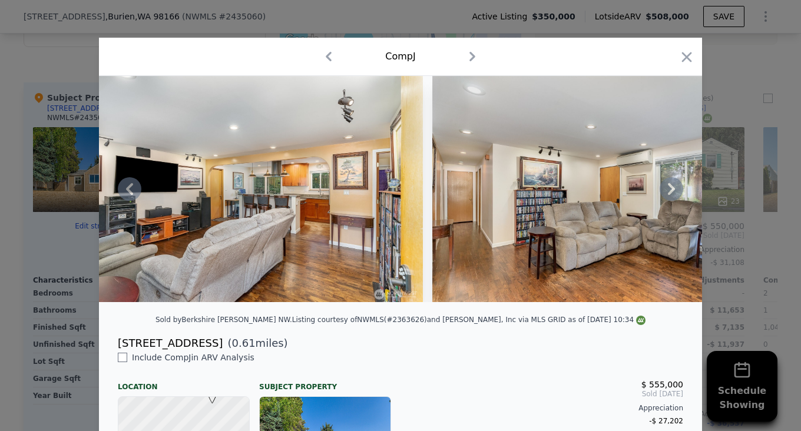
click at [665, 194] on icon at bounding box center [671, 189] width 24 height 24
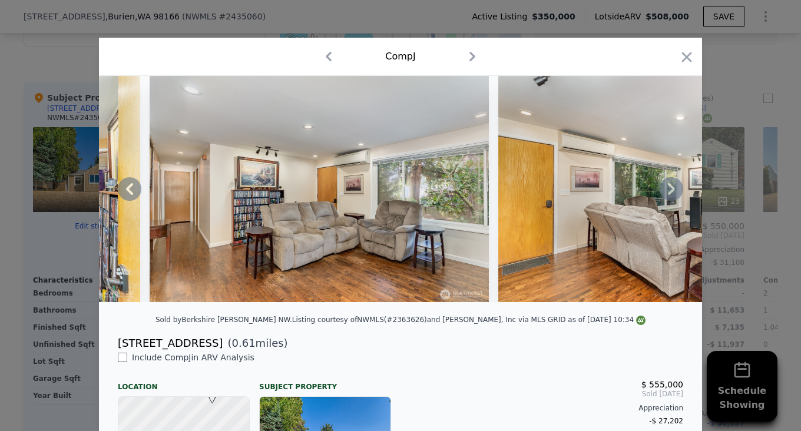
click at [665, 194] on icon at bounding box center [671, 189] width 24 height 24
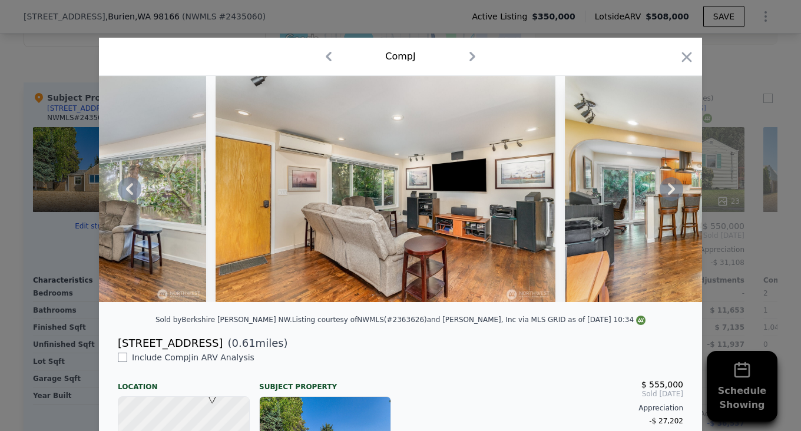
click at [665, 194] on icon at bounding box center [671, 189] width 24 height 24
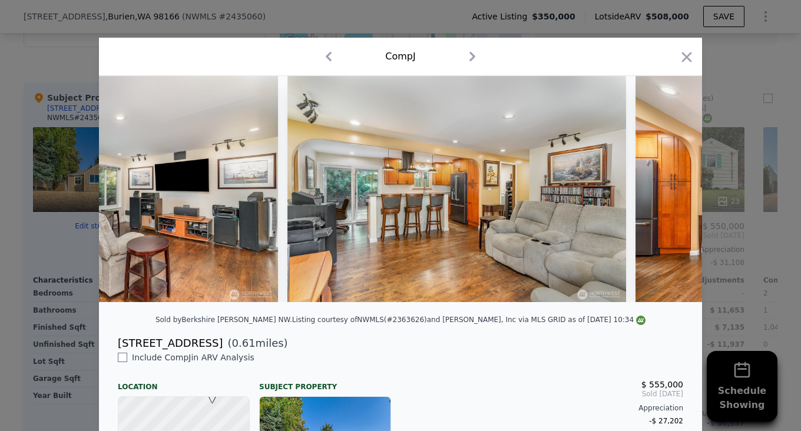
scroll to position [0, 2260]
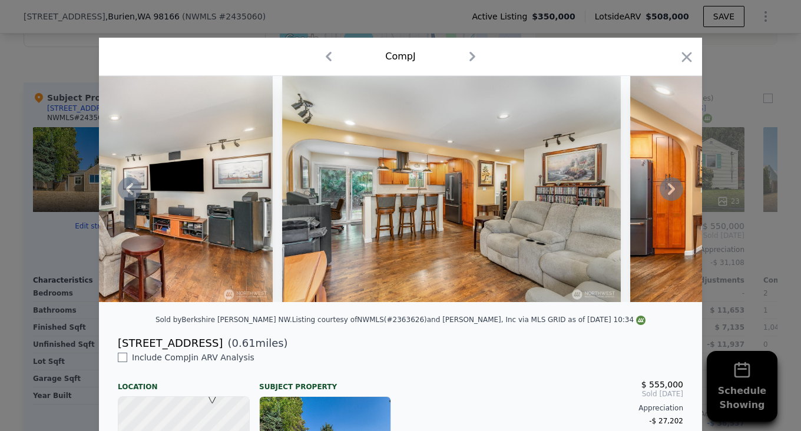
click at [668, 191] on icon at bounding box center [671, 189] width 7 height 12
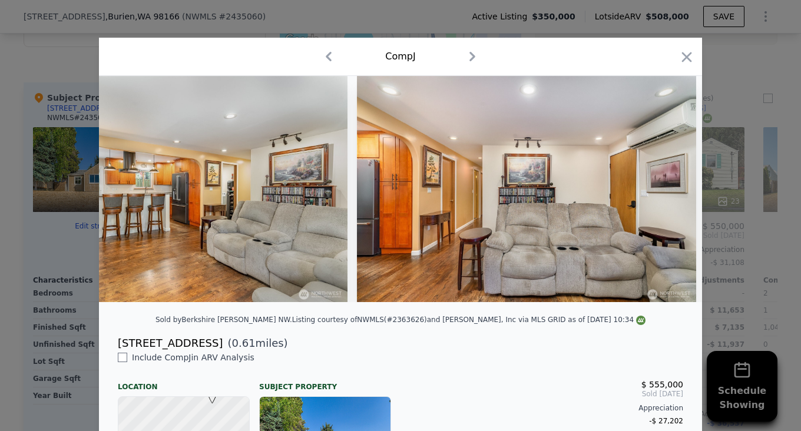
click at [667, 191] on img at bounding box center [526, 189] width 339 height 226
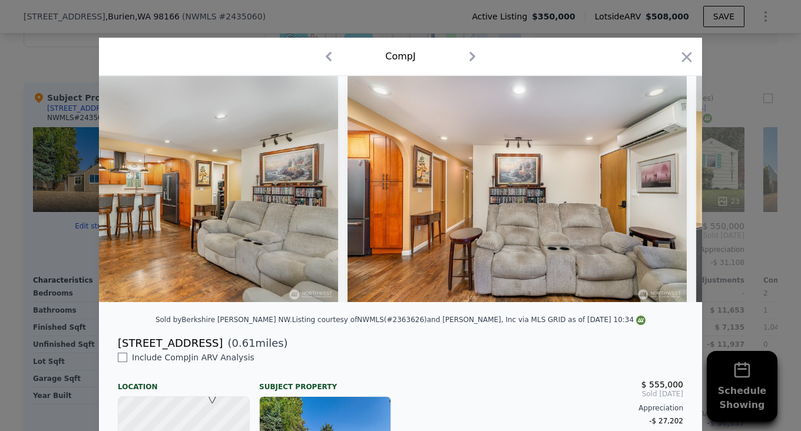
click at [667, 191] on img at bounding box center [516, 189] width 339 height 226
click at [681, 51] on icon "button" at bounding box center [686, 57] width 16 height 16
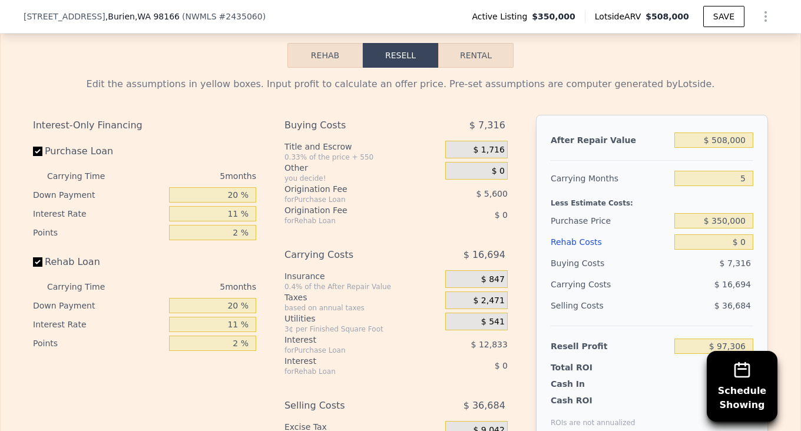
scroll to position [1707, 0]
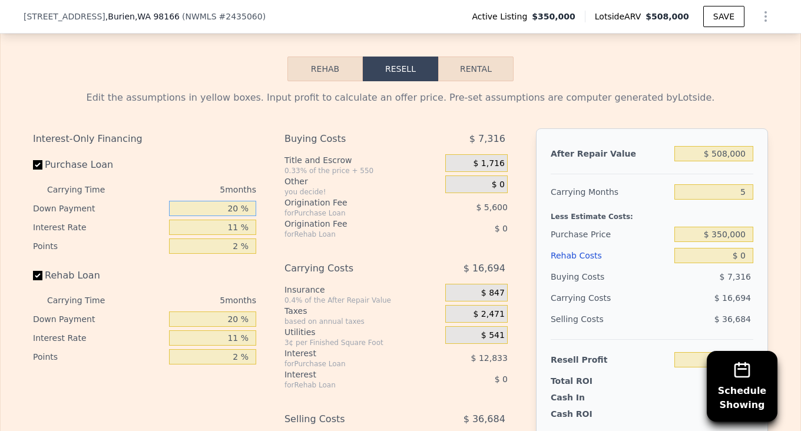
drag, startPoint x: 237, startPoint y: 225, endPoint x: 152, endPoint y: 191, distance: 91.1
click at [206, 216] on input "20 %" at bounding box center [212, 208] width 87 height 15
type input "120 %"
type input "$ 120,351"
click at [74, 200] on div "Purchase Loan Carrying Time 5 months Down Payment 120 % Interest Rate 11 % Poin…" at bounding box center [144, 204] width 223 height 101
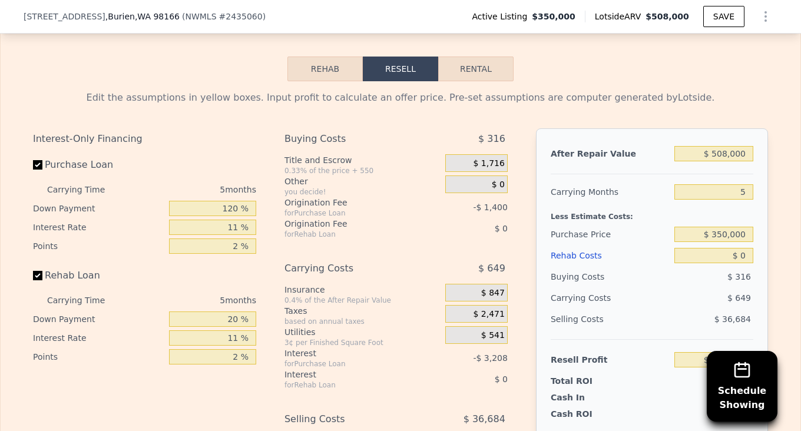
drag, startPoint x: 251, startPoint y: 253, endPoint x: 243, endPoint y: 245, distance: 11.2
click at [250, 249] on div "Carrying Time 5 months Down Payment 120 % Interest Rate 11 % Points 2 %" at bounding box center [144, 217] width 223 height 75
click at [232, 216] on input "120 %" at bounding box center [212, 208] width 87 height 15
click at [234, 216] on input "120 %" at bounding box center [212, 208] width 87 height 15
type input "12 %"
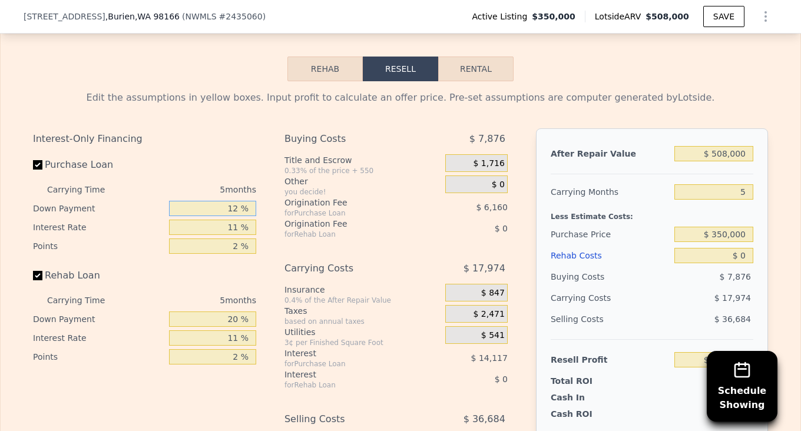
type input "$ 95,466"
type input "1 %"
type input "$ 92,931"
type input "1 %"
click at [107, 175] on label "Purchase Loan" at bounding box center [98, 164] width 131 height 21
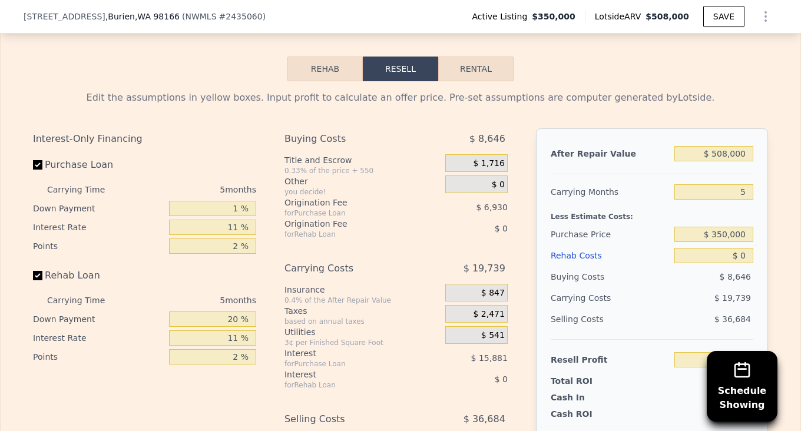
click at [42, 170] on input "Purchase Loan" at bounding box center [37, 164] width 9 height 9
checkbox input "false"
type input "$ 115,741"
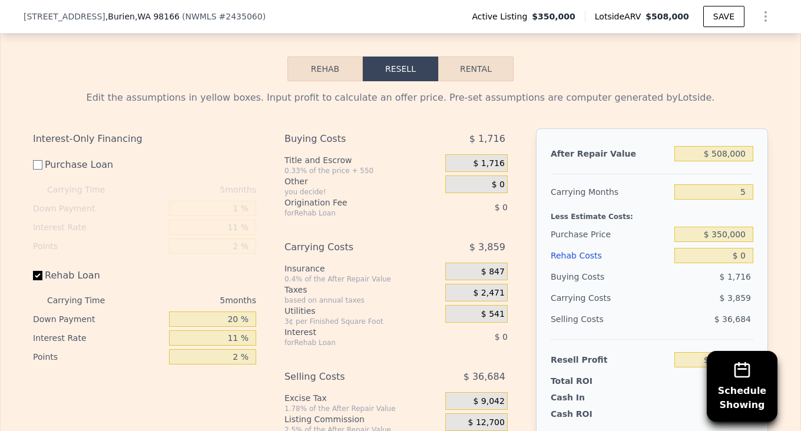
click at [231, 218] on div "1 %" at bounding box center [212, 208] width 87 height 19
click at [33, 170] on input "Purchase Loan" at bounding box center [37, 164] width 9 height 9
checkbox input "true"
type input "$ 92,931"
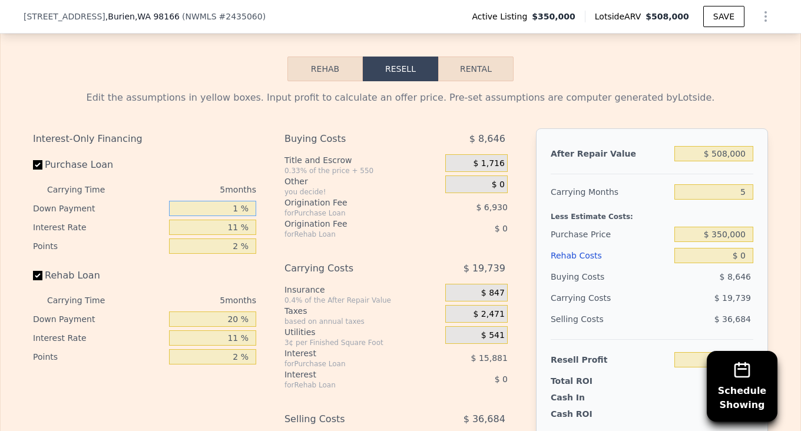
drag, startPoint x: 235, startPoint y: 227, endPoint x: 216, endPoint y: 228, distance: 19.4
click at [216, 216] on input "1 %" at bounding box center [212, 208] width 87 height 15
type input "10 %"
type input "$ 95,001"
type input "10 %"
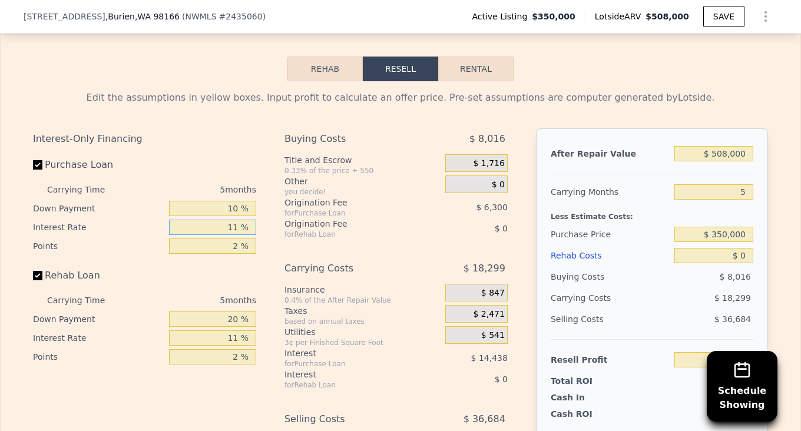
drag, startPoint x: 237, startPoint y: 247, endPoint x: 217, endPoint y: 243, distance: 19.7
click at [217, 235] on input "11 %" at bounding box center [212, 227] width 87 height 15
drag, startPoint x: 236, startPoint y: 243, endPoint x: 207, endPoint y: 237, distance: 29.9
click at [207, 235] on input "11 %" at bounding box center [212, 227] width 87 height 15
type input "10 %"
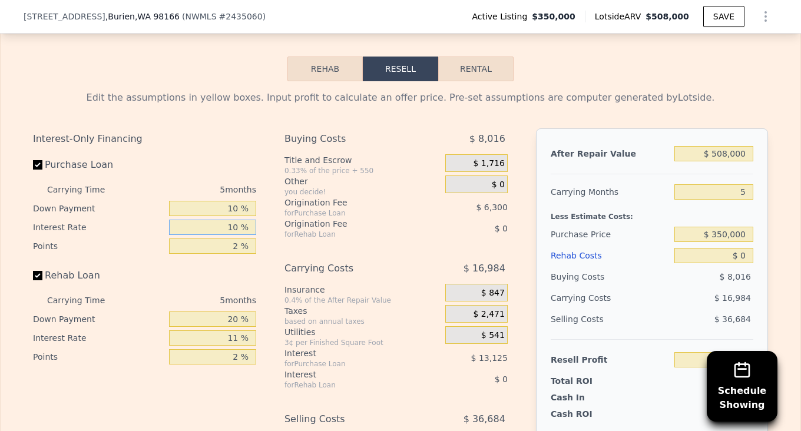
type input "$ 96,316"
type input "10.5 %"
type input "$ 95,661"
type input "10.5 %"
drag, startPoint x: 234, startPoint y: 263, endPoint x: 211, endPoint y: 257, distance: 24.3
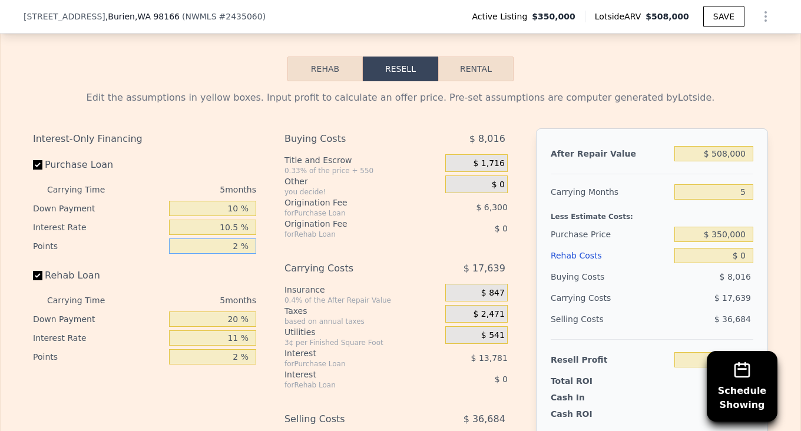
click at [214, 254] on input "2 %" at bounding box center [212, 245] width 87 height 15
type input "1 %"
type input "$ 98,811"
type input "1.5 %"
type input "$ 97,236"
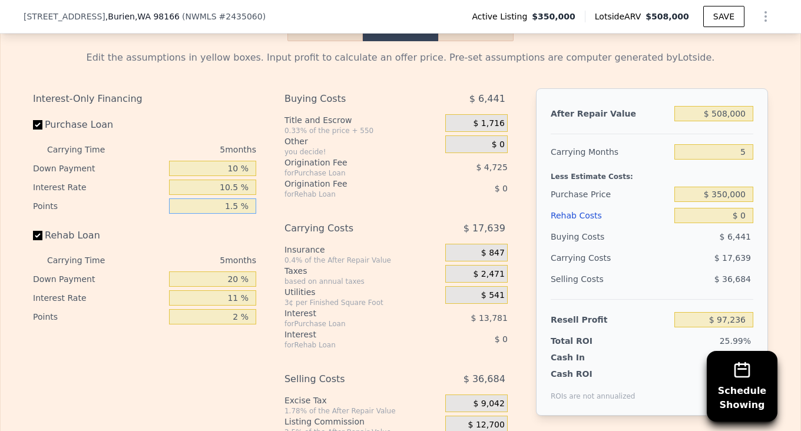
scroll to position [1825, 0]
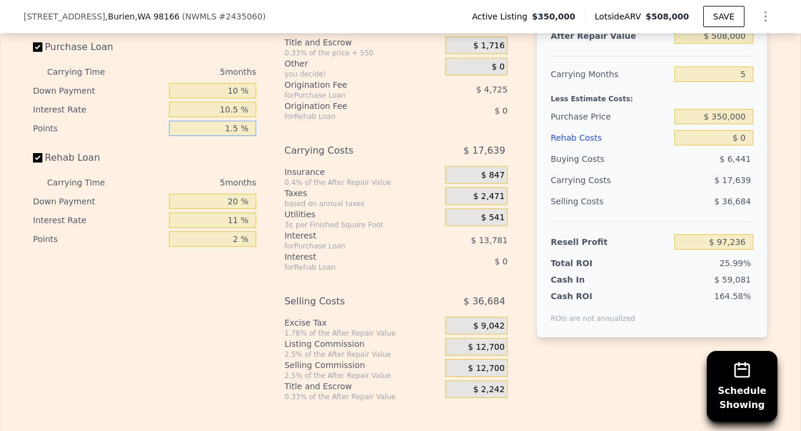
type input "1.5 %"
click at [227, 192] on div "5 months" at bounding box center [192, 182] width 128 height 19
drag, startPoint x: 223, startPoint y: 198, endPoint x: 203, endPoint y: 196, distance: 20.1
click at [203, 192] on div "5 months" at bounding box center [192, 182] width 128 height 19
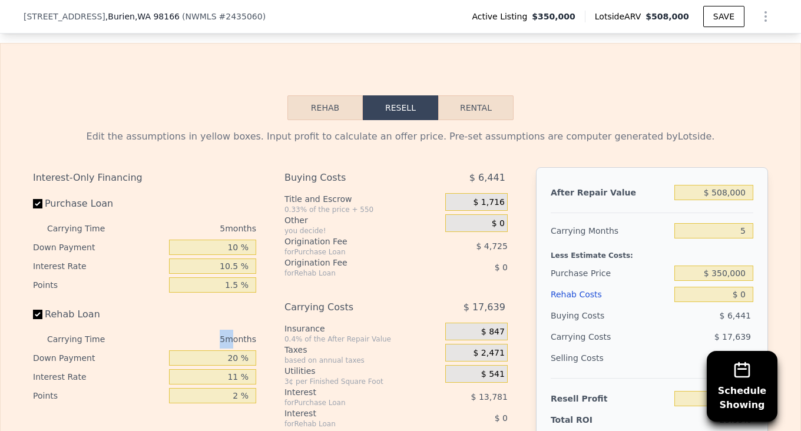
scroll to position [1648, 0]
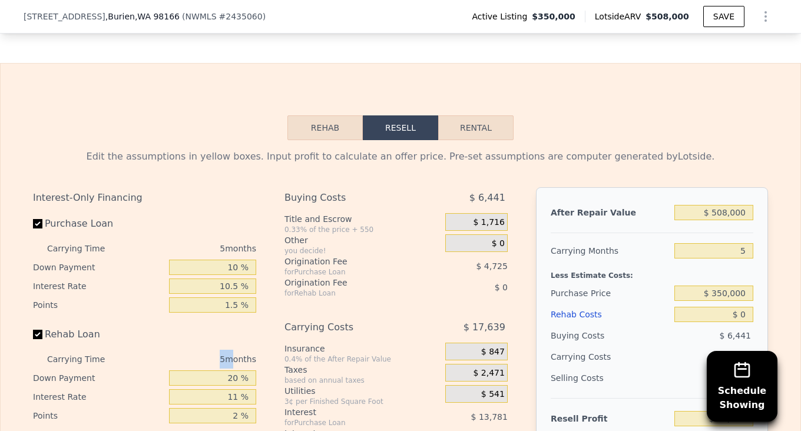
click at [310, 140] on button "Rehab" at bounding box center [324, 127] width 75 height 25
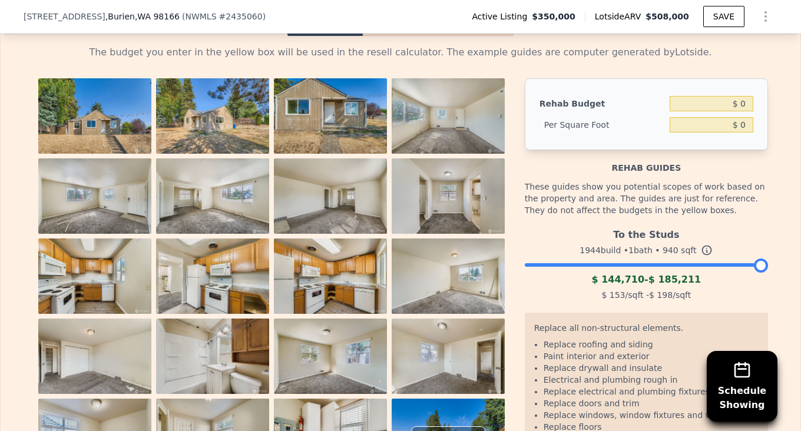
scroll to position [1766, 0]
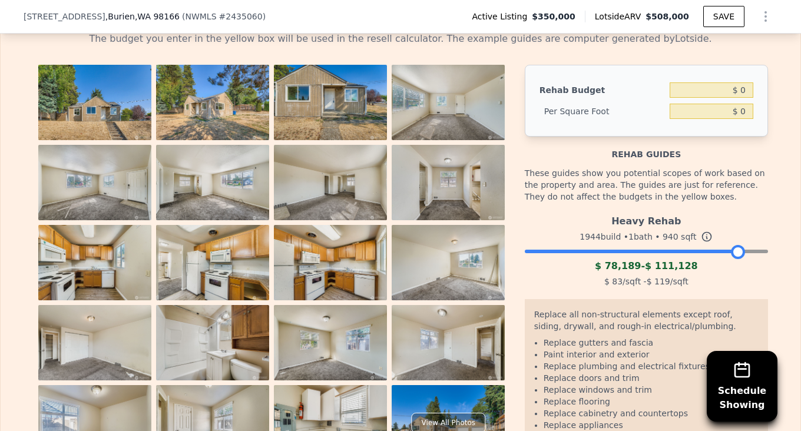
drag, startPoint x: 756, startPoint y: 265, endPoint x: 732, endPoint y: 274, distance: 25.7
click at [732, 259] on div at bounding box center [738, 252] width 14 height 14
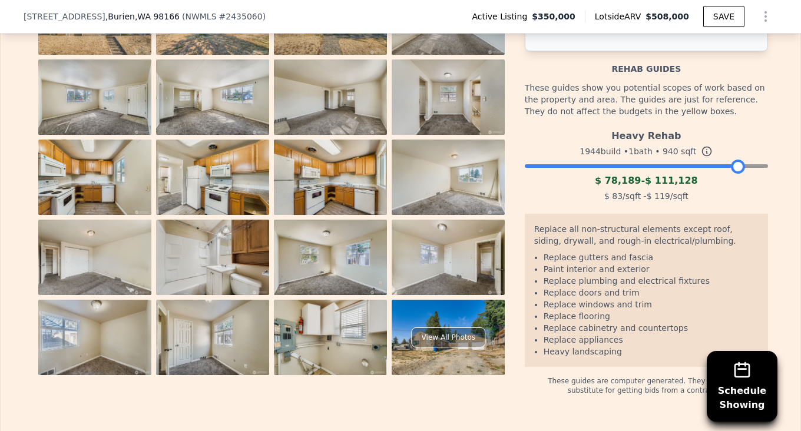
scroll to position [1884, 0]
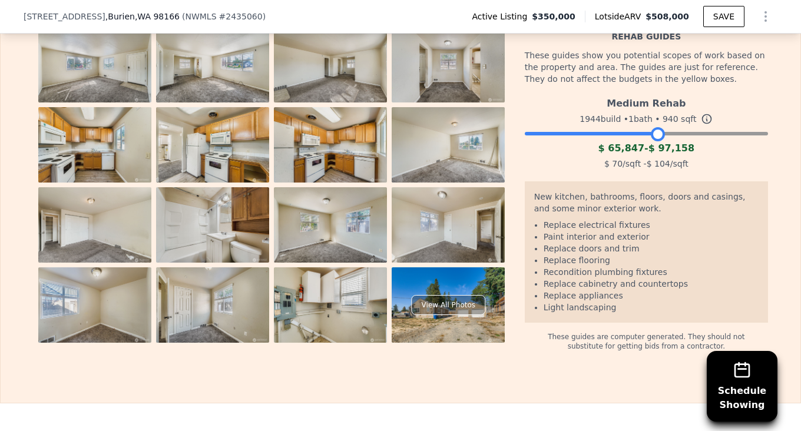
drag, startPoint x: 731, startPoint y: 152, endPoint x: 652, endPoint y: 158, distance: 79.1
click at [652, 158] on div "Medium Rehab 1944 build • 1 bath • 940 sqft $ 65,847 - $ 97,158 $ 70 /sqft - $ …" at bounding box center [645, 132] width 243 height 80
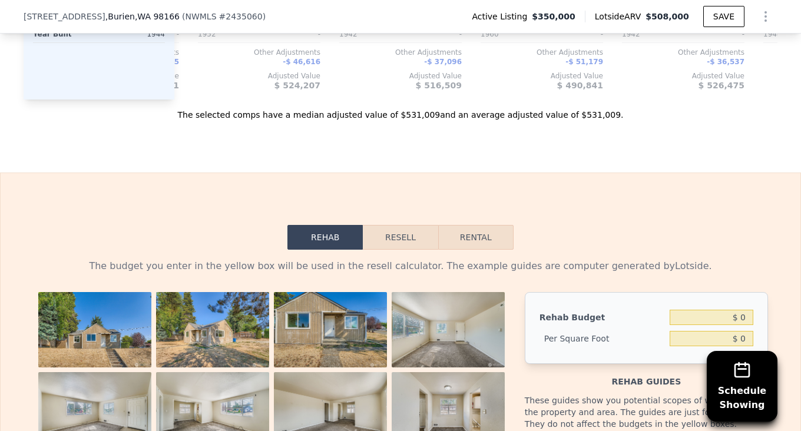
scroll to position [1589, 0]
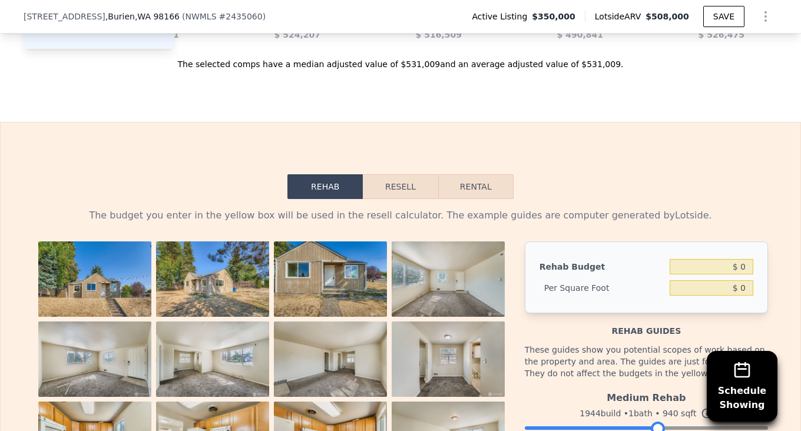
click at [402, 199] on button "Resell" at bounding box center [400, 186] width 75 height 25
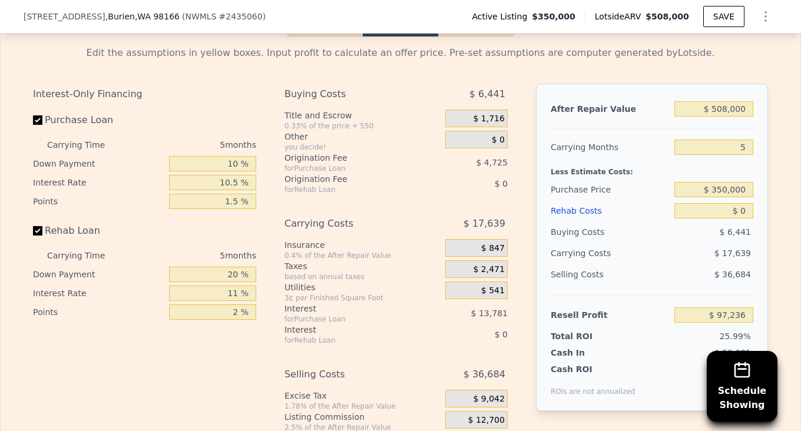
scroll to position [1766, 0]
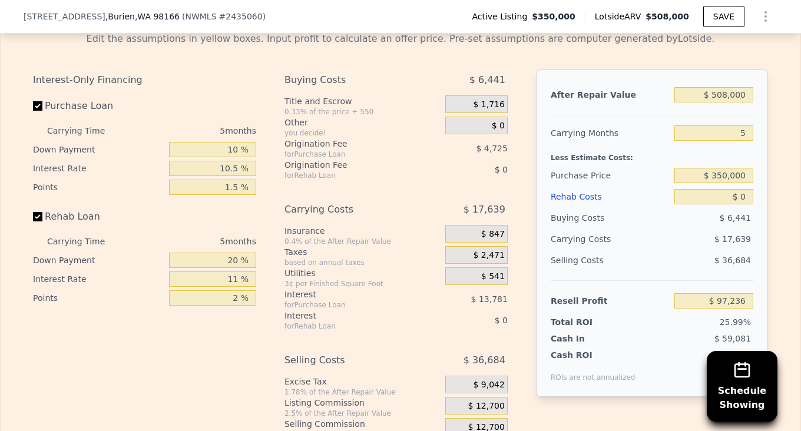
click at [233, 251] on div "5 months" at bounding box center [192, 241] width 128 height 19
click at [228, 251] on div "5 months" at bounding box center [192, 241] width 128 height 19
click at [227, 251] on div "5 months" at bounding box center [192, 241] width 128 height 19
drag, startPoint x: 235, startPoint y: 278, endPoint x: 214, endPoint y: 278, distance: 21.2
click at [214, 268] on input "20 %" at bounding box center [212, 260] width 87 height 15
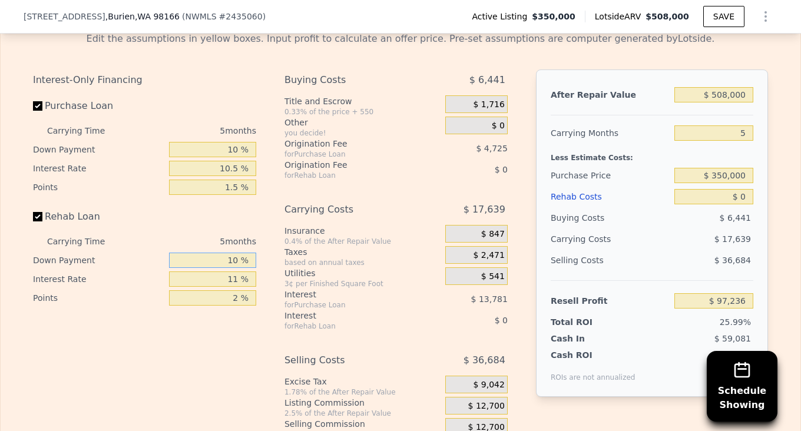
type input "10 %"
drag, startPoint x: 747, startPoint y: 150, endPoint x: 656, endPoint y: 114, distance: 97.5
click at [709, 140] on div "5" at bounding box center [713, 132] width 79 height 21
type input "6"
type input "$ 93,709"
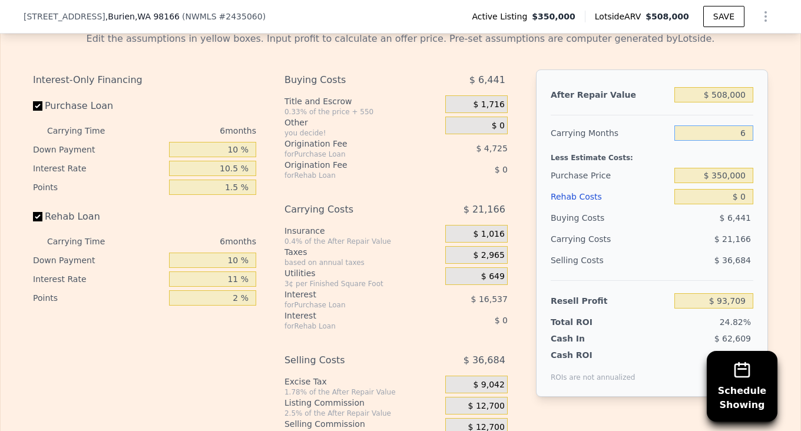
type input "6"
drag, startPoint x: 743, startPoint y: 216, endPoint x: 715, endPoint y: 215, distance: 28.8
click at [715, 204] on input "$ 0" at bounding box center [713, 196] width 79 height 15
type input "$ 1"
type input "$ 93,708"
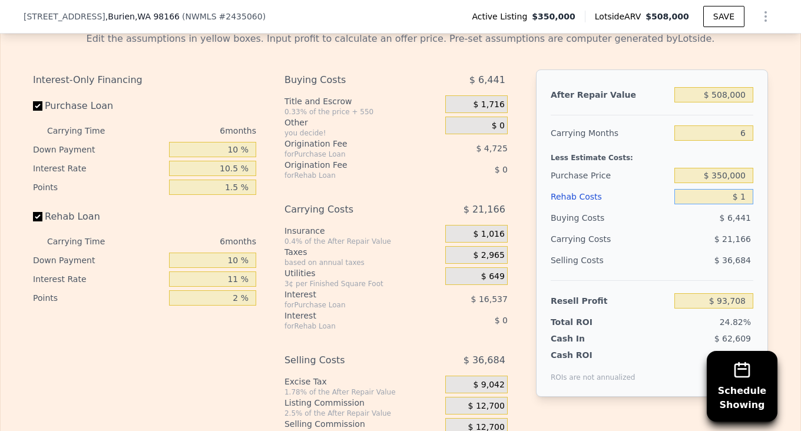
type input "$ 11"
type input "$ 93,698"
type input "$ 110"
type input "$ 93,591"
type input "$ 1,100"
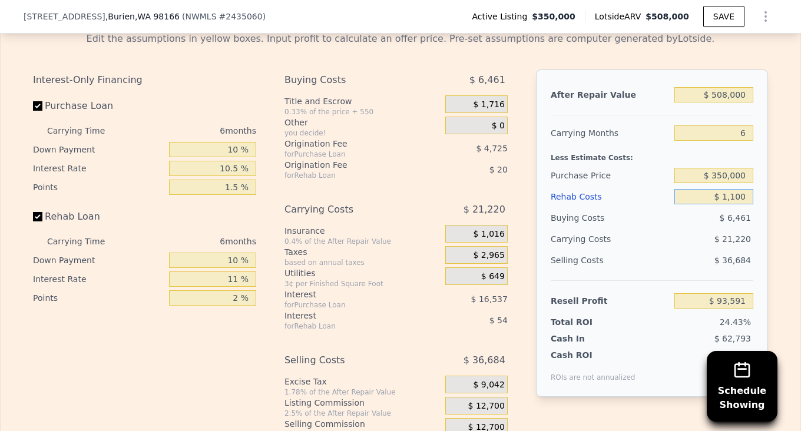
type input "$ 92,535"
type input "$ 11,000"
type input "$ 81,965"
type input "$ 110,000"
type input "-$ 23,719"
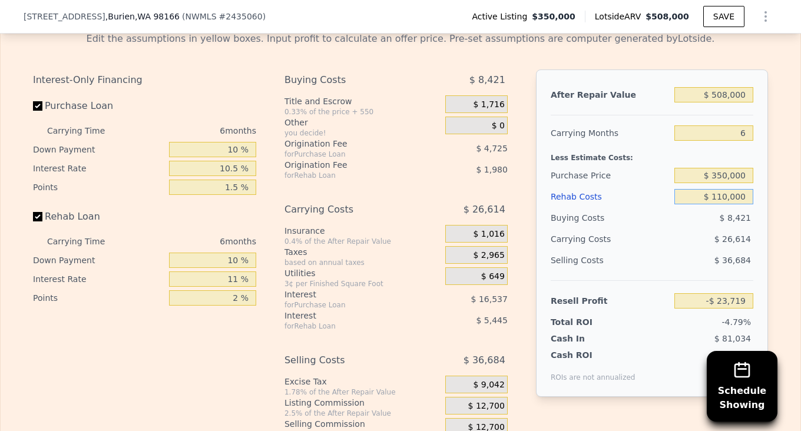
type input "$ 110,000"
drag, startPoint x: 237, startPoint y: 296, endPoint x: 122, endPoint y: 255, distance: 121.8
click at [160, 276] on div "Carrying Time 6 months Down Payment 10 % Interest Rate 11 % Points 2 %" at bounding box center [144, 269] width 223 height 75
type input "1011 %"
type input "-$ 518,713"
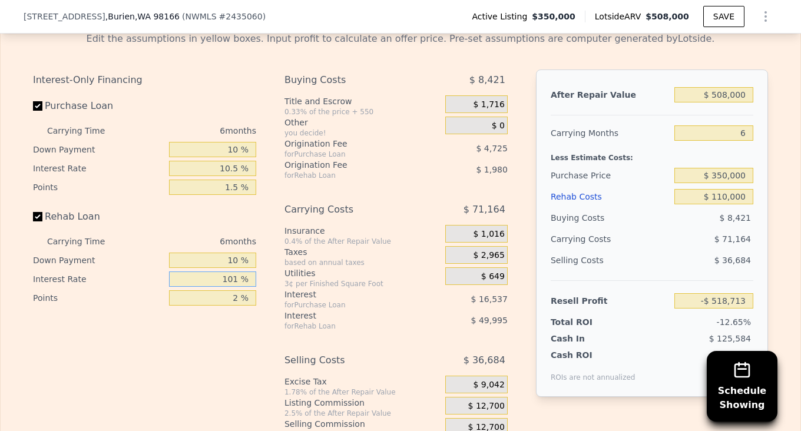
type input "10 %"
type input "-$ 23,221"
type input "1 %"
type input "-$ 18,769"
type input "10 %"
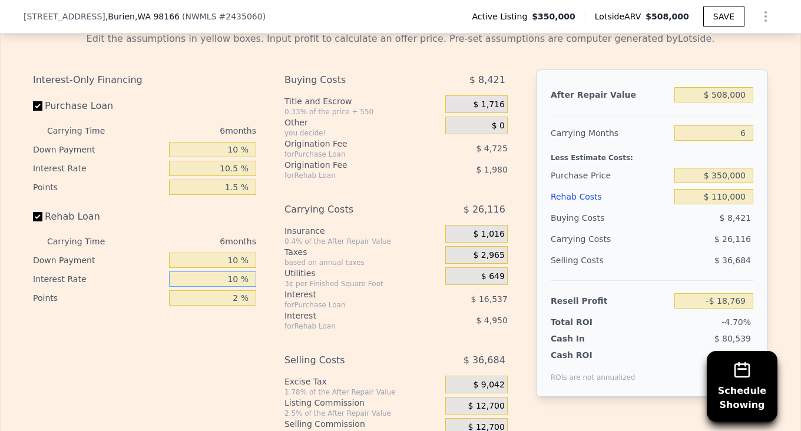
type input "-$ 23,221"
type input "10.5 %"
type input "-$ 23,467"
type input "10.5 %"
drag, startPoint x: 237, startPoint y: 314, endPoint x: 211, endPoint y: 315, distance: 26.5
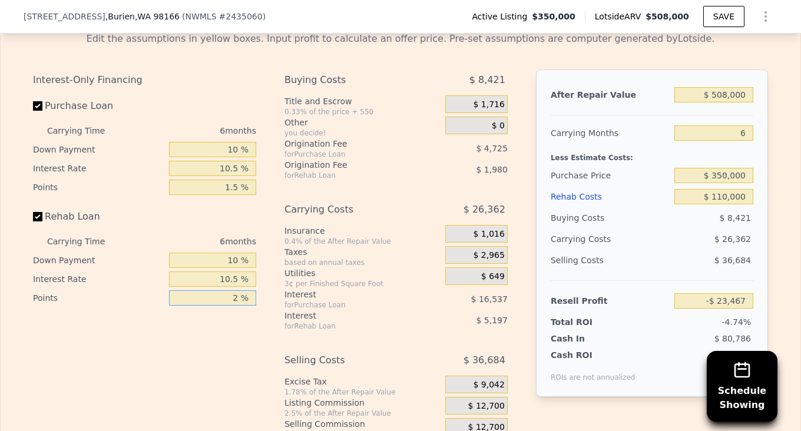
click at [211, 306] on input "2 %" at bounding box center [212, 297] width 87 height 15
type input "1.2 %"
type input "-$ 22,675"
type input "1. %"
type input "-$ 22,477"
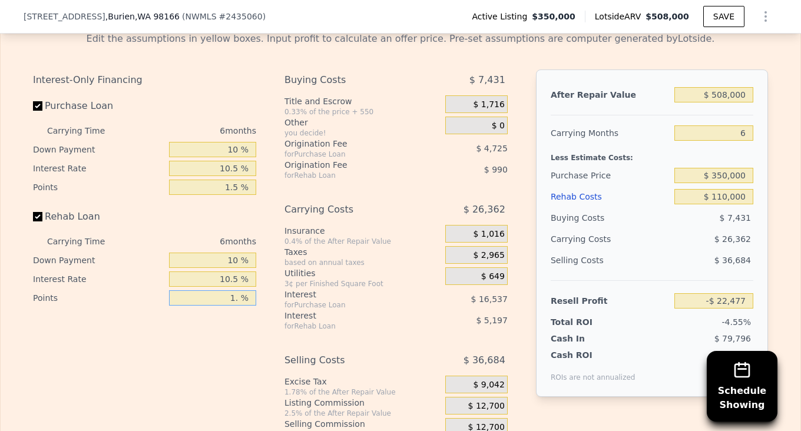
type input "1.5 %"
type input "-$ 22,972"
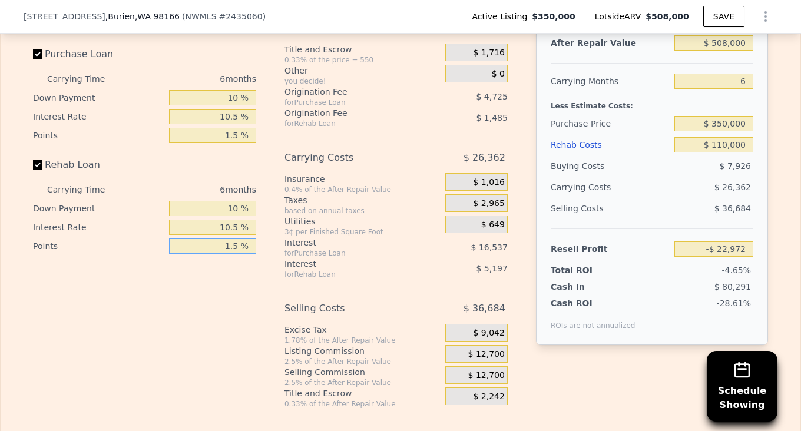
scroll to position [1825, 0]
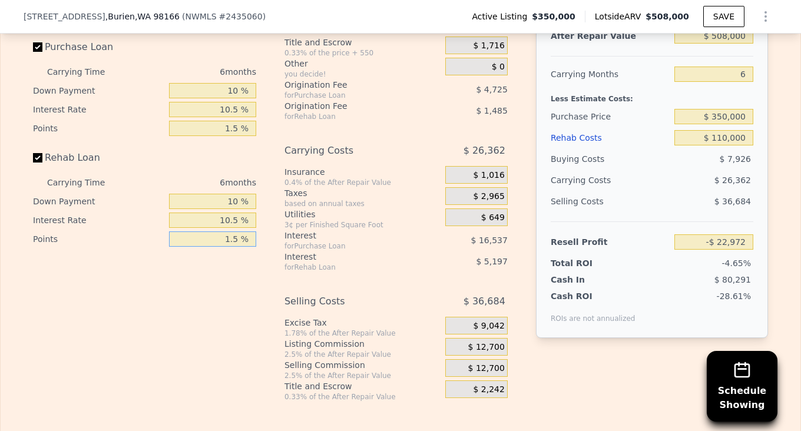
type input "1.5 %"
drag, startPoint x: 743, startPoint y: 155, endPoint x: 705, endPoint y: 156, distance: 38.9
click at [705, 145] on input "$ 110,000" at bounding box center [713, 137] width 79 height 15
type input "$ 10"
type input "$ 93,699"
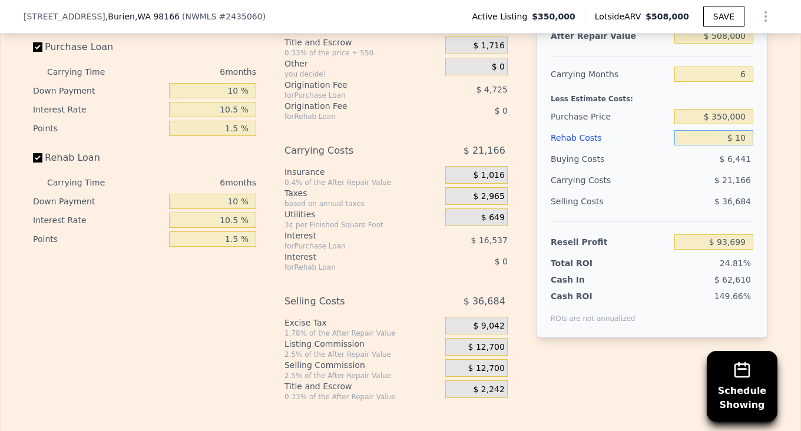
type input "$ 100"
type input "$ 93,602"
type input "$ 1,000"
type input "$ 92,647"
type input "$ 10,000"
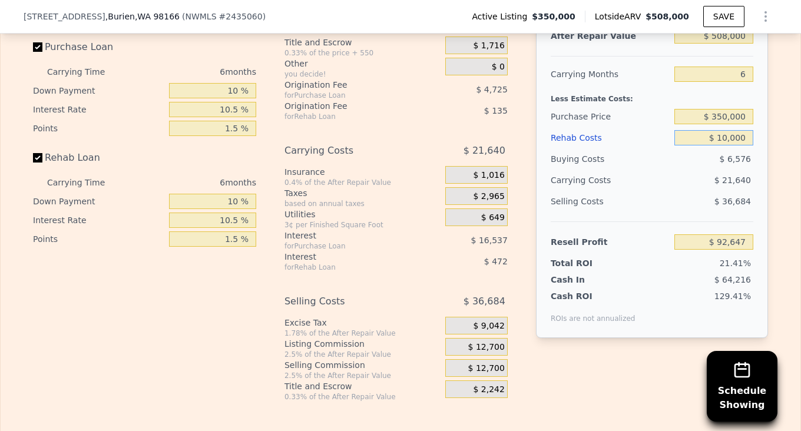
type input "$ 83,100"
type input "$ 100,000"
type input "-$ 12,363"
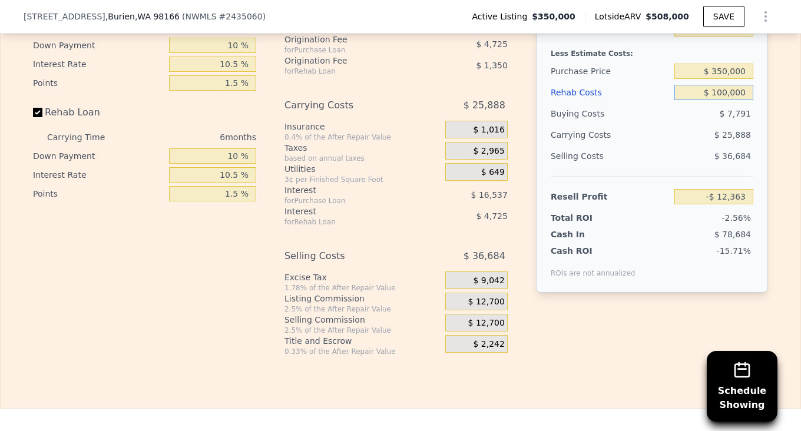
scroll to position [1884, 0]
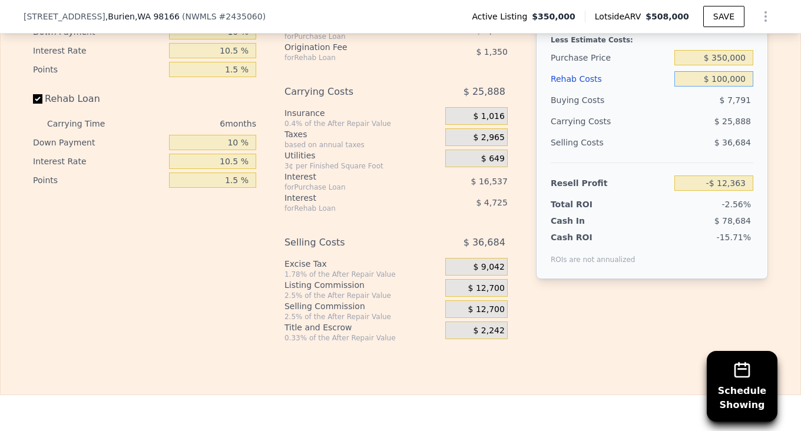
type input "$ 100,000"
click at [579, 360] on div "Rehab Resell Rental Edit the assumptions in yellow boxes. Input profit to calcu…" at bounding box center [400, 111] width 801 height 567
click at [498, 122] on span "$ 1,016" at bounding box center [488, 116] width 31 height 11
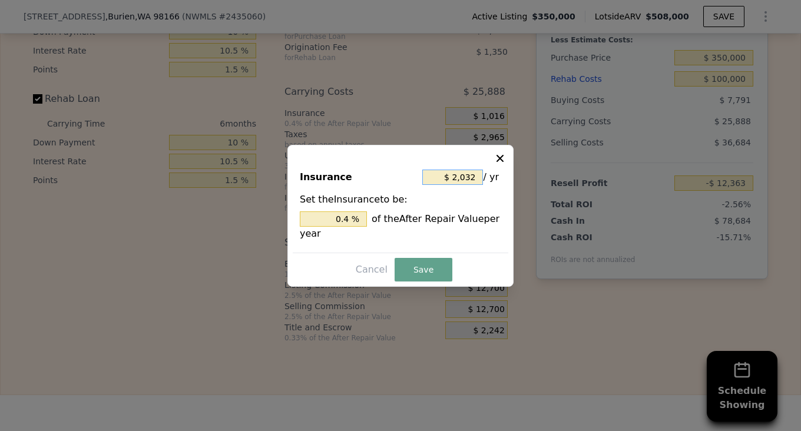
drag, startPoint x: 479, startPoint y: 176, endPoint x: 455, endPoint y: 181, distance: 24.7
click at [455, 181] on input "$ 2,032" at bounding box center [452, 177] width 61 height 15
type input "$ 1"
type input "0.000 %"
type input "$ 12"
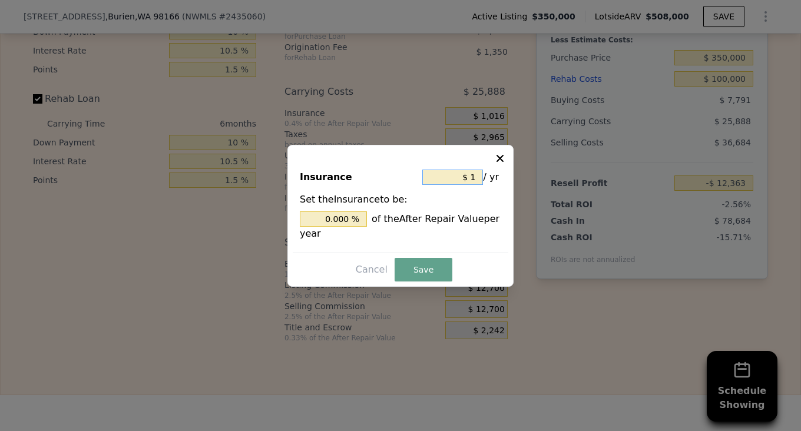
type input "0.002 %"
type input "$ 129"
type input "0.025 %"
type input "$ 1,299"
type input "0.256 %"
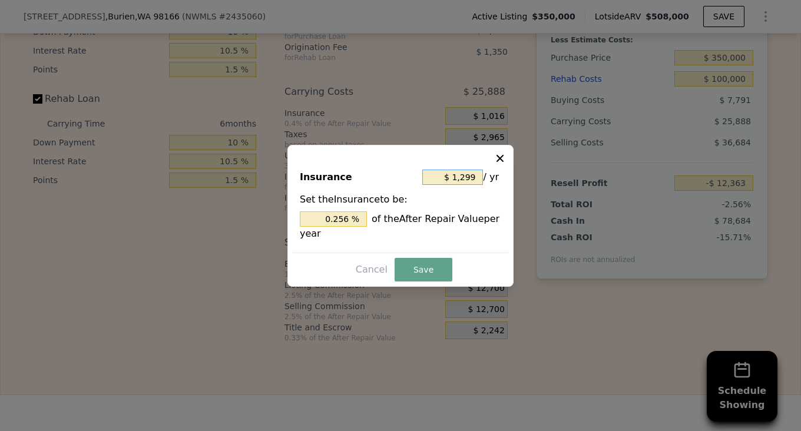
type input "$ 129"
type input "0.025 %"
type input "$ 12"
type input "0.002 %"
type input "$ 120"
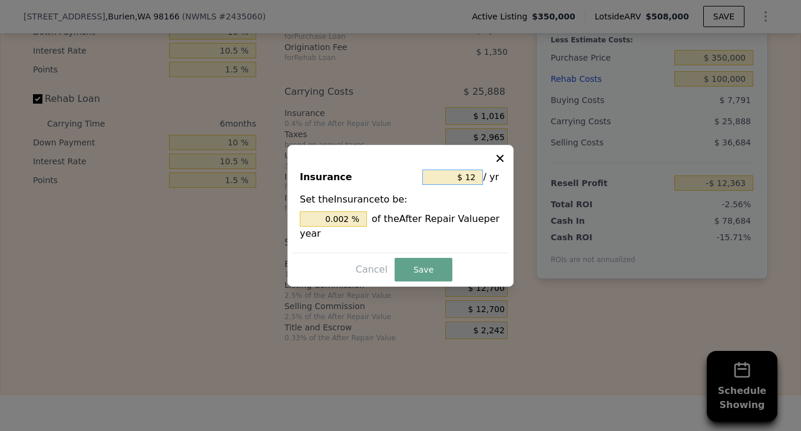
type input "0.024 %"
type input "$ 1,200"
type input "0.236 %"
type input "$ 1,200"
click at [406, 268] on button "Save" at bounding box center [423, 270] width 58 height 24
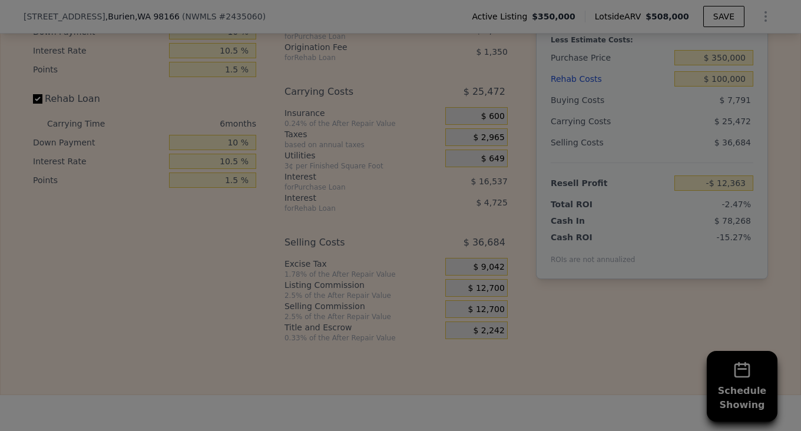
type input "-$ 11,947"
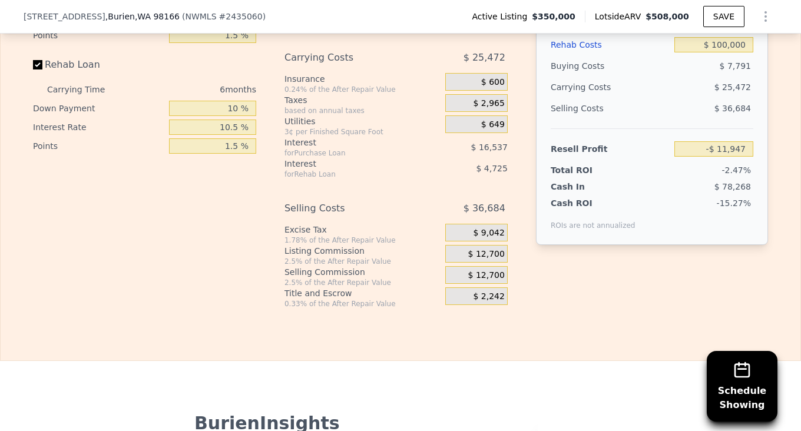
scroll to position [1919, 0]
click at [634, 327] on div "Rehab Resell Rental Edit the assumptions in yellow boxes. Input profit to calcu…" at bounding box center [400, 75] width 801 height 567
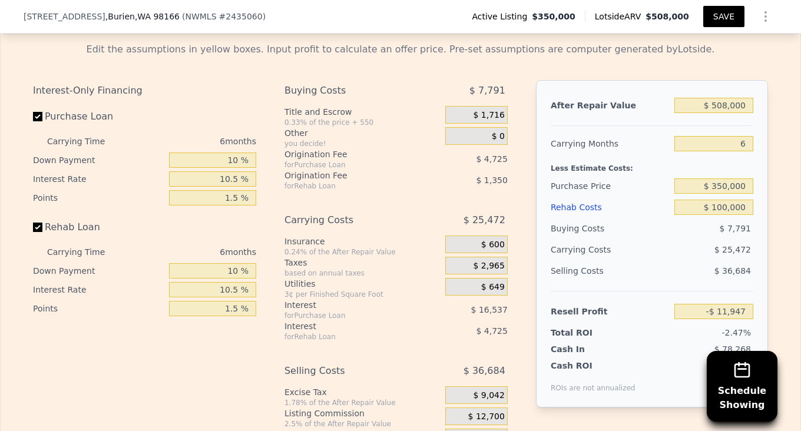
scroll to position [1742, 0]
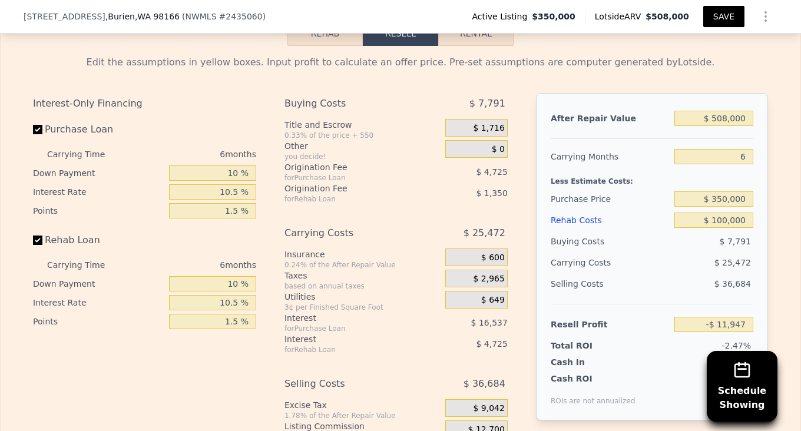
click at [725, 12] on button "SAVE" at bounding box center [723, 16] width 41 height 21
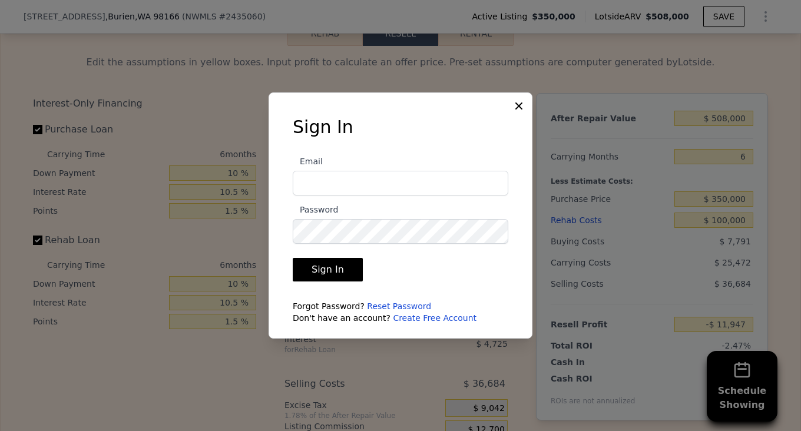
click at [516, 107] on icon at bounding box center [519, 106] width 12 height 12
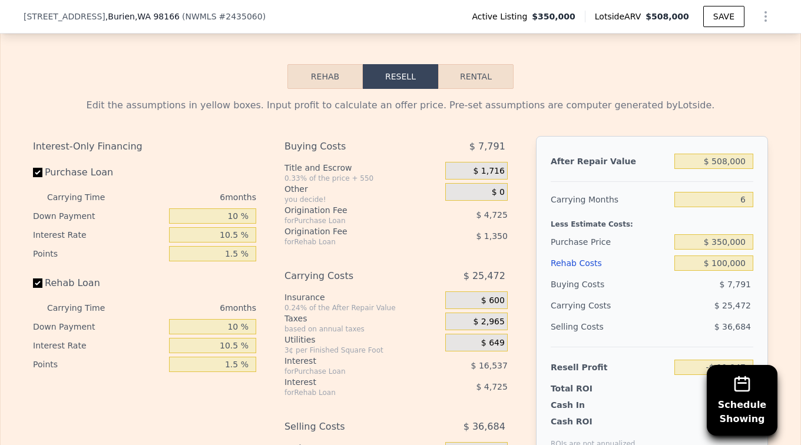
scroll to position [1658, 0]
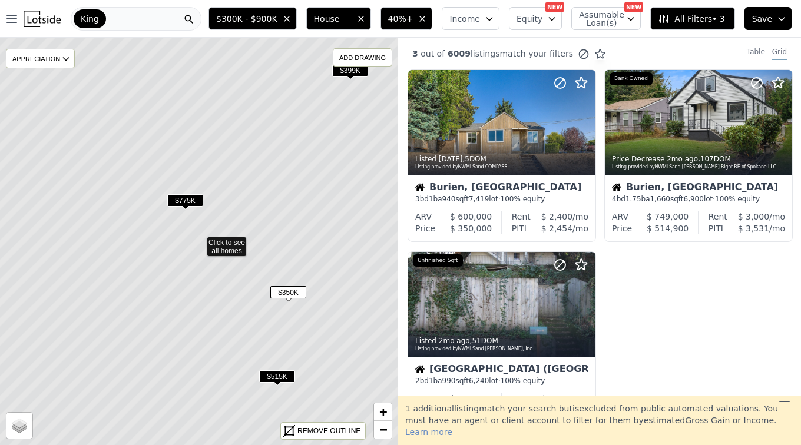
scroll to position [1472, 0]
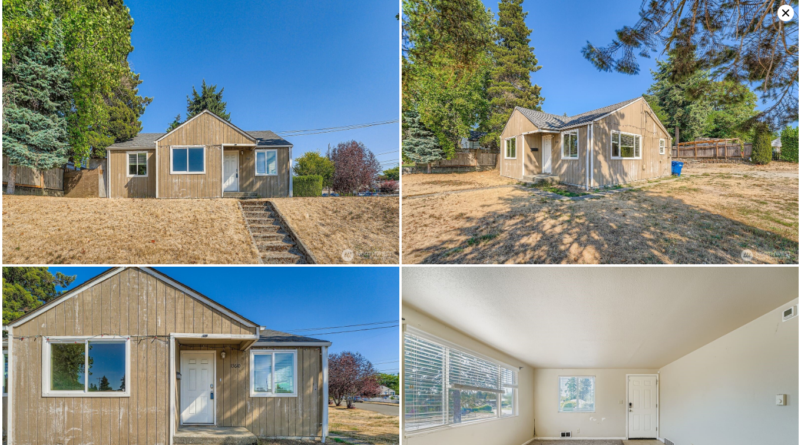
scroll to position [264, 0]
